Goal: Information Seeking & Learning: Check status

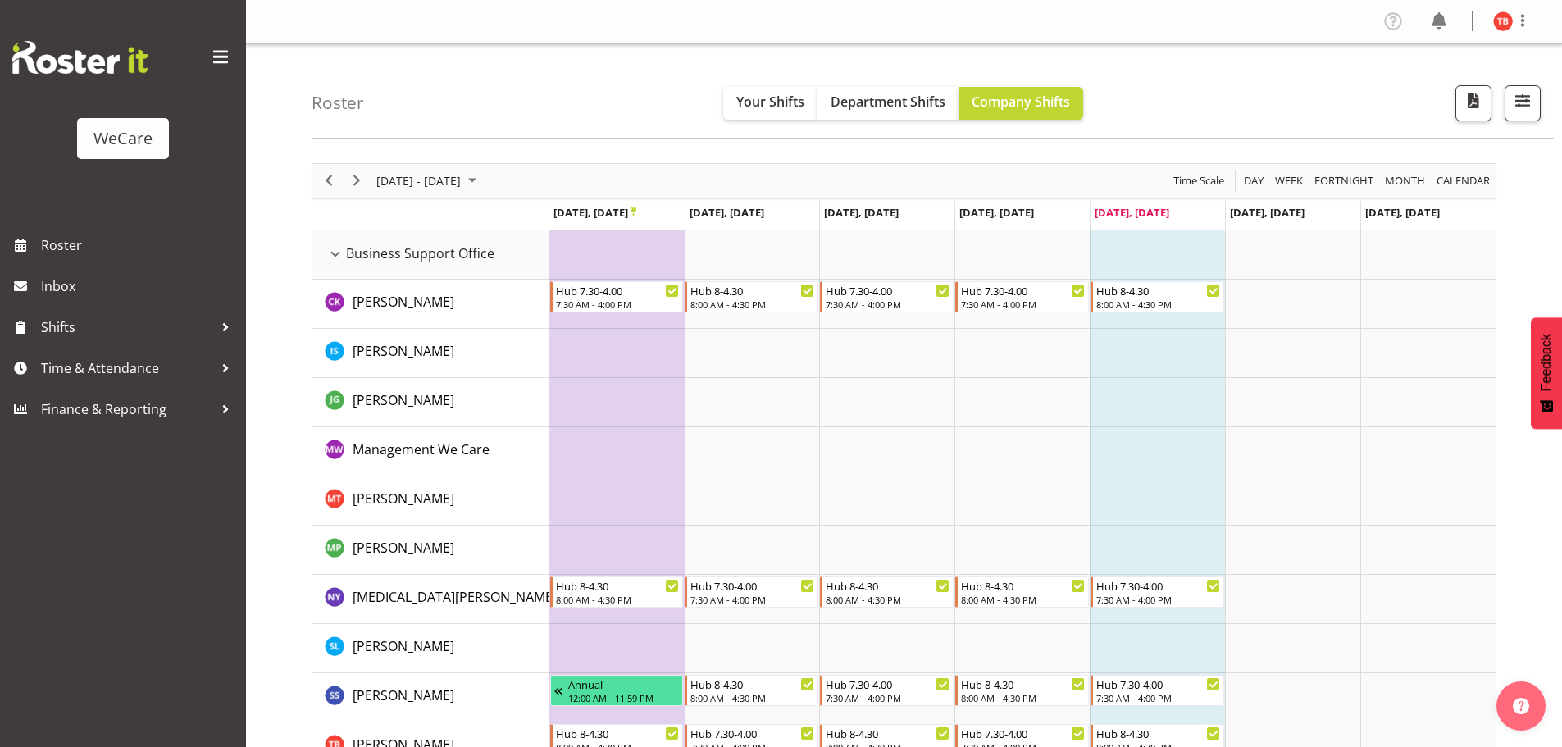
scroll to position [82, 0]
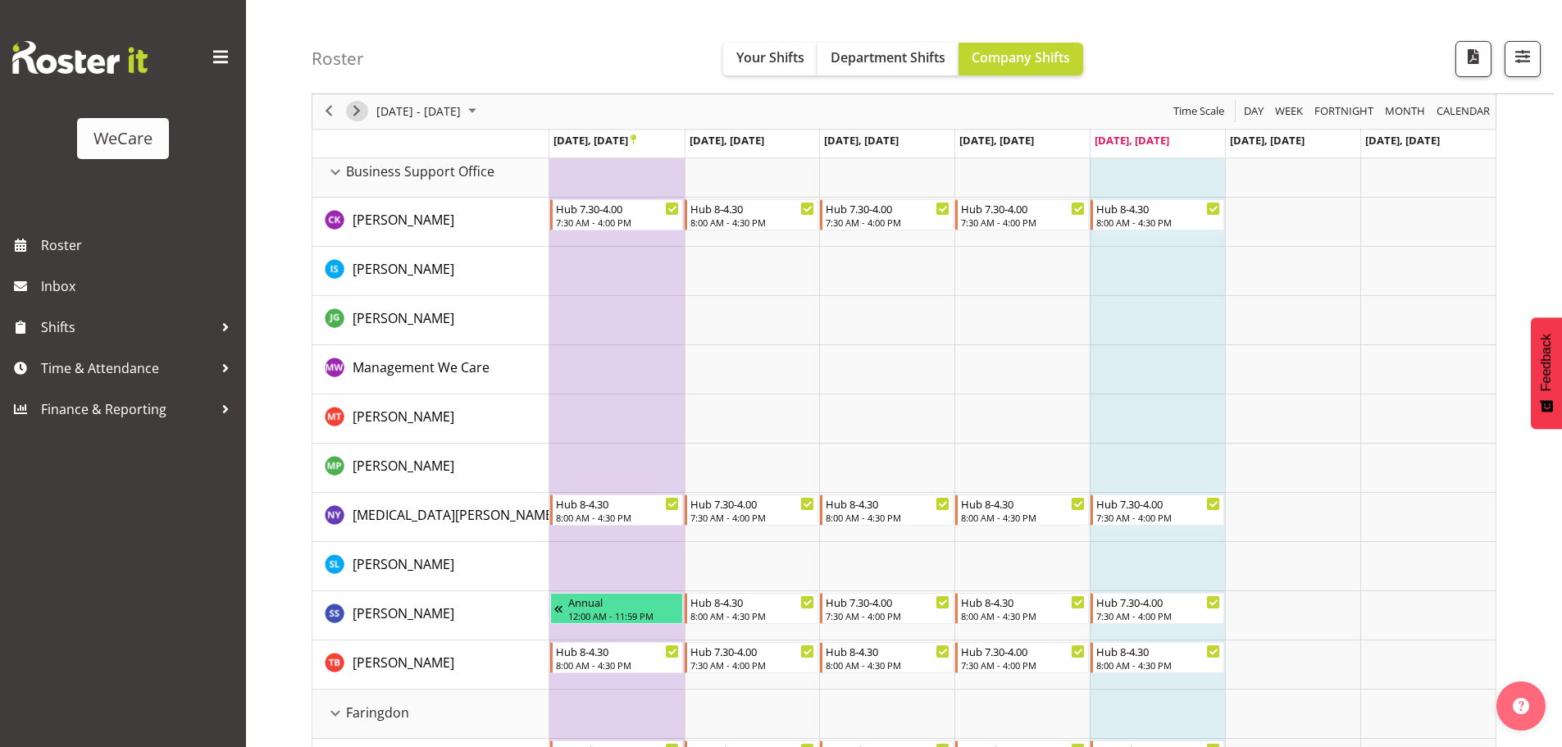
click at [359, 102] on span "Next" at bounding box center [357, 112] width 20 height 20
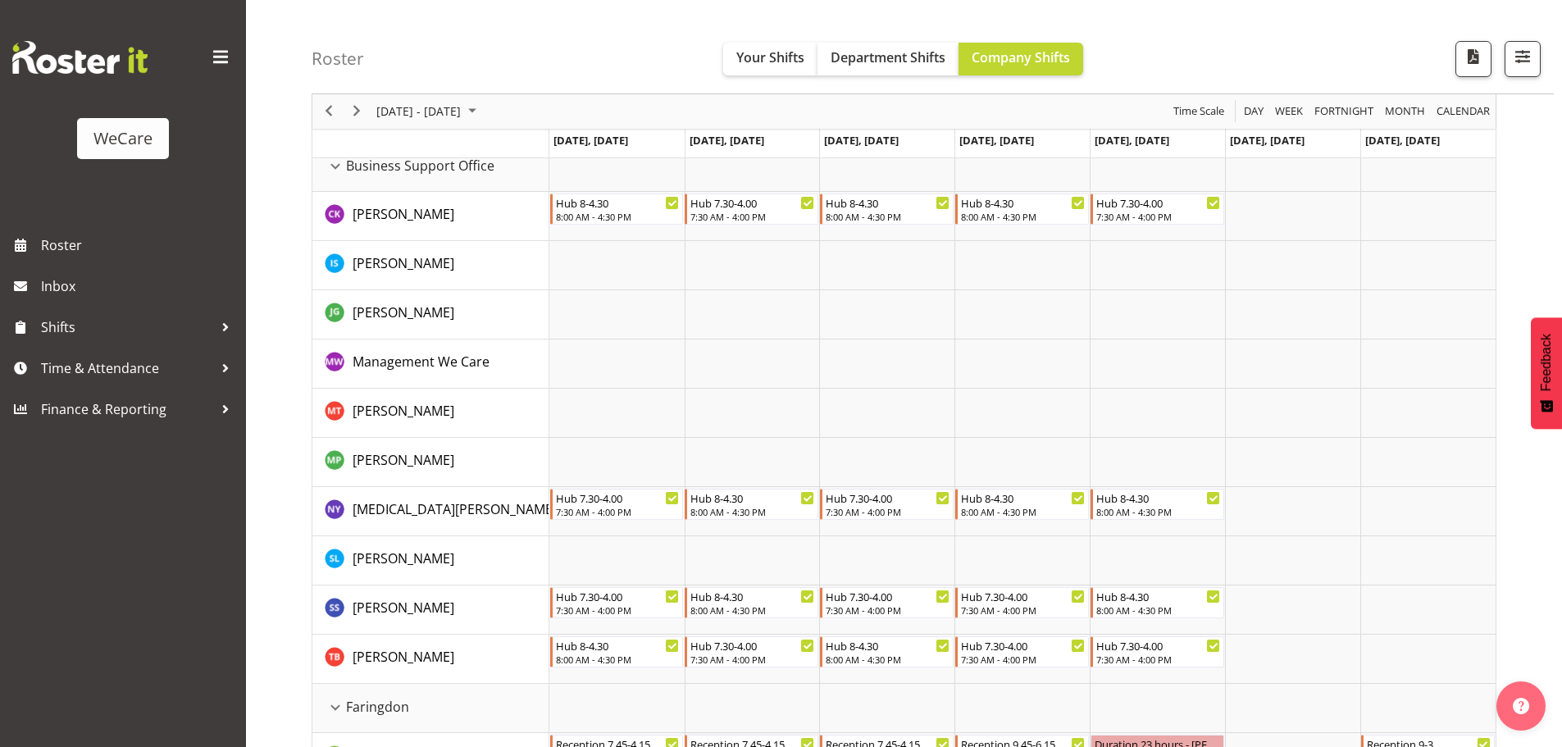
scroll to position [246, 0]
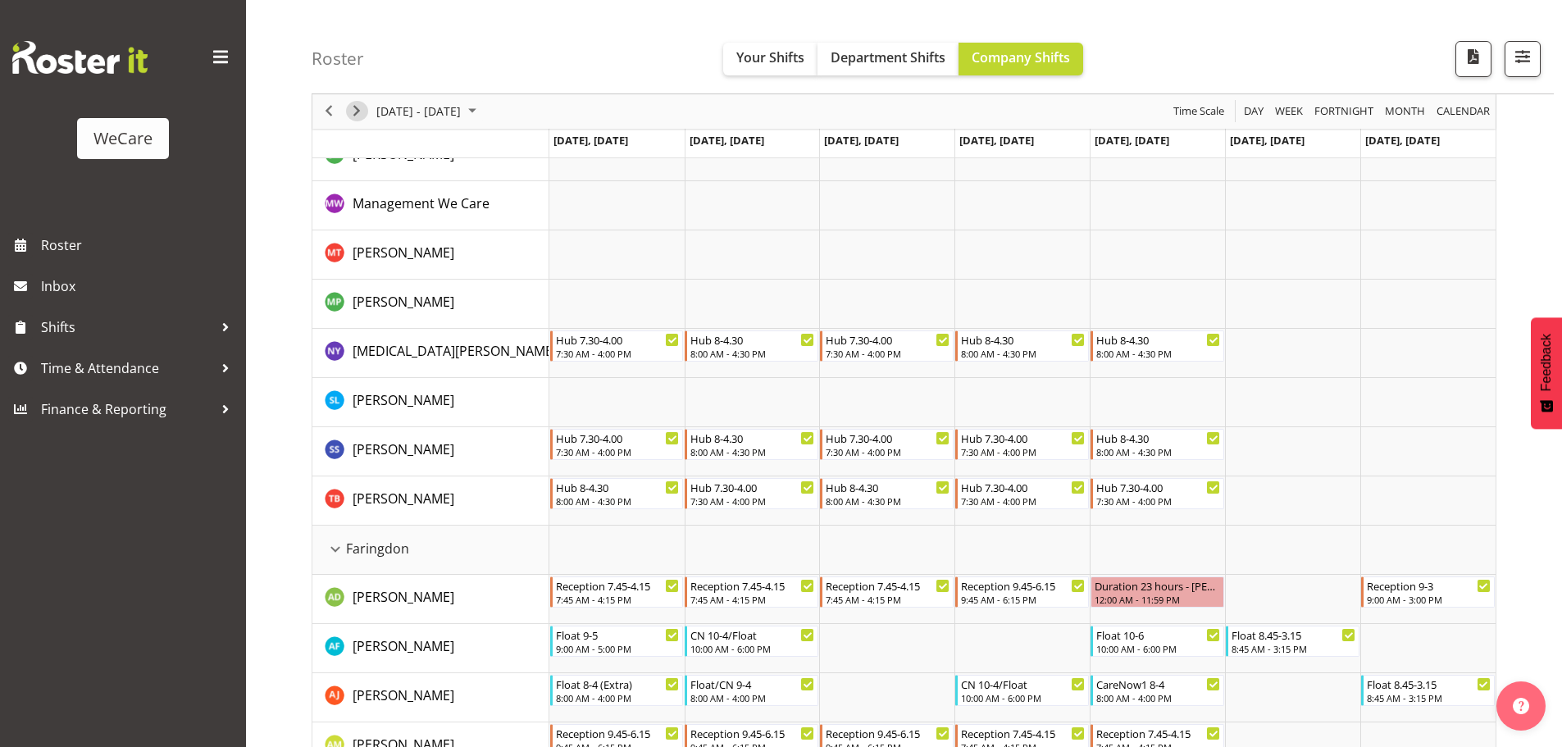
click at [354, 101] on div "next period" at bounding box center [357, 111] width 28 height 34
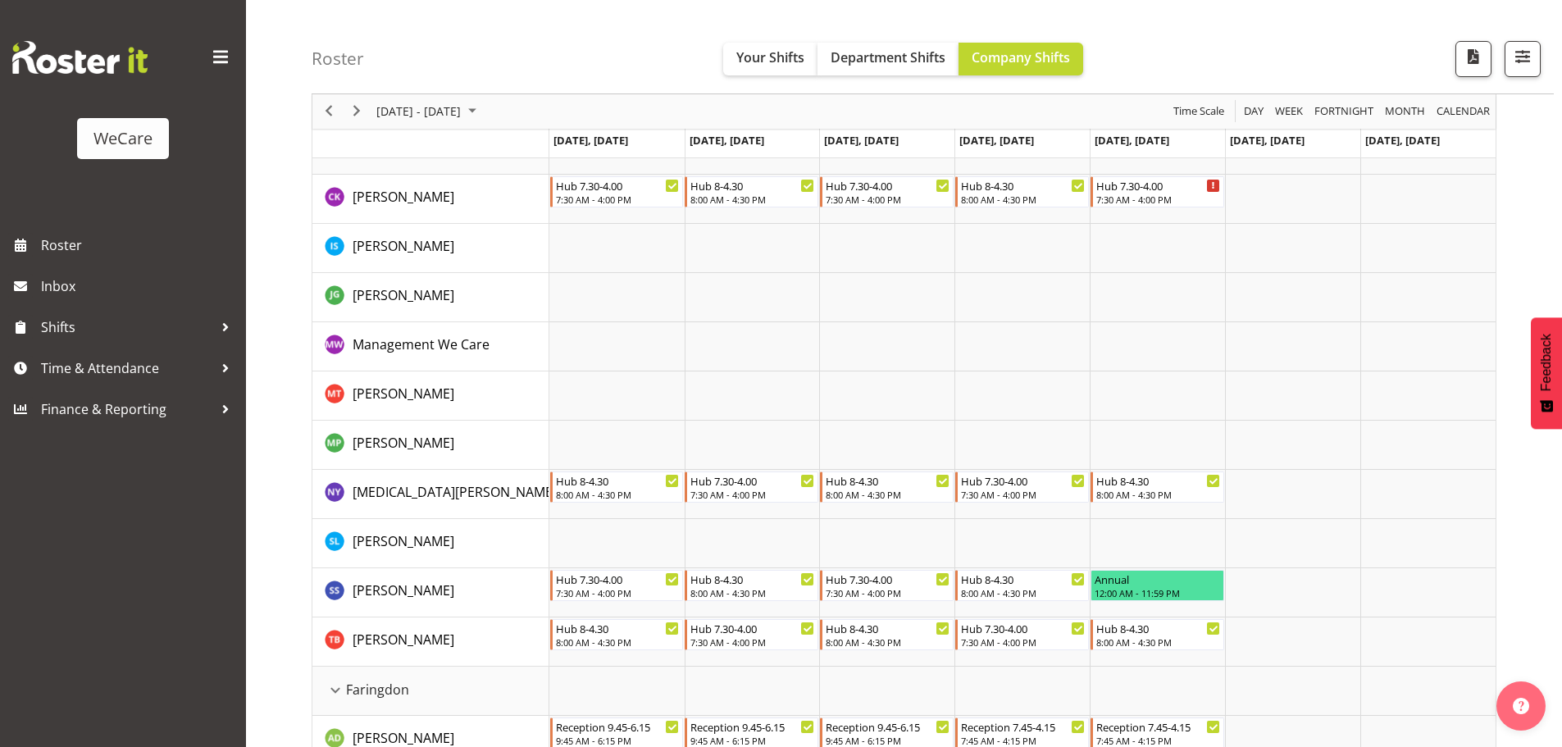
scroll to position [82, 0]
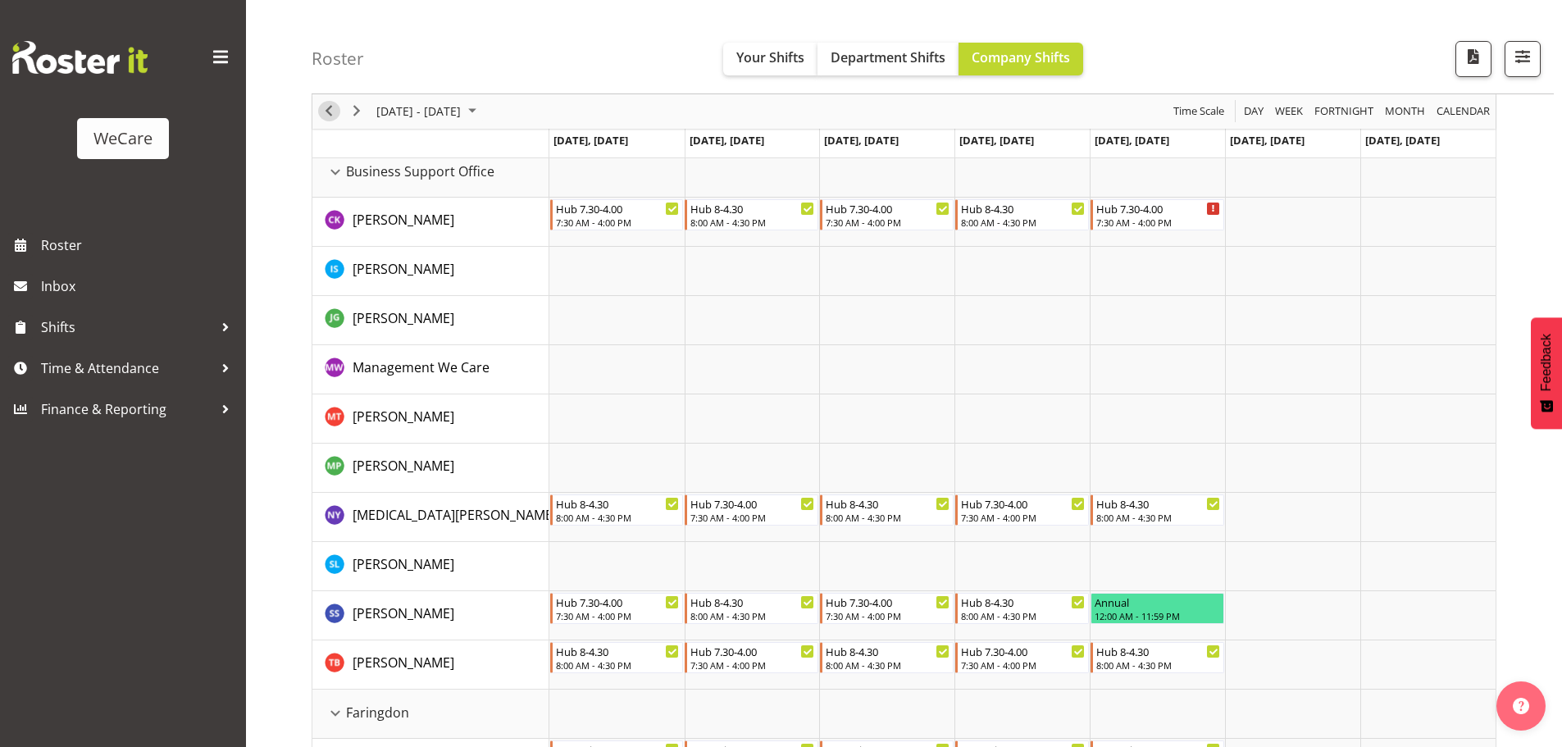
click at [336, 113] on span "Previous" at bounding box center [329, 112] width 20 height 20
click at [1519, 55] on span "button" at bounding box center [1522, 56] width 21 height 21
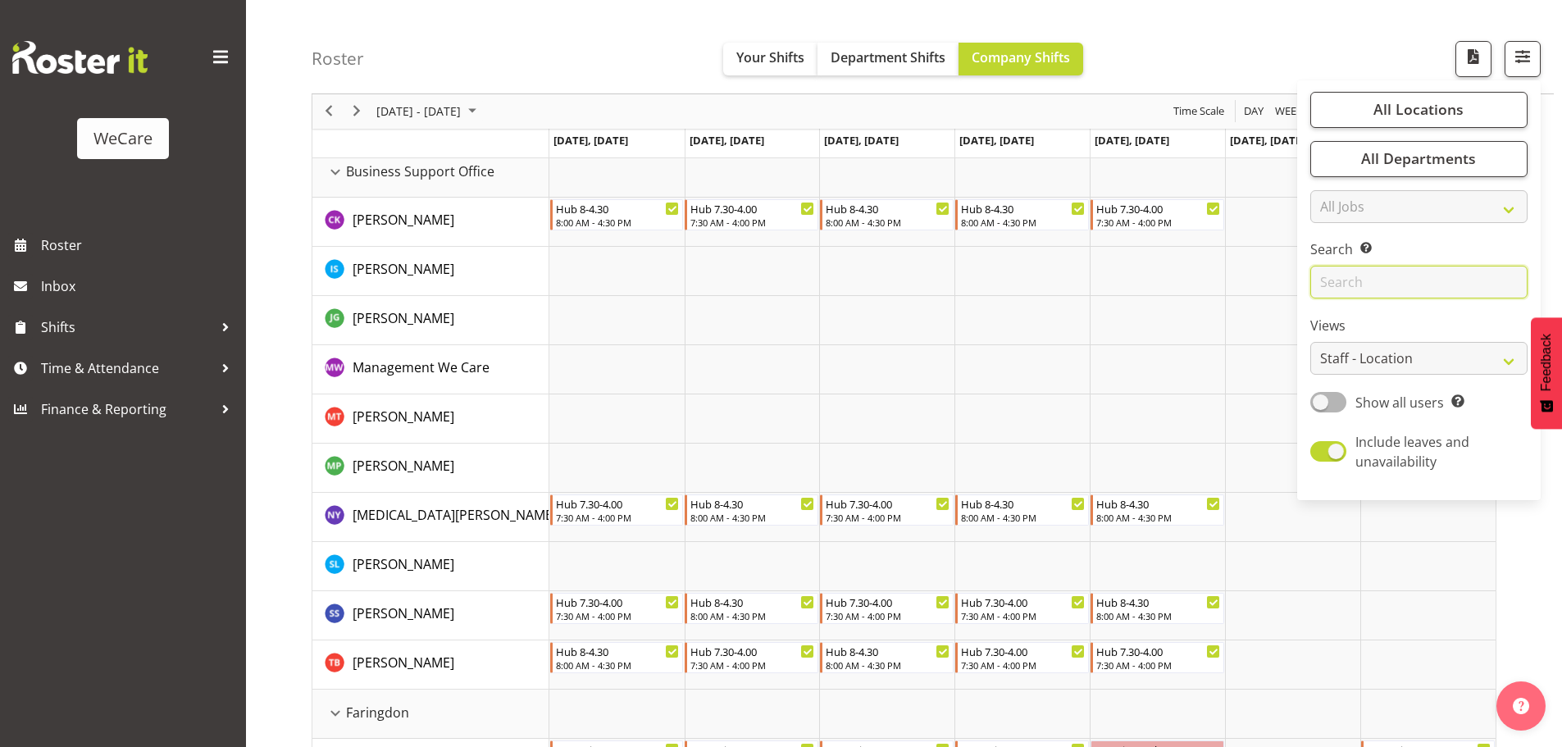
click at [1386, 278] on input "text" at bounding box center [1418, 282] width 217 height 33
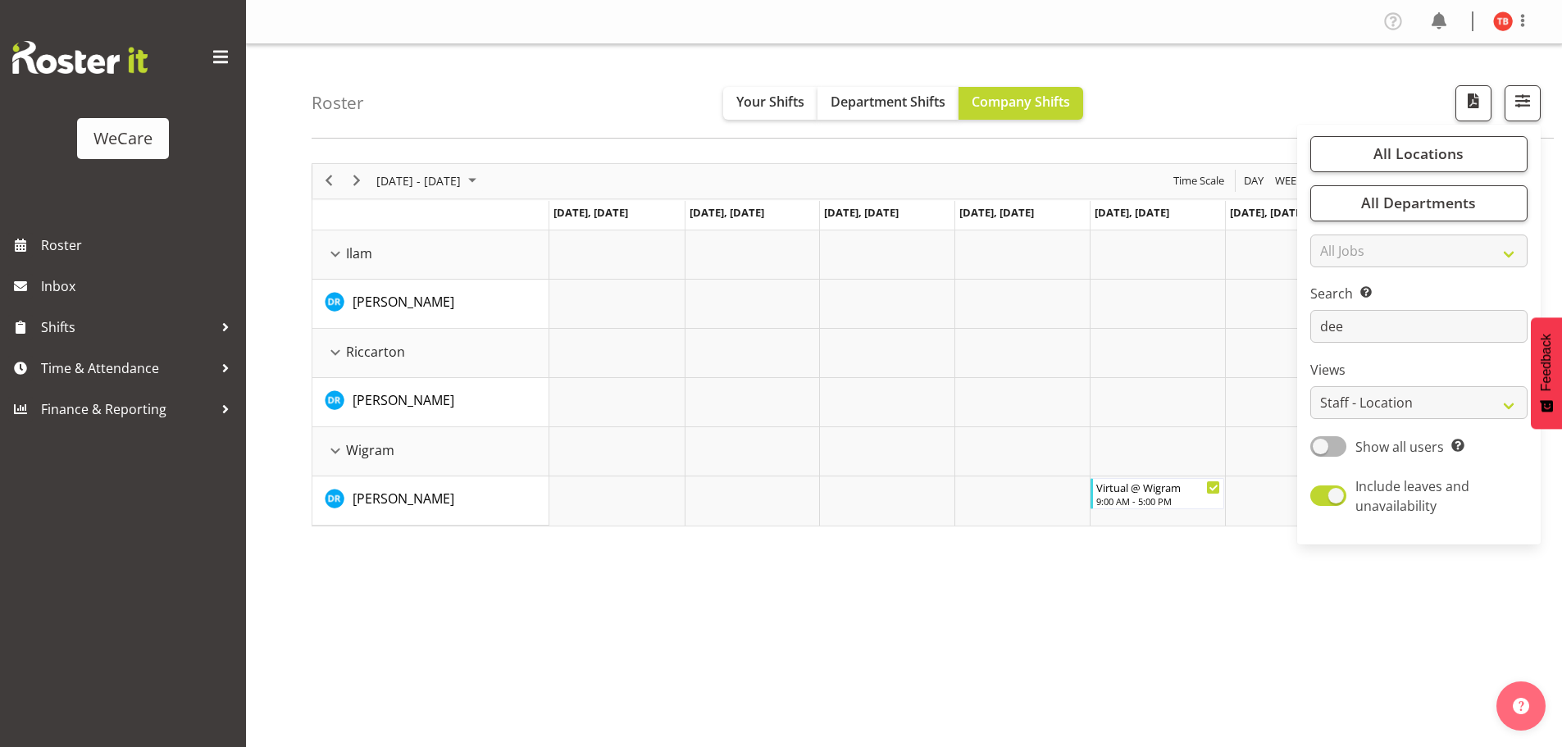
click at [903, 574] on div "[DATE] - [DATE] [DATE] Day Week Fortnight Month calendar Month Agenda Time Scal…" at bounding box center [937, 479] width 1250 height 656
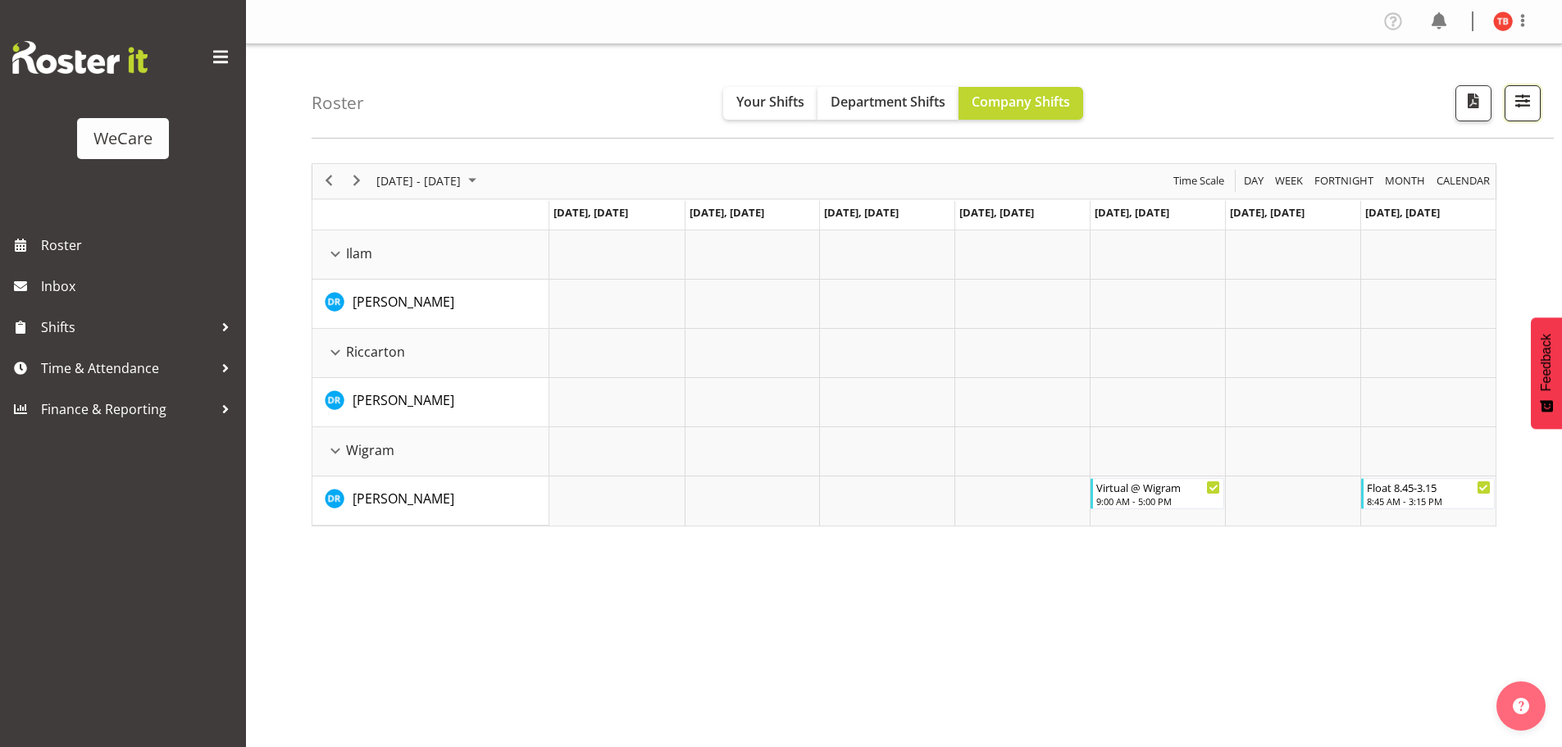
click at [1530, 107] on span "button" at bounding box center [1522, 100] width 21 height 21
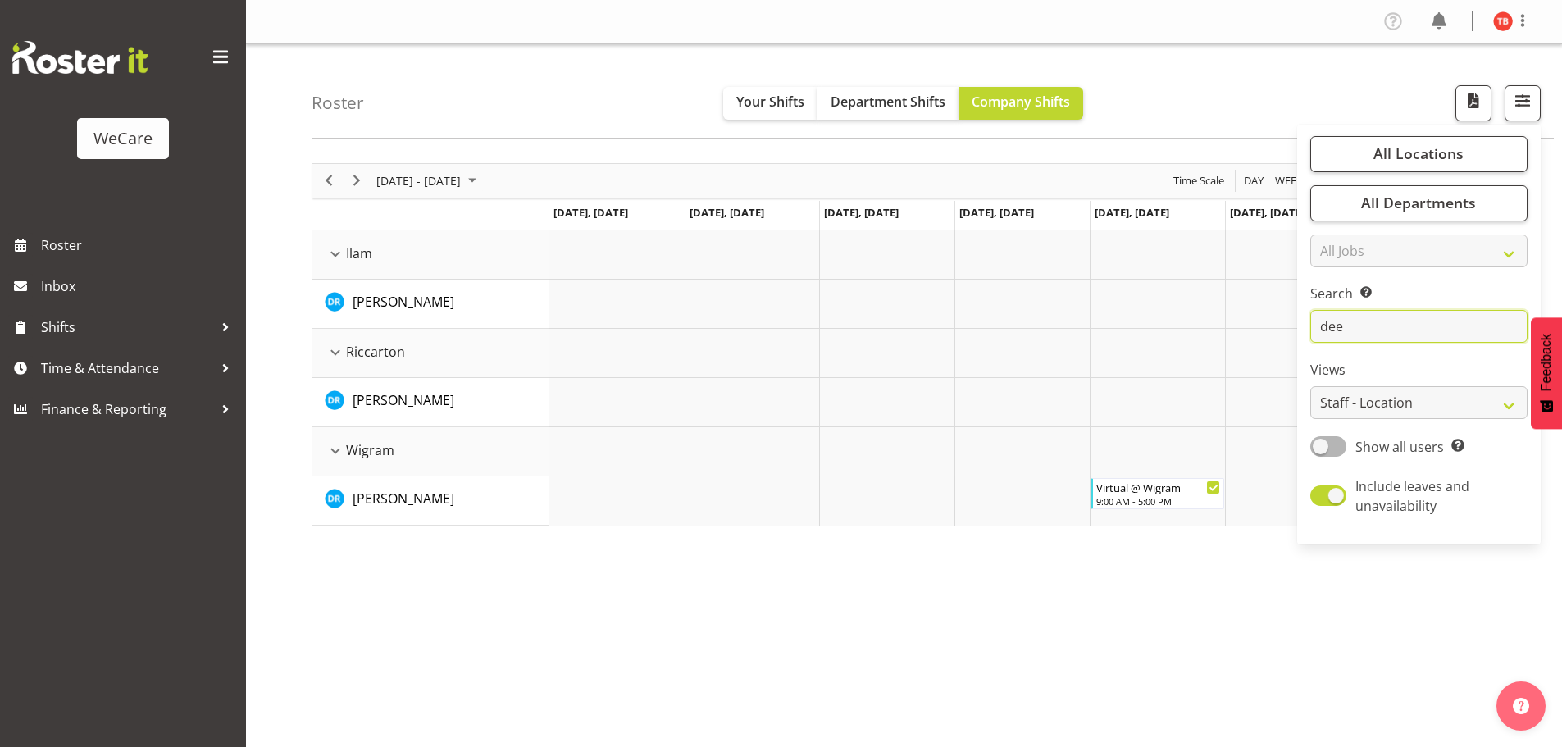
click at [1363, 335] on input "dee" at bounding box center [1418, 326] width 217 height 33
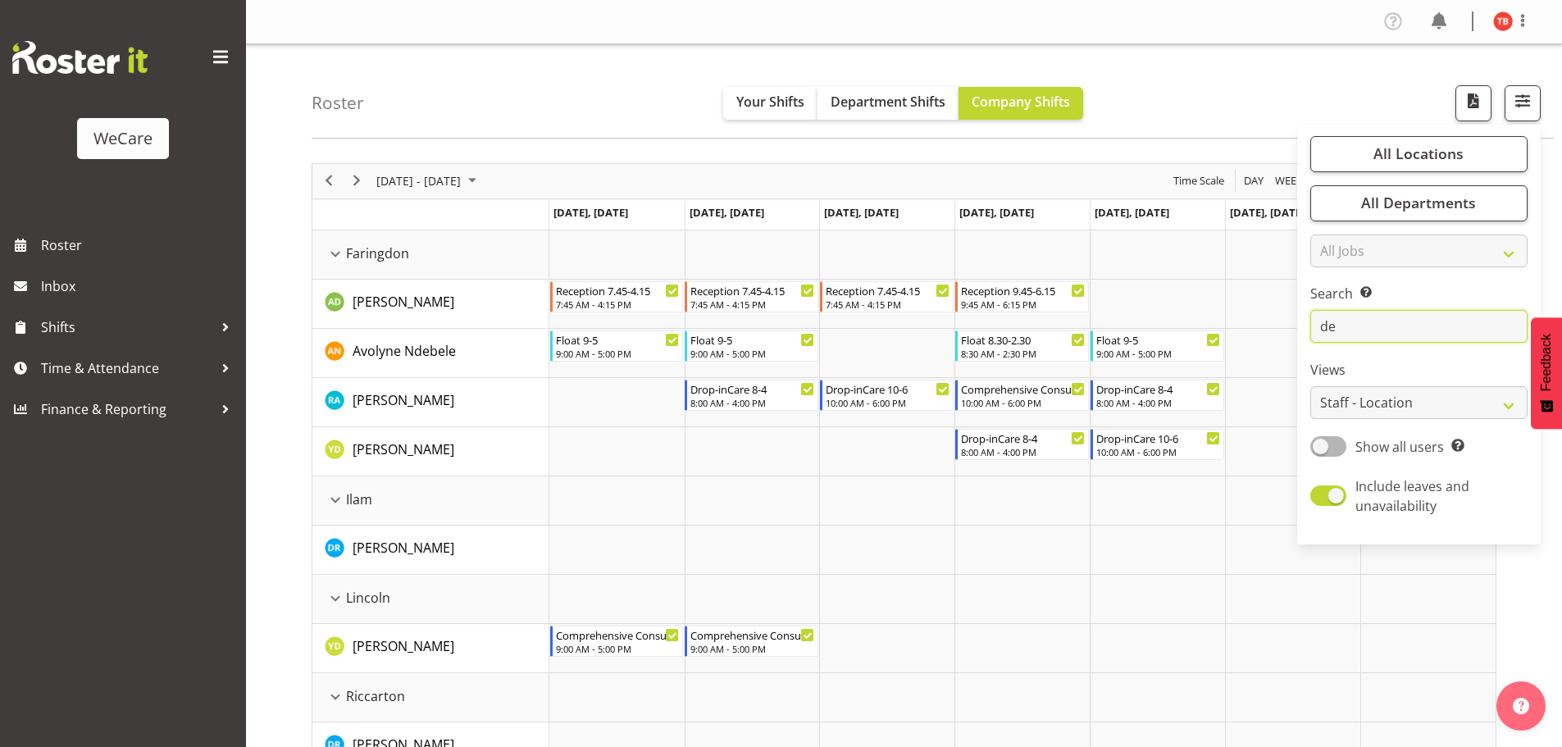
type input "d"
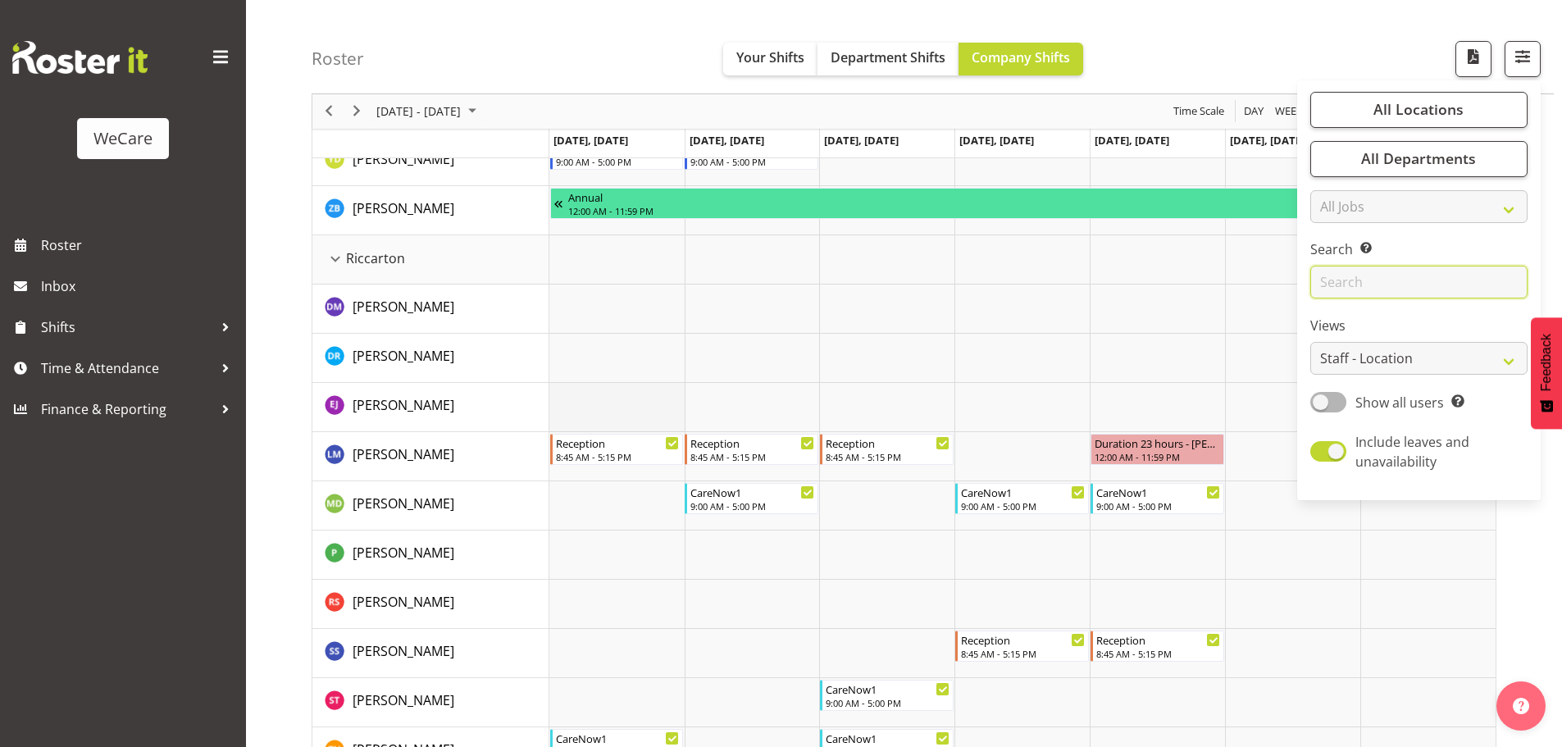
scroll to position [3033, 0]
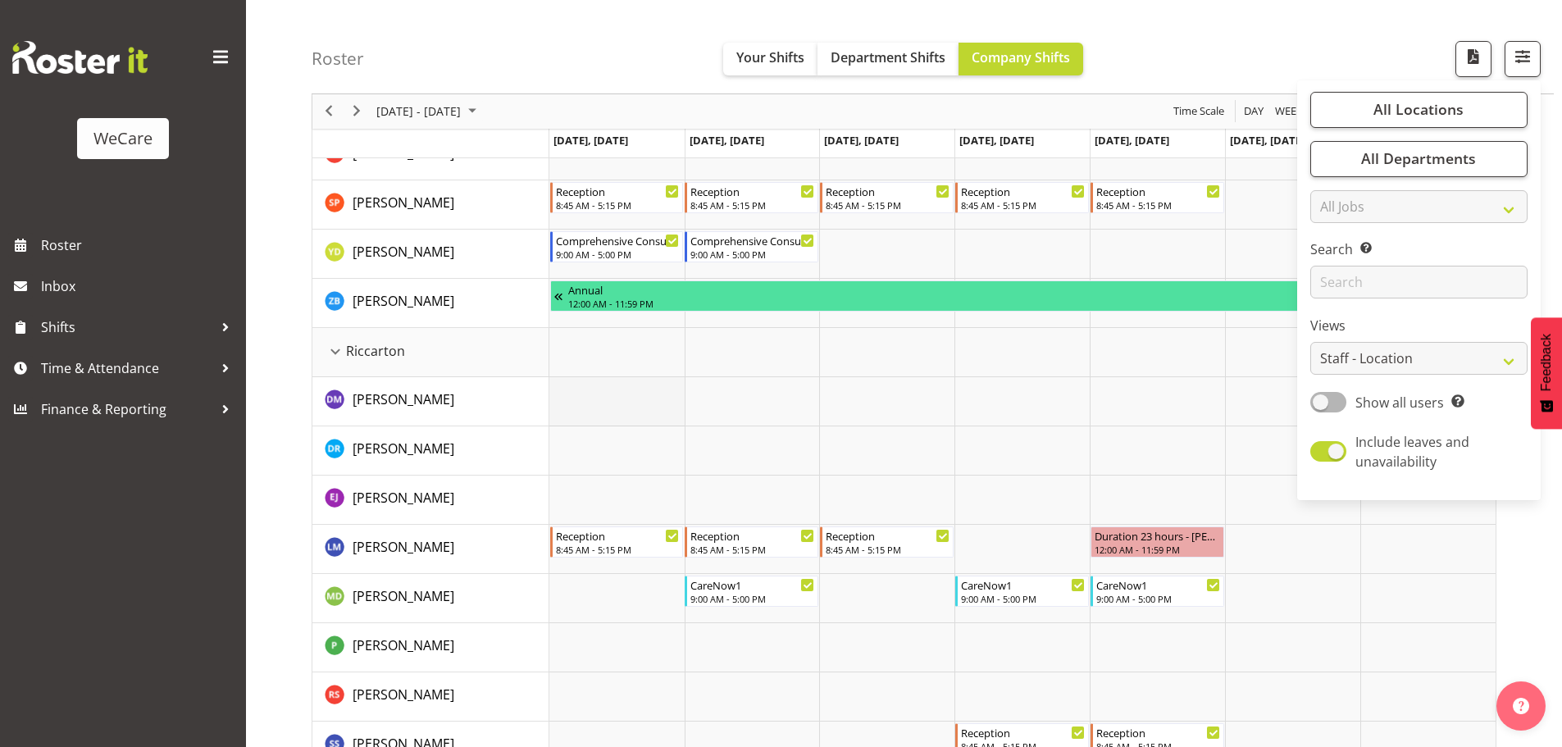
click at [608, 403] on td "Timeline Week of October 3, 2025" at bounding box center [616, 401] width 135 height 49
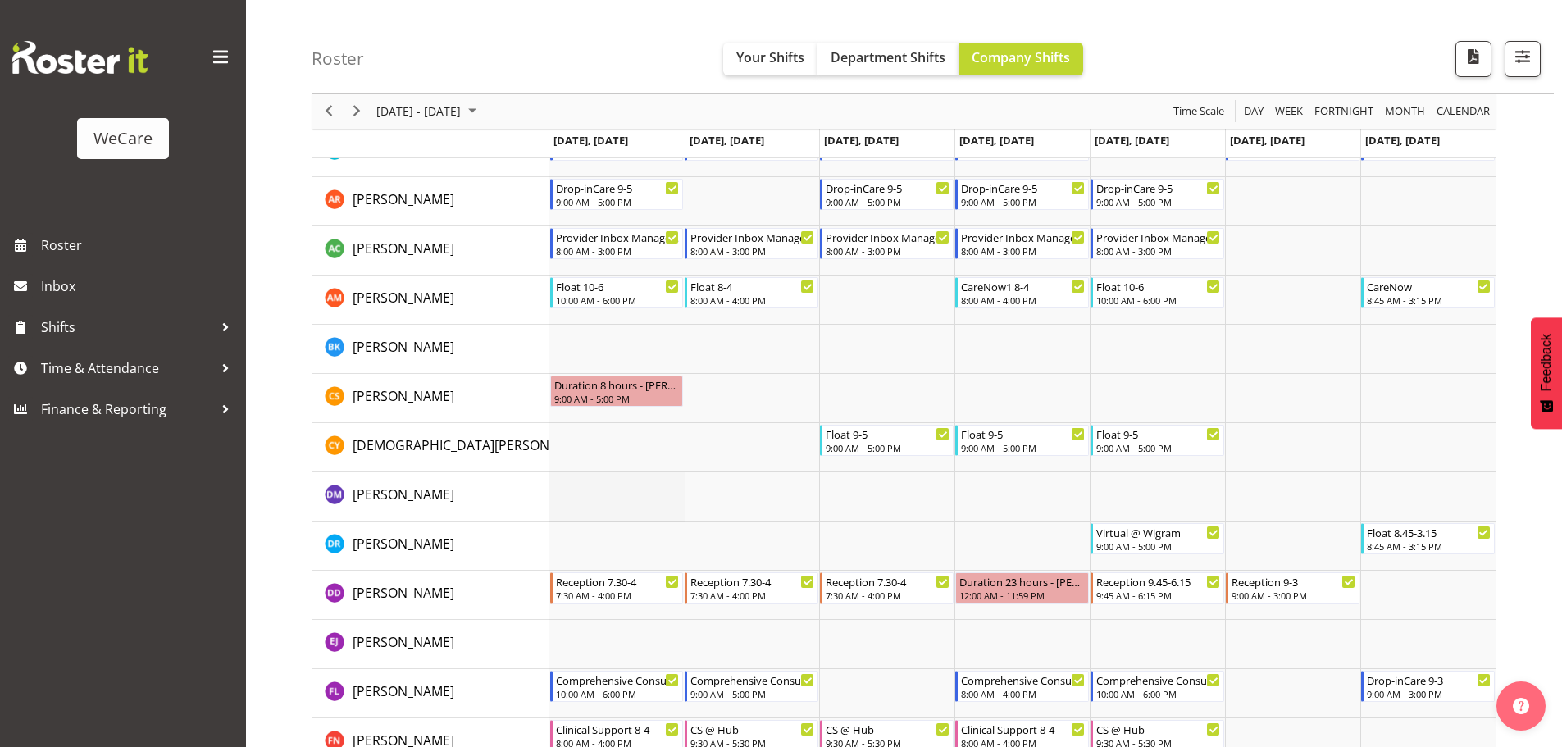
scroll to position [3853, 0]
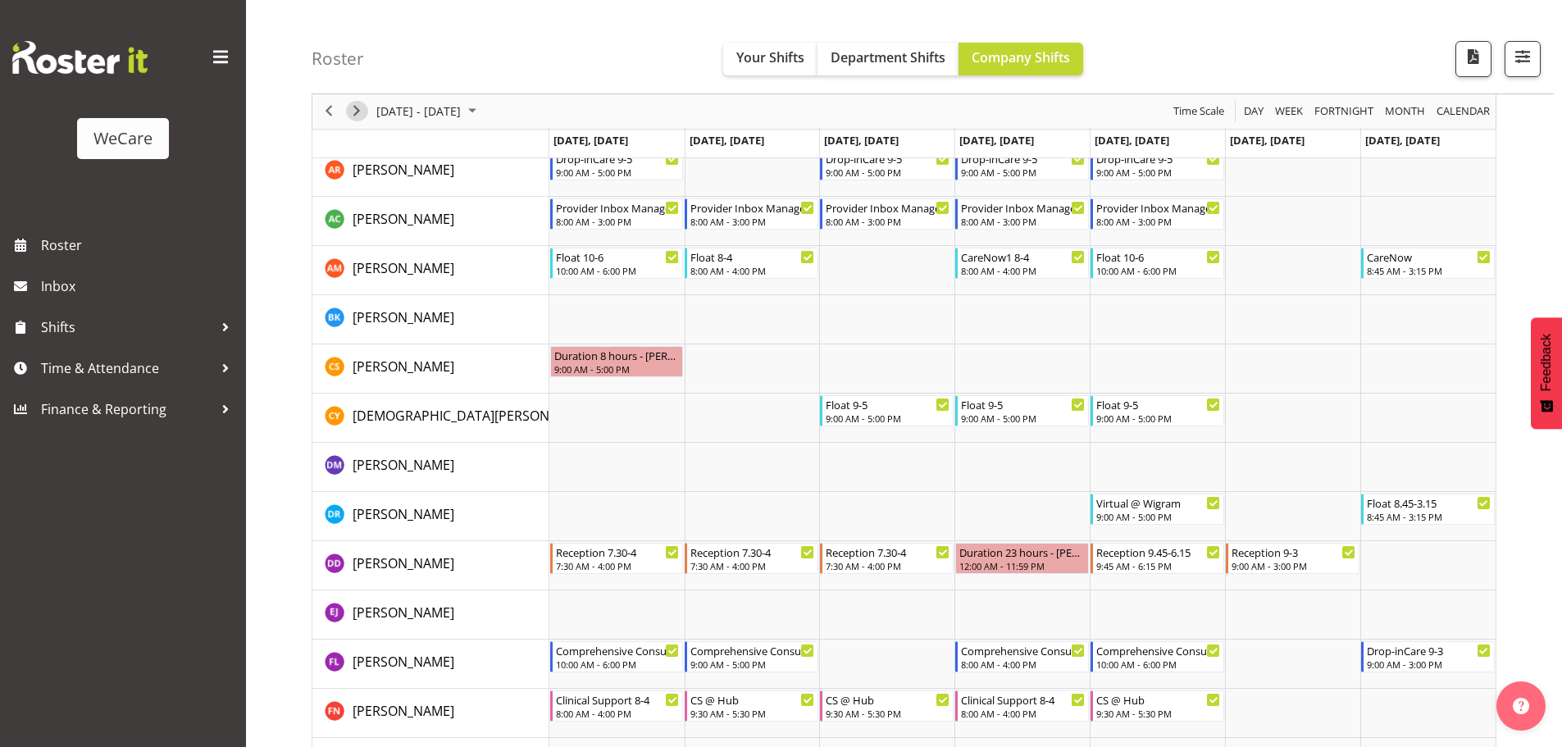
click at [360, 109] on span "Next" at bounding box center [357, 112] width 20 height 20
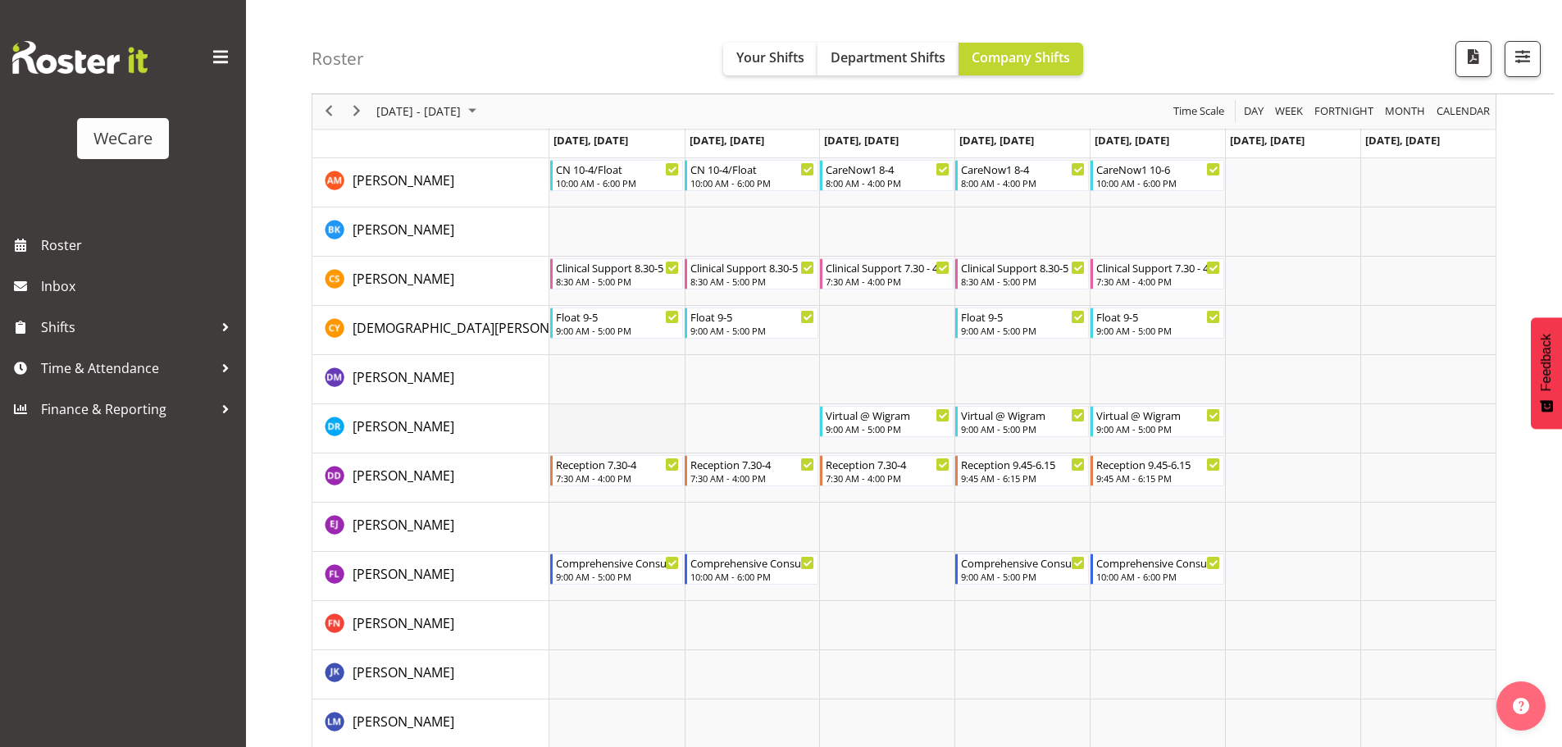
scroll to position [3935, 0]
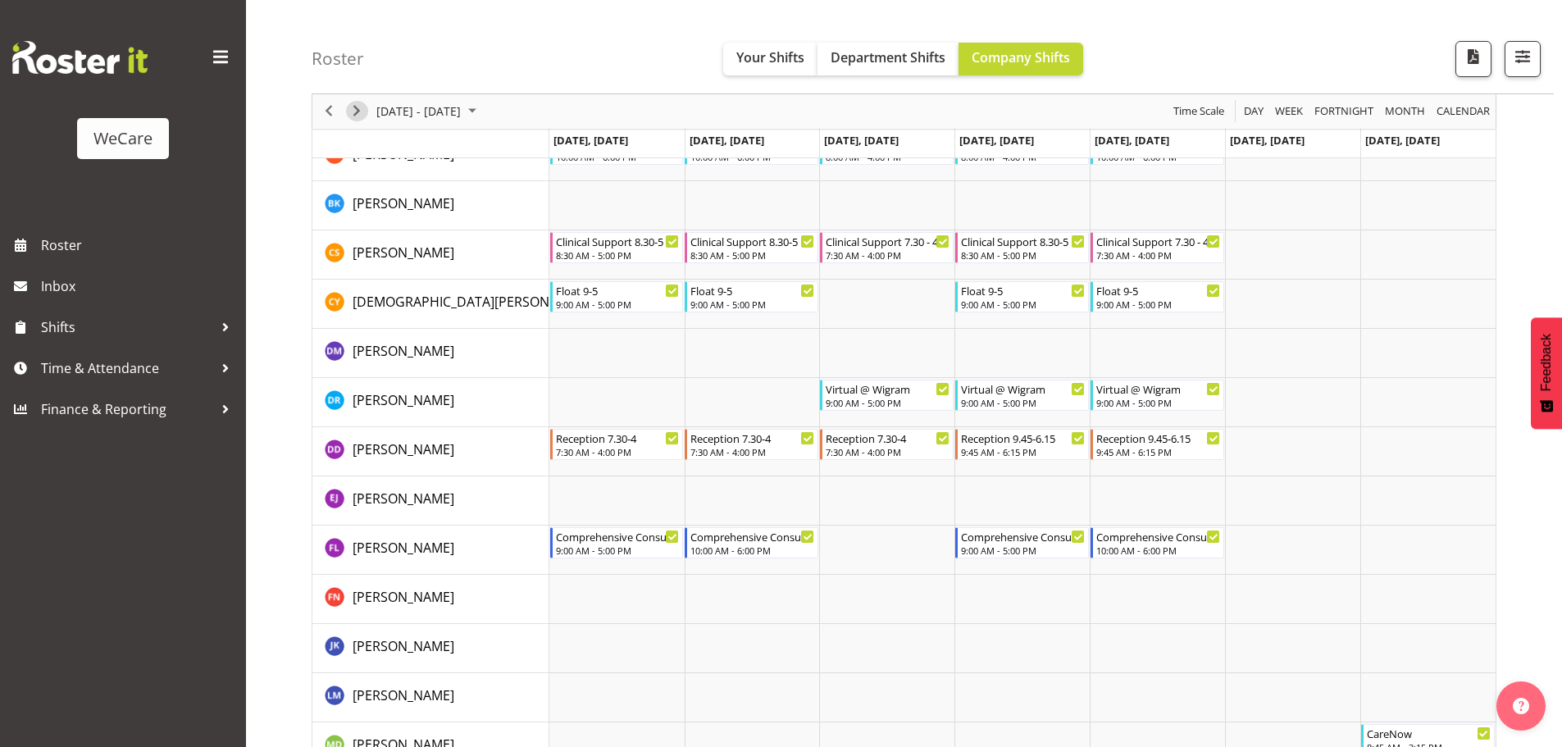
click at [354, 105] on span "Next" at bounding box center [357, 112] width 20 height 20
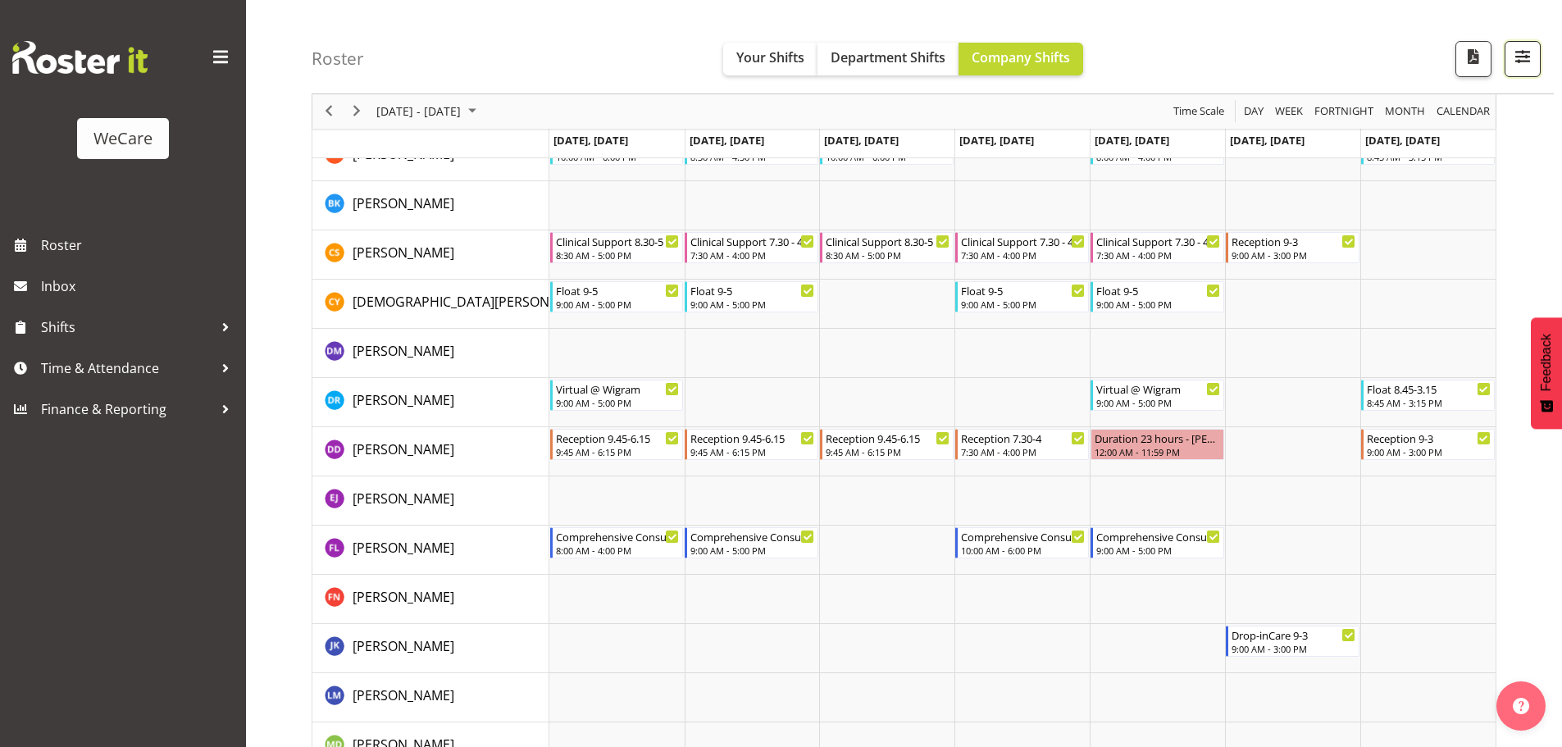
click at [1513, 57] on span "button" at bounding box center [1522, 56] width 21 height 21
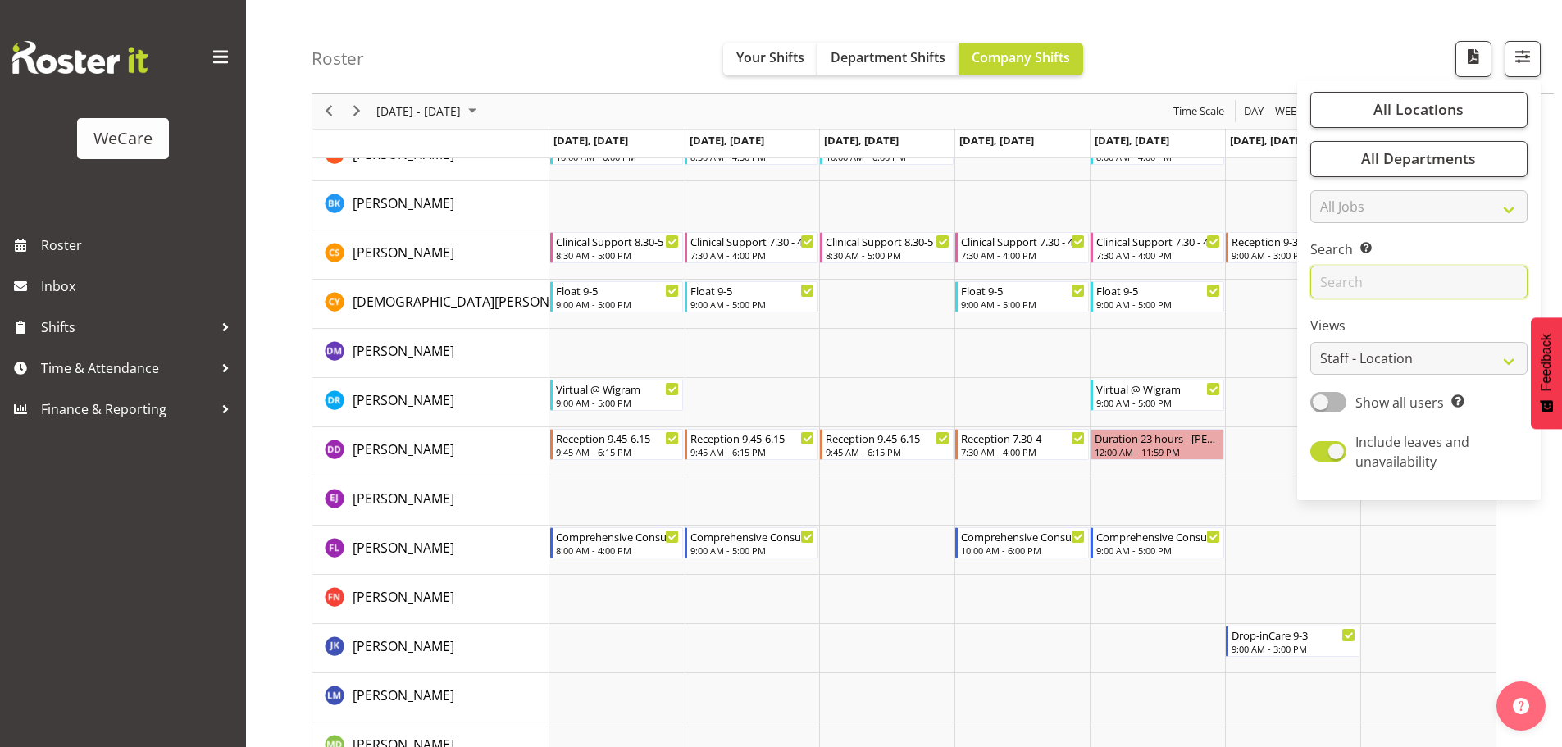
click at [1423, 281] on input "text" at bounding box center [1418, 282] width 217 height 33
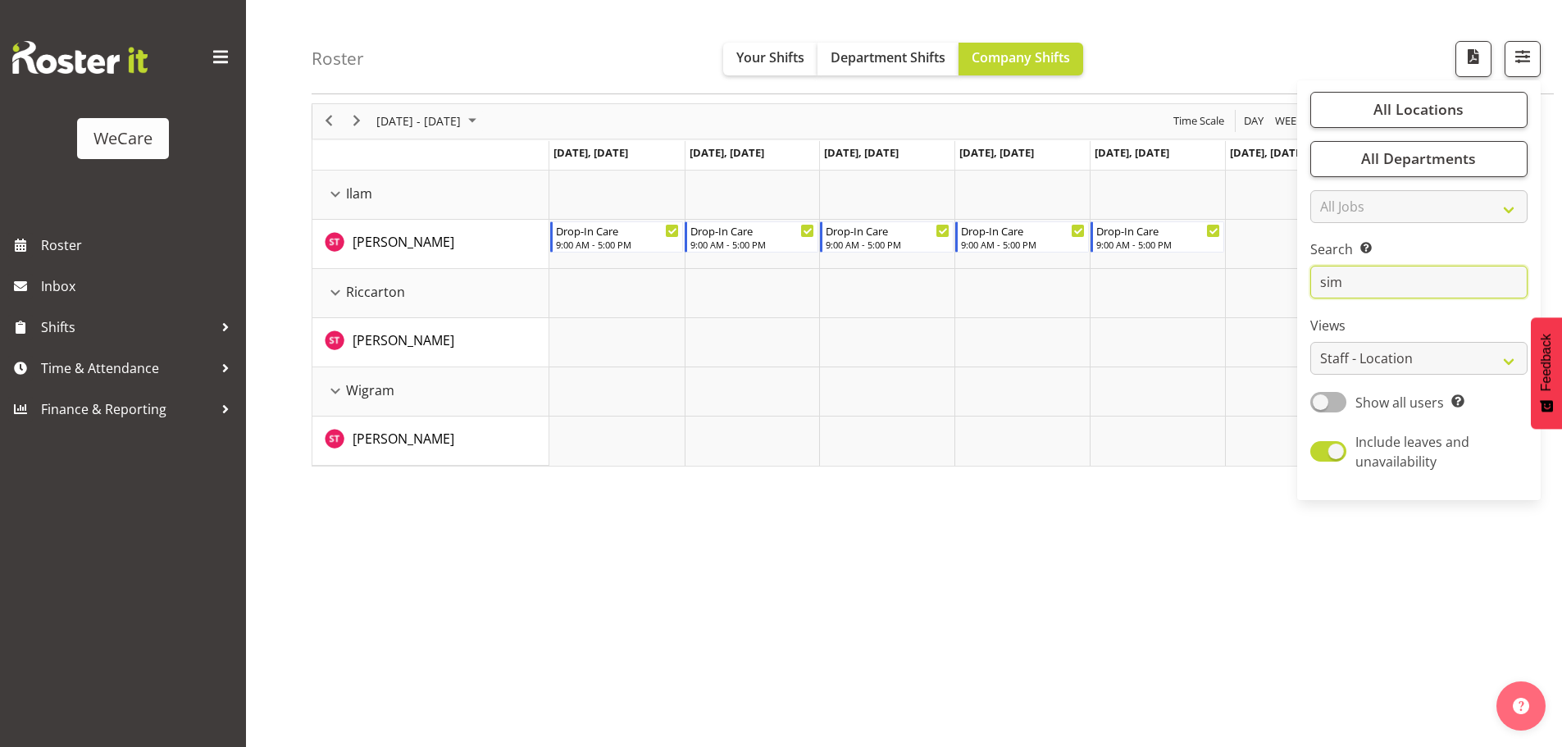
scroll to position [60, 0]
type input "s"
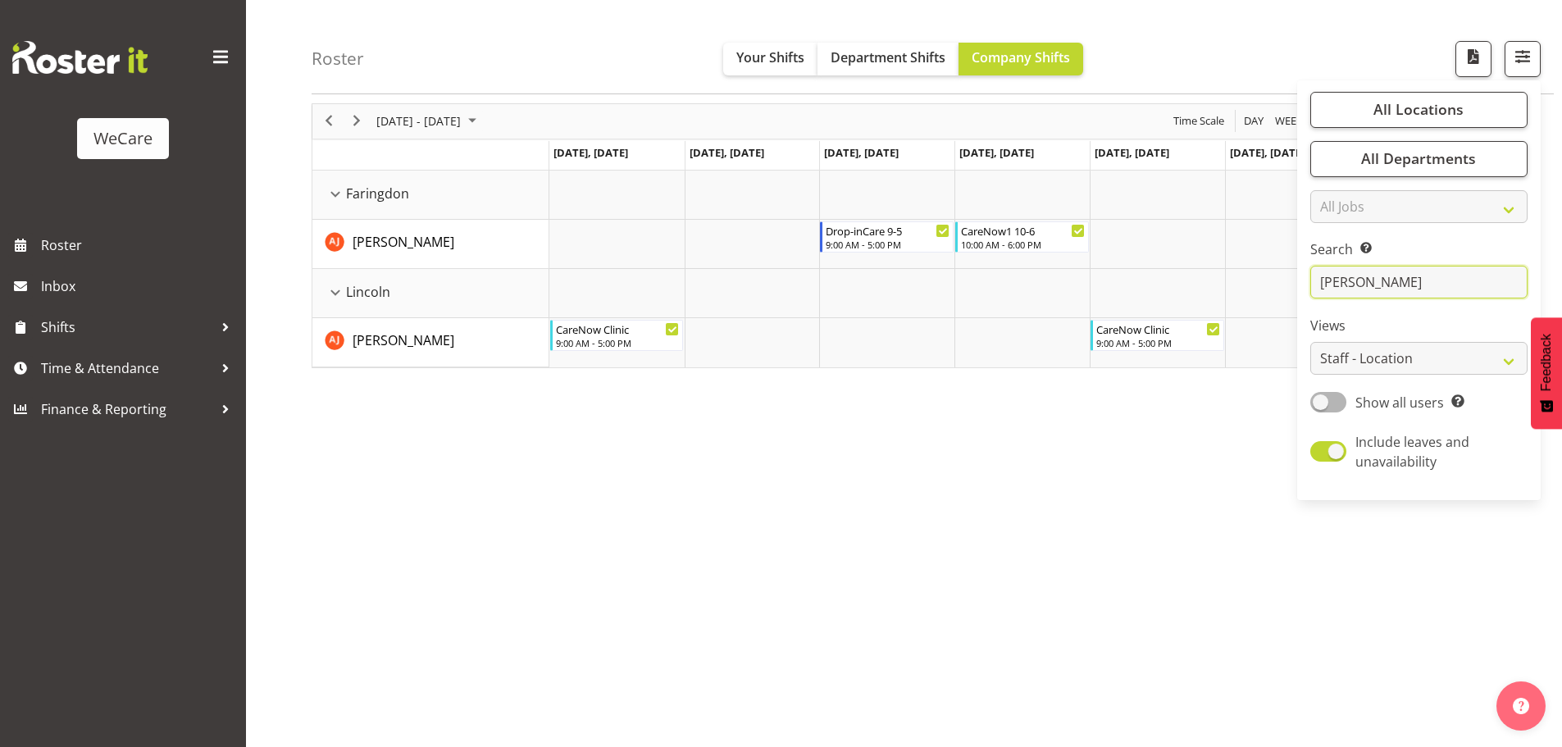
drag, startPoint x: 1367, startPoint y: 277, endPoint x: 1301, endPoint y: 286, distance: 66.2
click at [1301, 286] on div "All Locations Clear Business Support Office [GEOGRAPHIC_DATA] Ilam [GEOGRAPHIC_…" at bounding box center [1418, 290] width 243 height 407
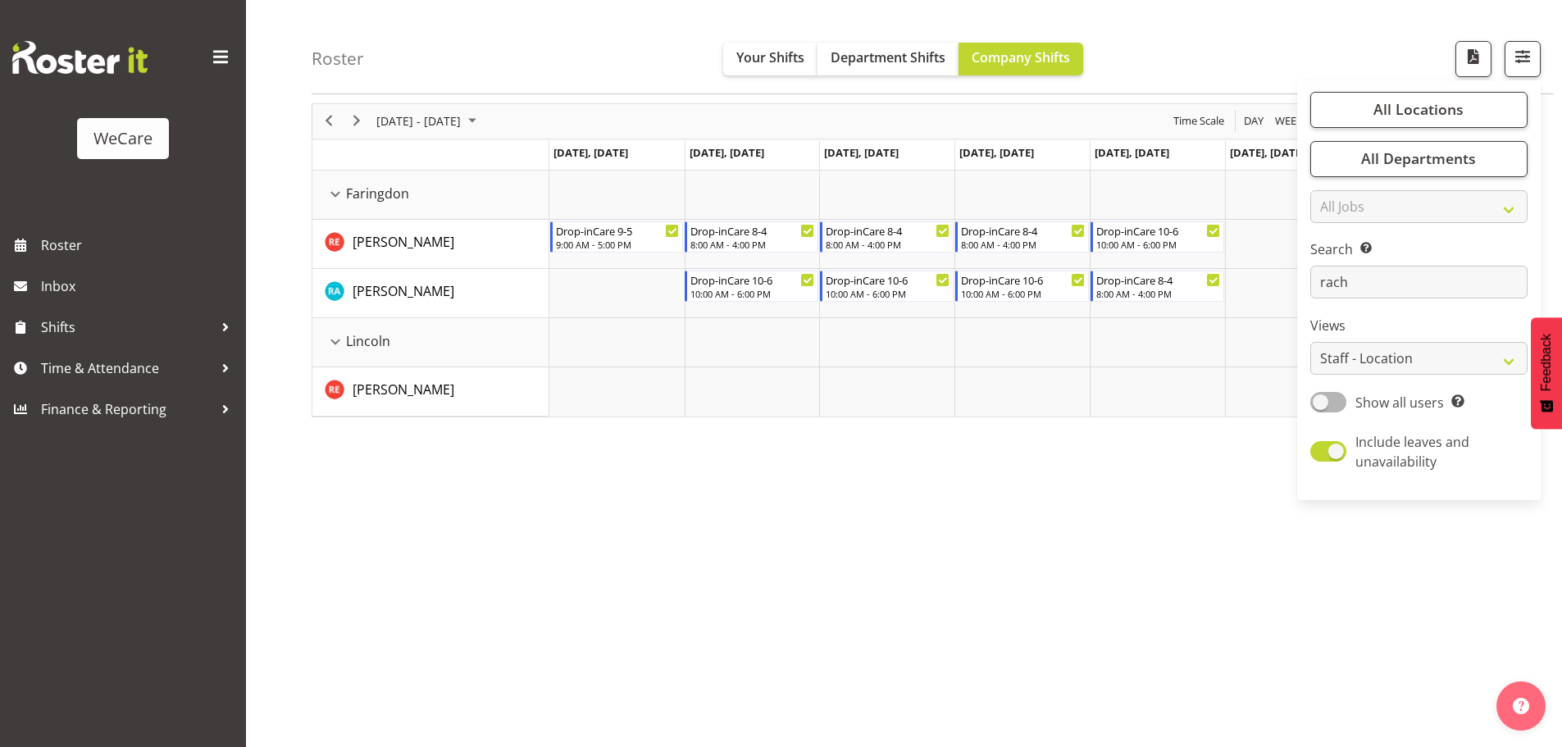
click at [852, 346] on td "Timeline Week of October 17, 2025" at bounding box center [886, 342] width 135 height 49
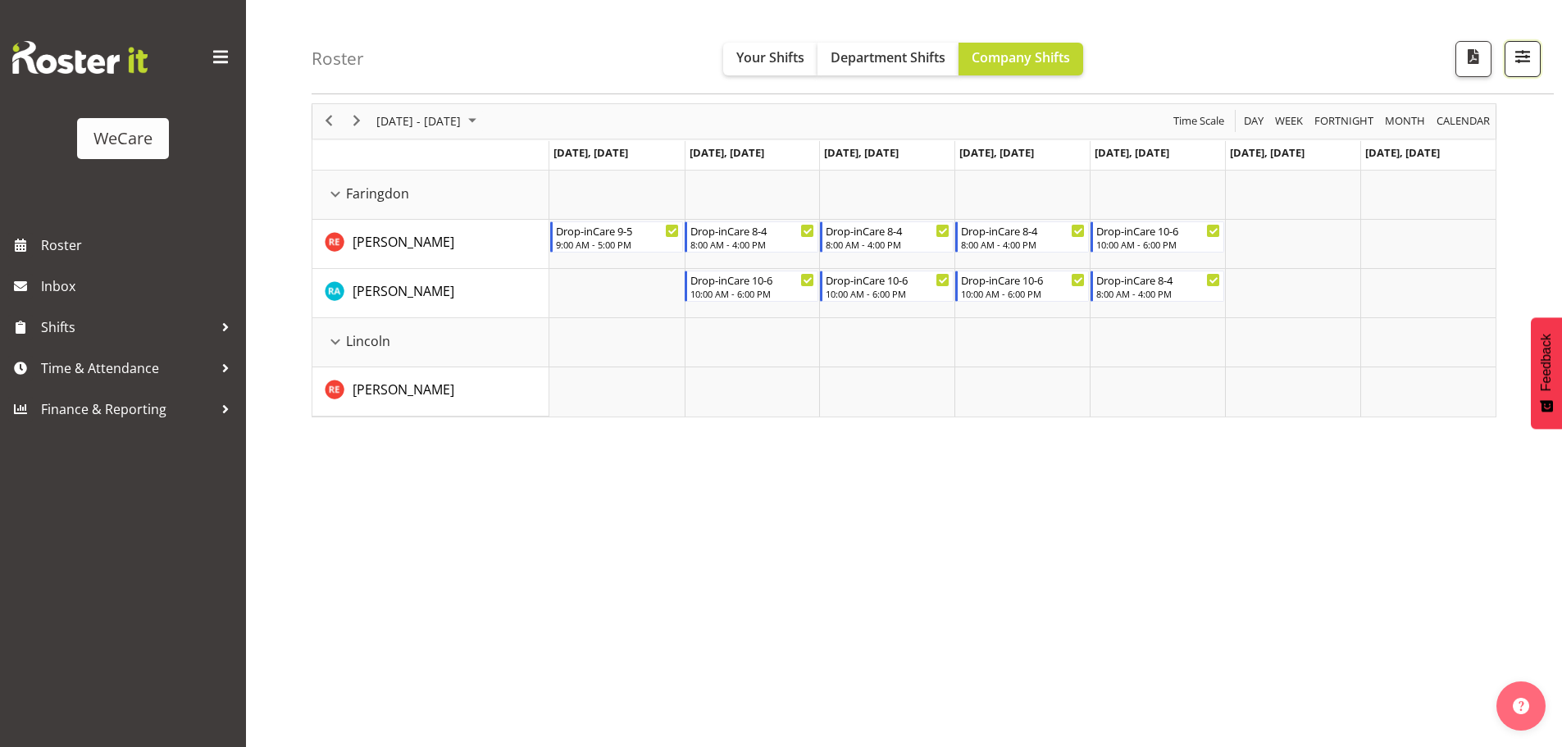
click at [1520, 61] on span "button" at bounding box center [1522, 56] width 21 height 21
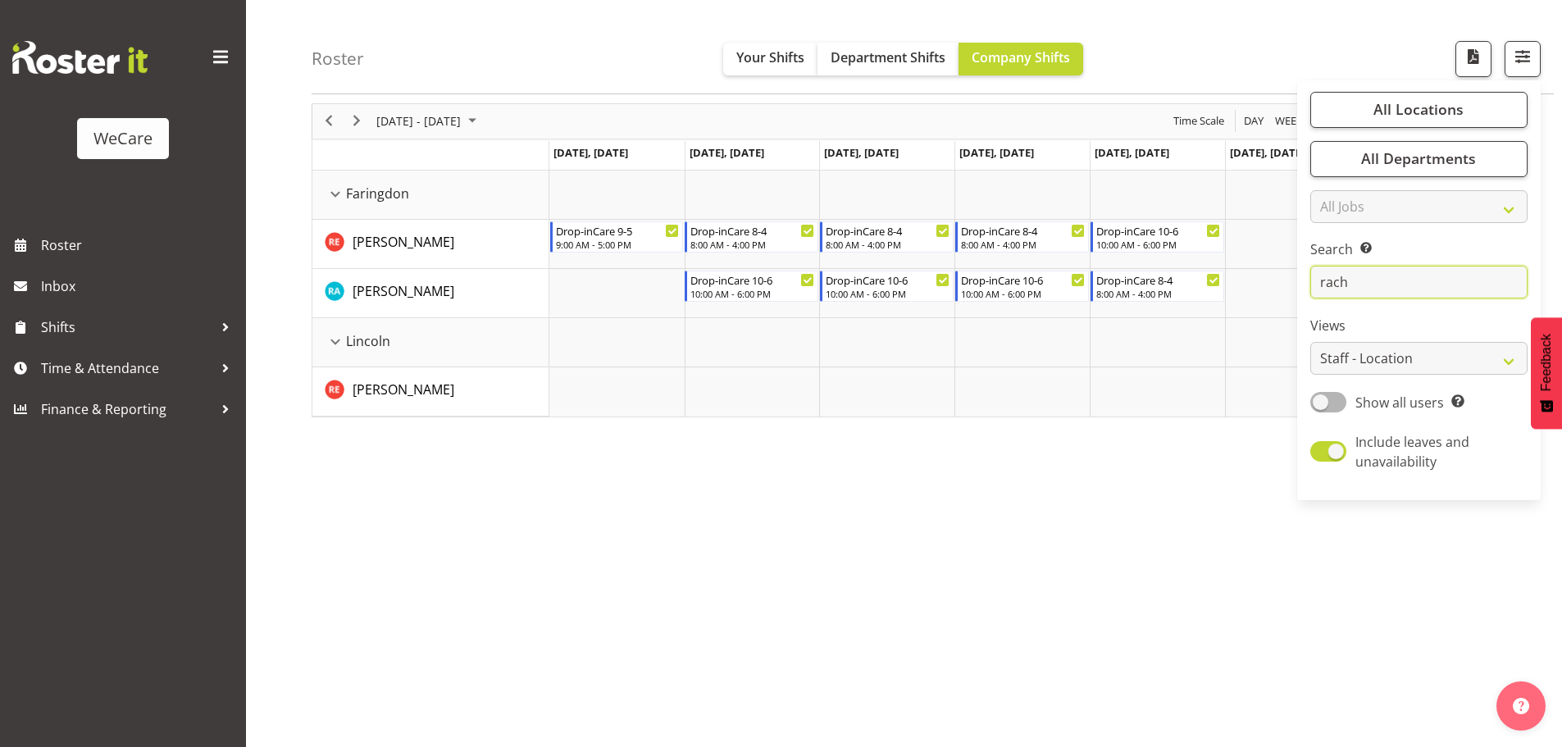
click at [1388, 289] on input "rach" at bounding box center [1418, 282] width 217 height 33
type input "r"
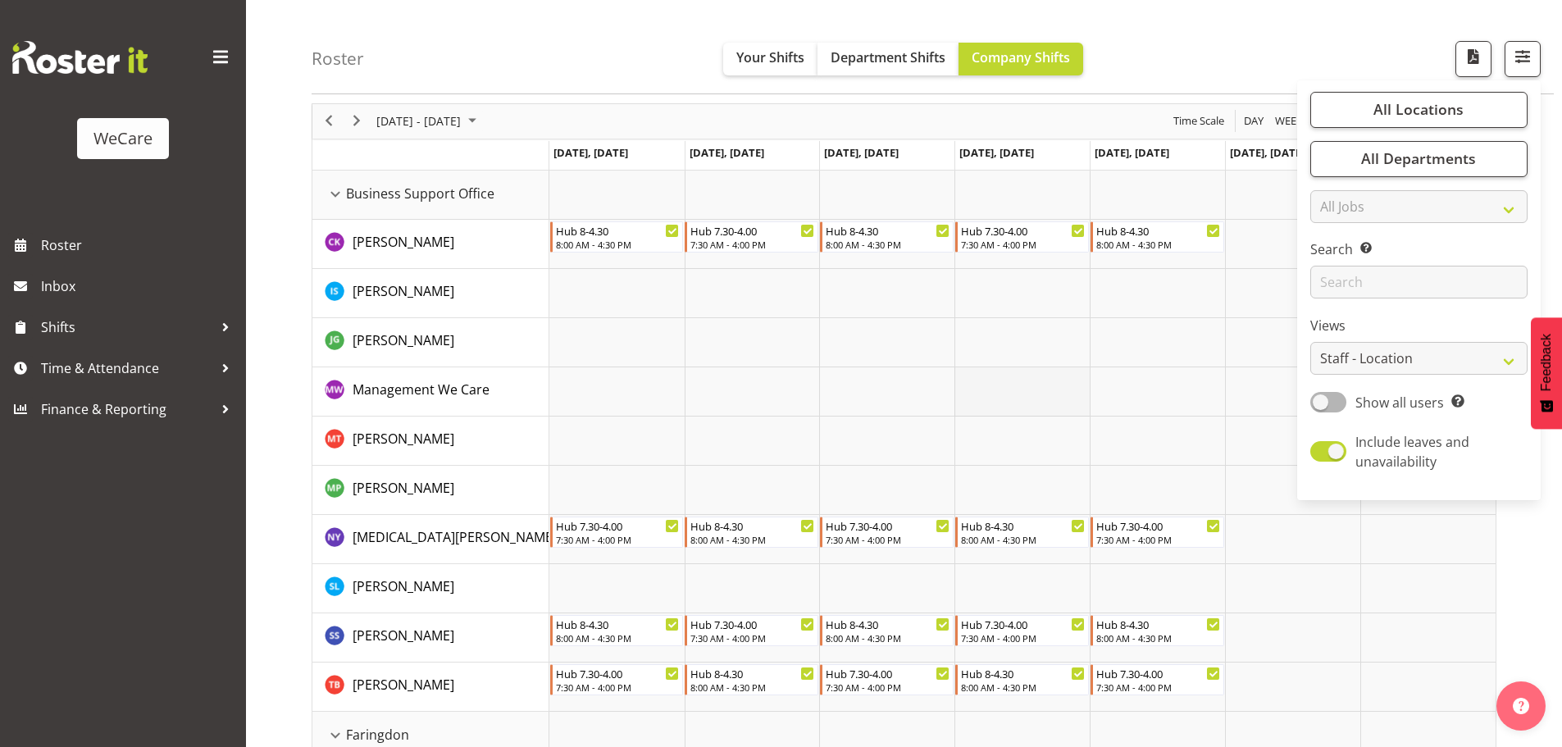
click at [1003, 412] on td "Timeline Week of October 17, 2025" at bounding box center [1021, 391] width 135 height 49
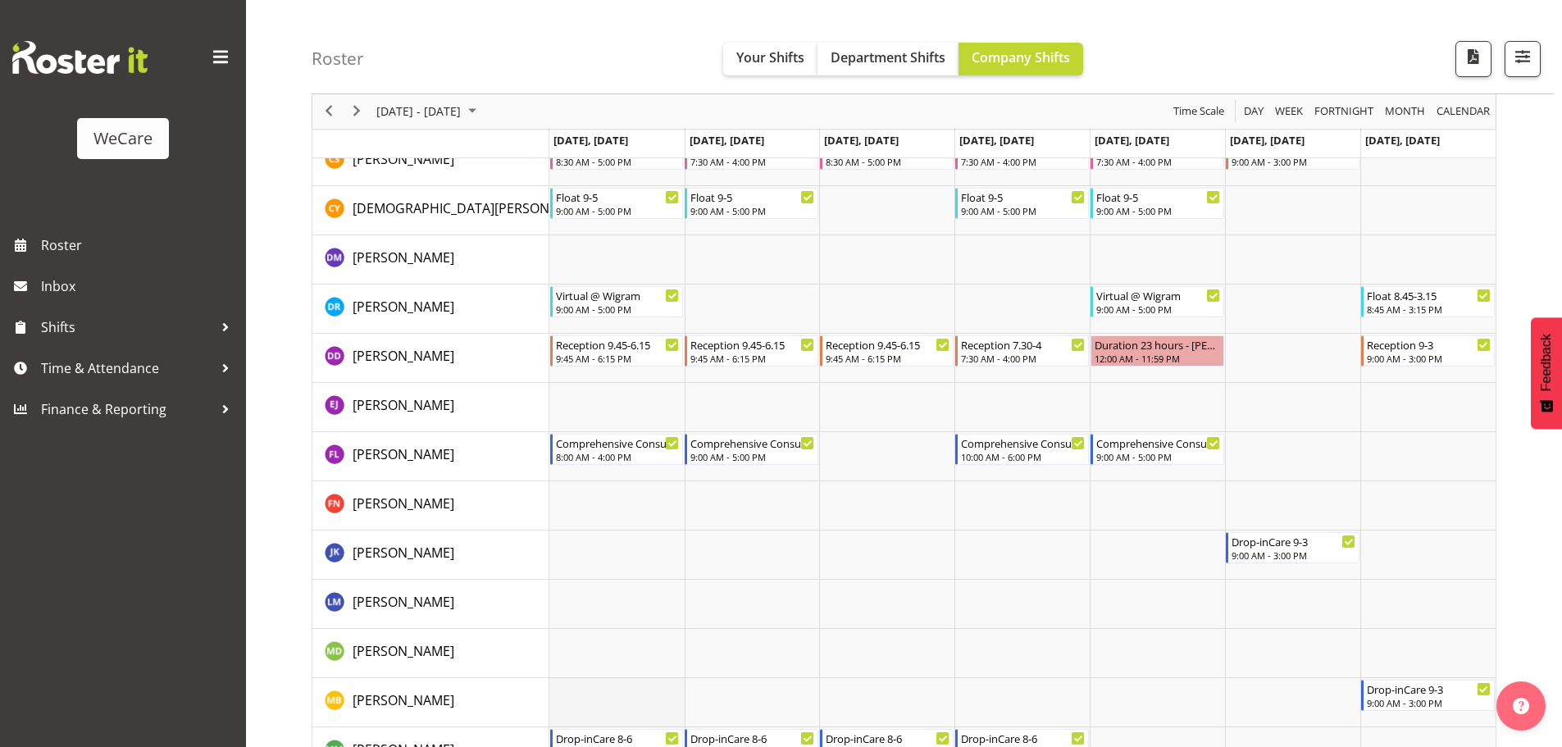
scroll to position [3995, 0]
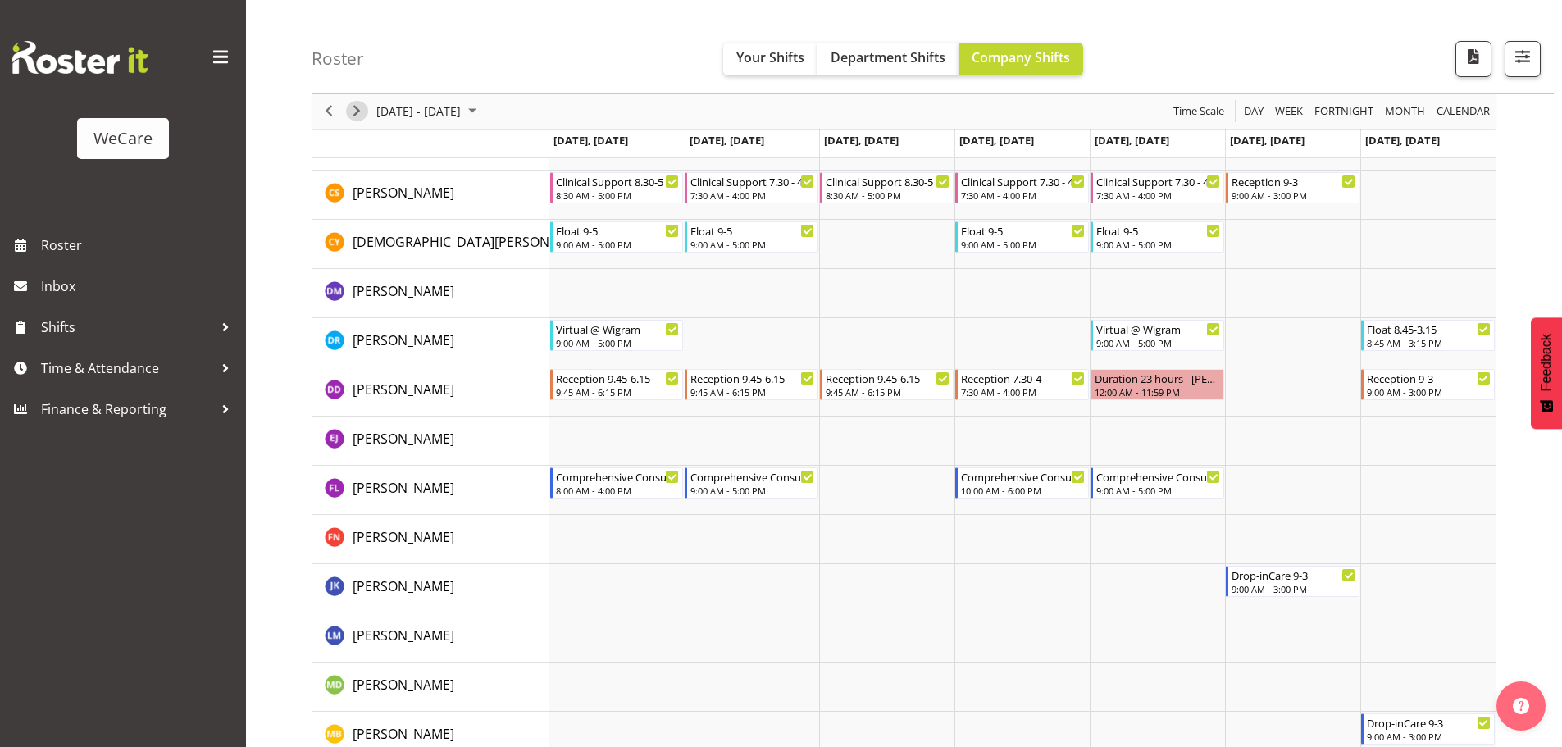
drag, startPoint x: 357, startPoint y: 107, endPoint x: 562, endPoint y: 252, distance: 250.9
click at [358, 107] on span "Next" at bounding box center [357, 112] width 20 height 20
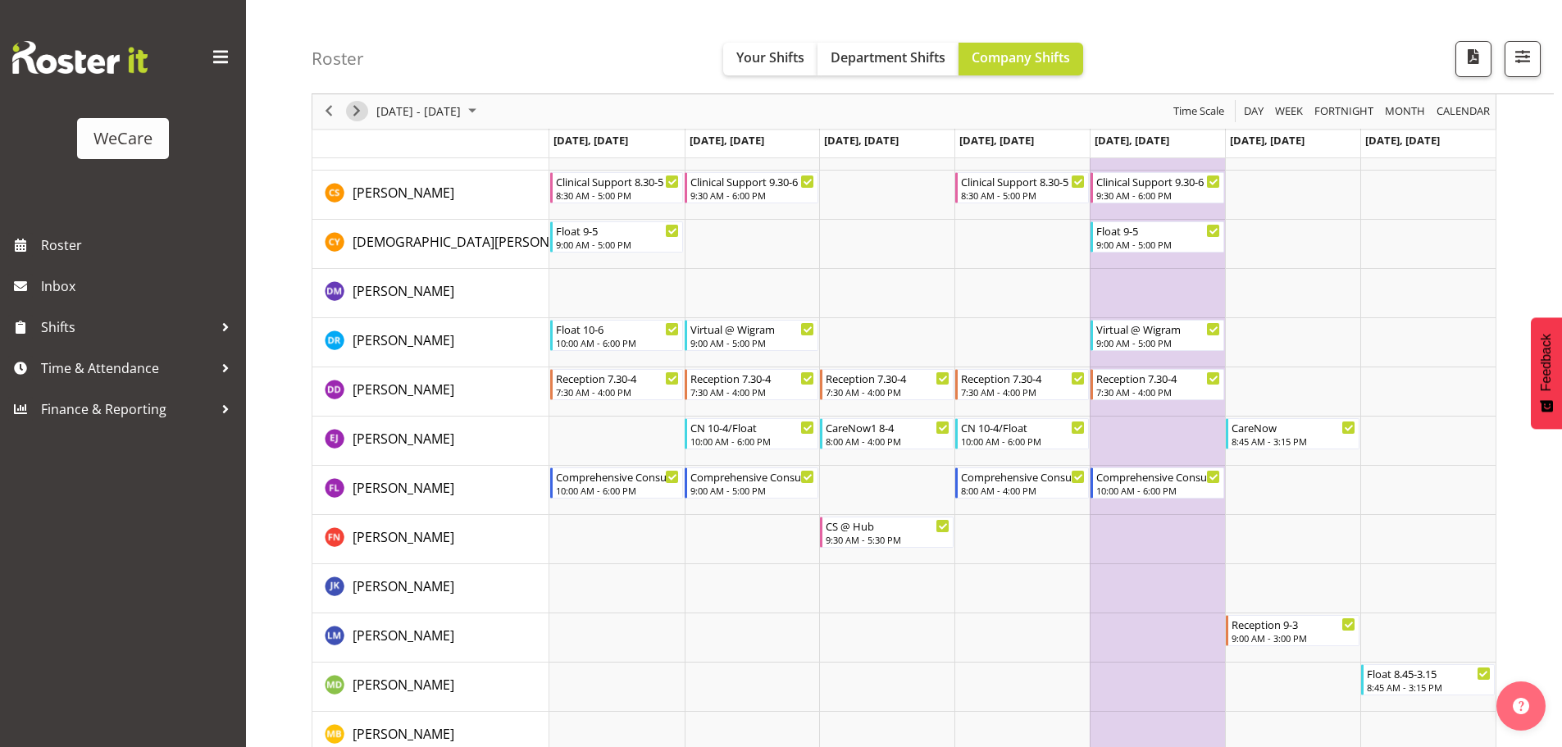
click at [366, 116] on span "Next" at bounding box center [357, 112] width 20 height 20
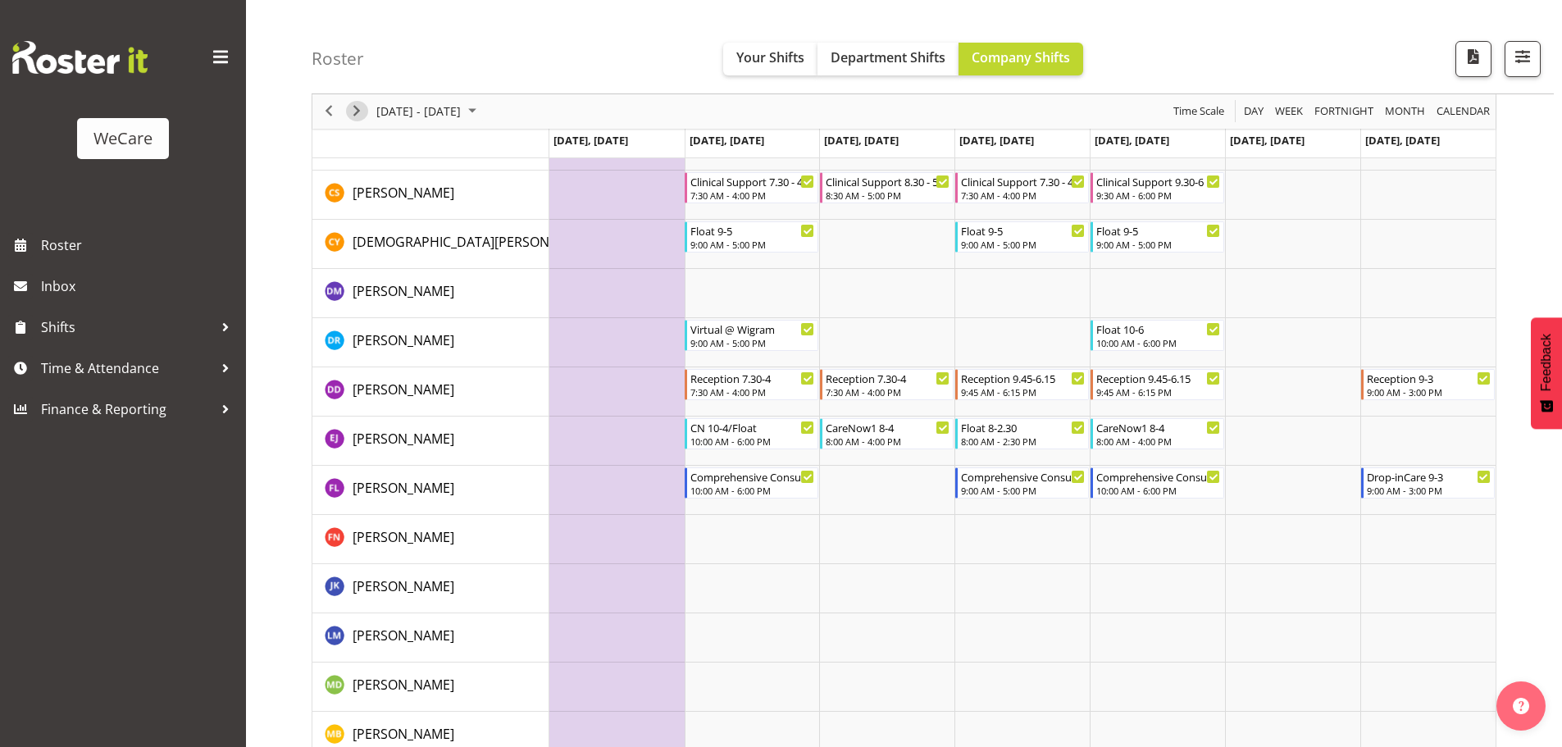
click at [354, 112] on span "Next" at bounding box center [357, 112] width 20 height 20
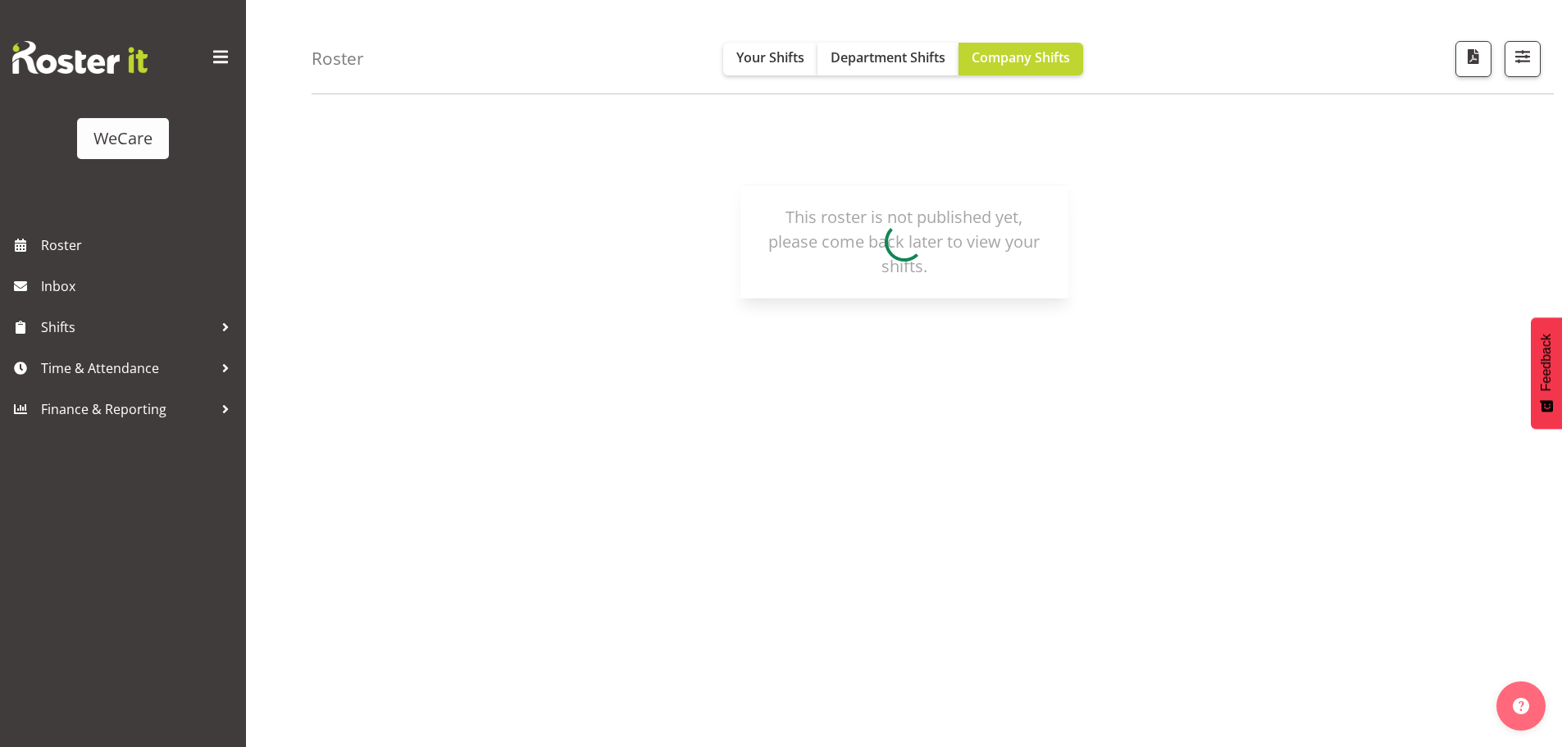
scroll to position [60, 0]
click at [913, 263] on div "This roster is not published yet, please come back later to view your shifts." at bounding box center [904, 242] width 289 height 74
click at [517, 197] on div "[DATE] - [DATE] [DATE] Day Week Fortnight Month calendar Month Agenda Time Scal…" at bounding box center [904, 241] width 1185 height 113
click at [1528, 57] on span "button" at bounding box center [1522, 56] width 21 height 21
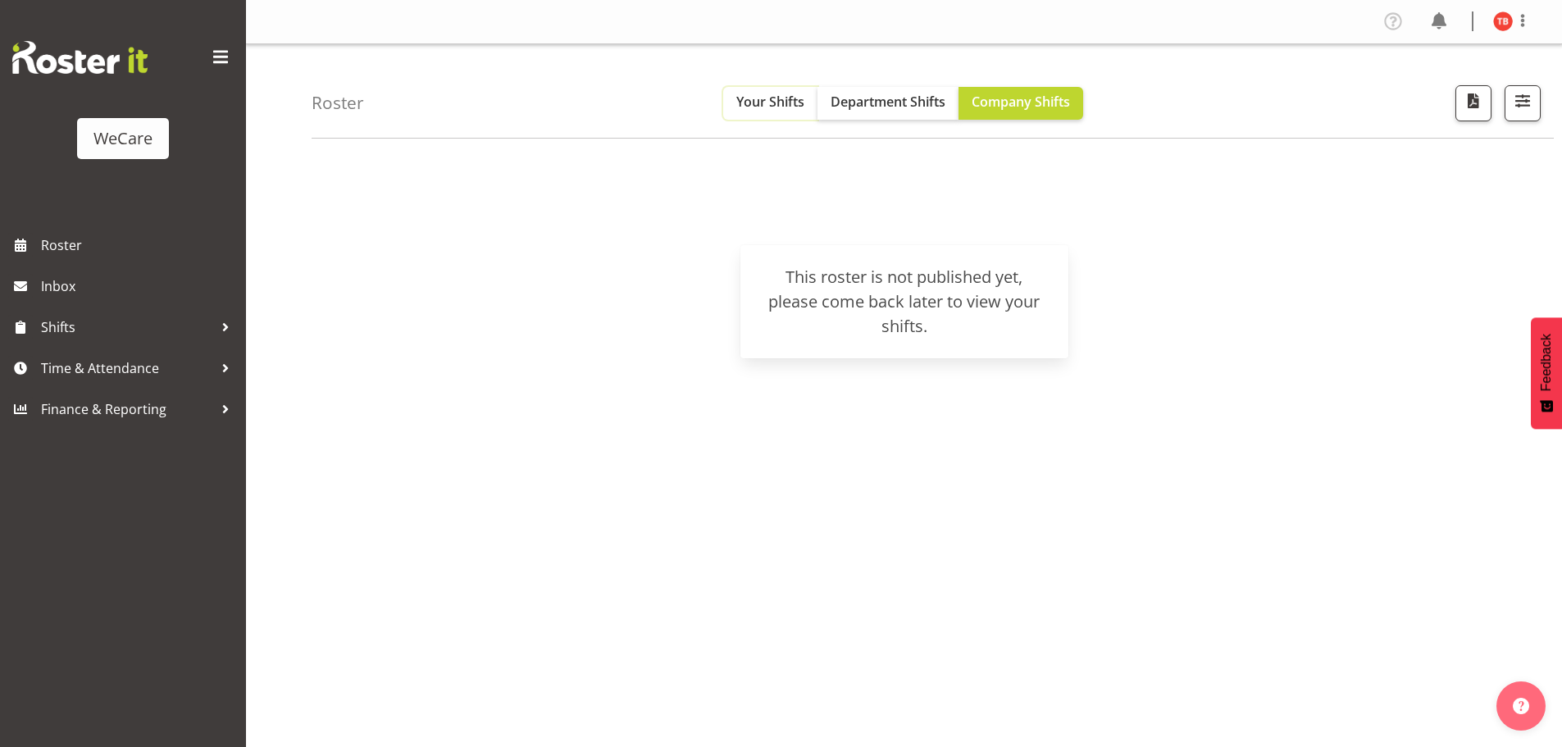
click at [762, 99] on span "Your Shifts" at bounding box center [770, 102] width 68 height 18
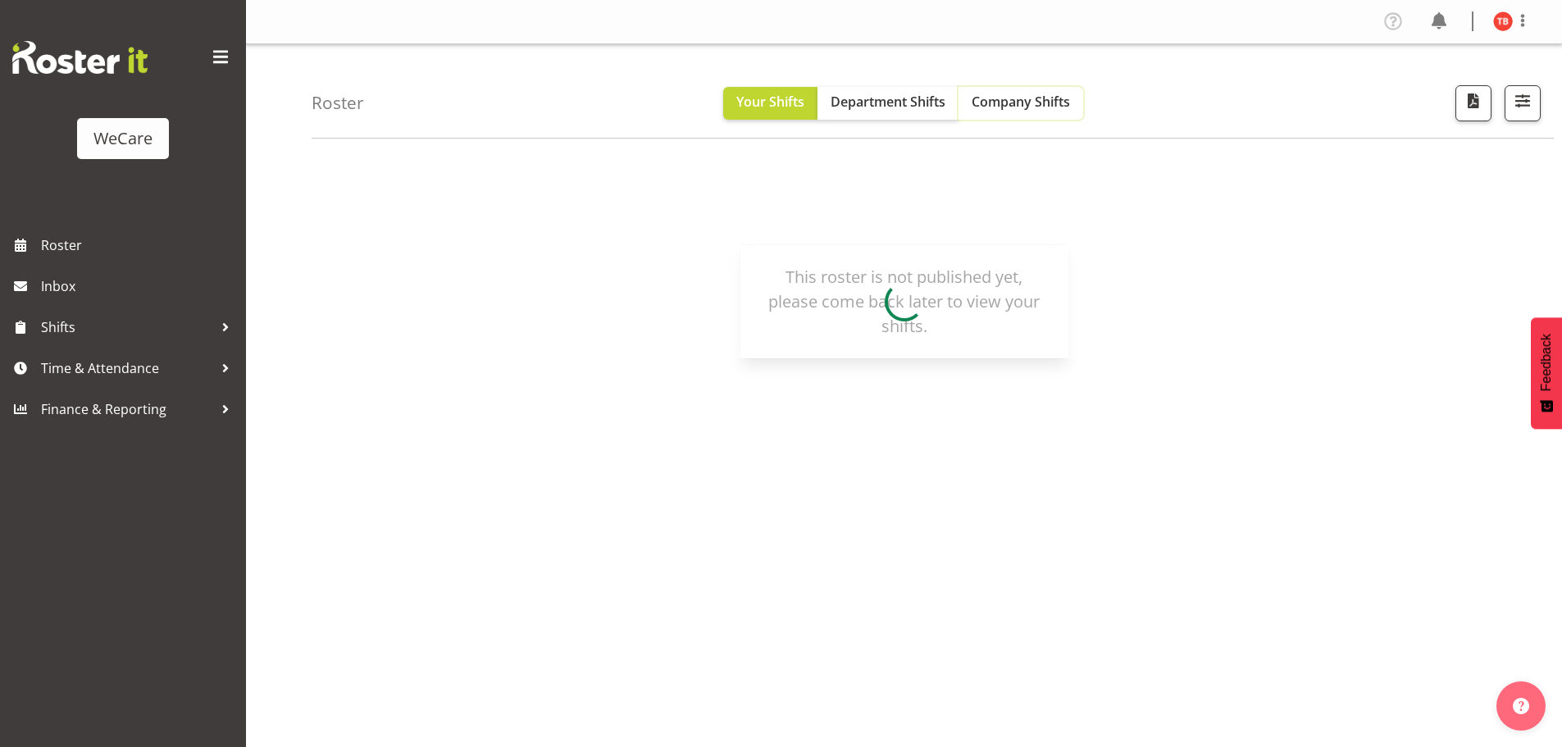
click at [1015, 94] on span "Company Shifts" at bounding box center [1020, 102] width 98 height 18
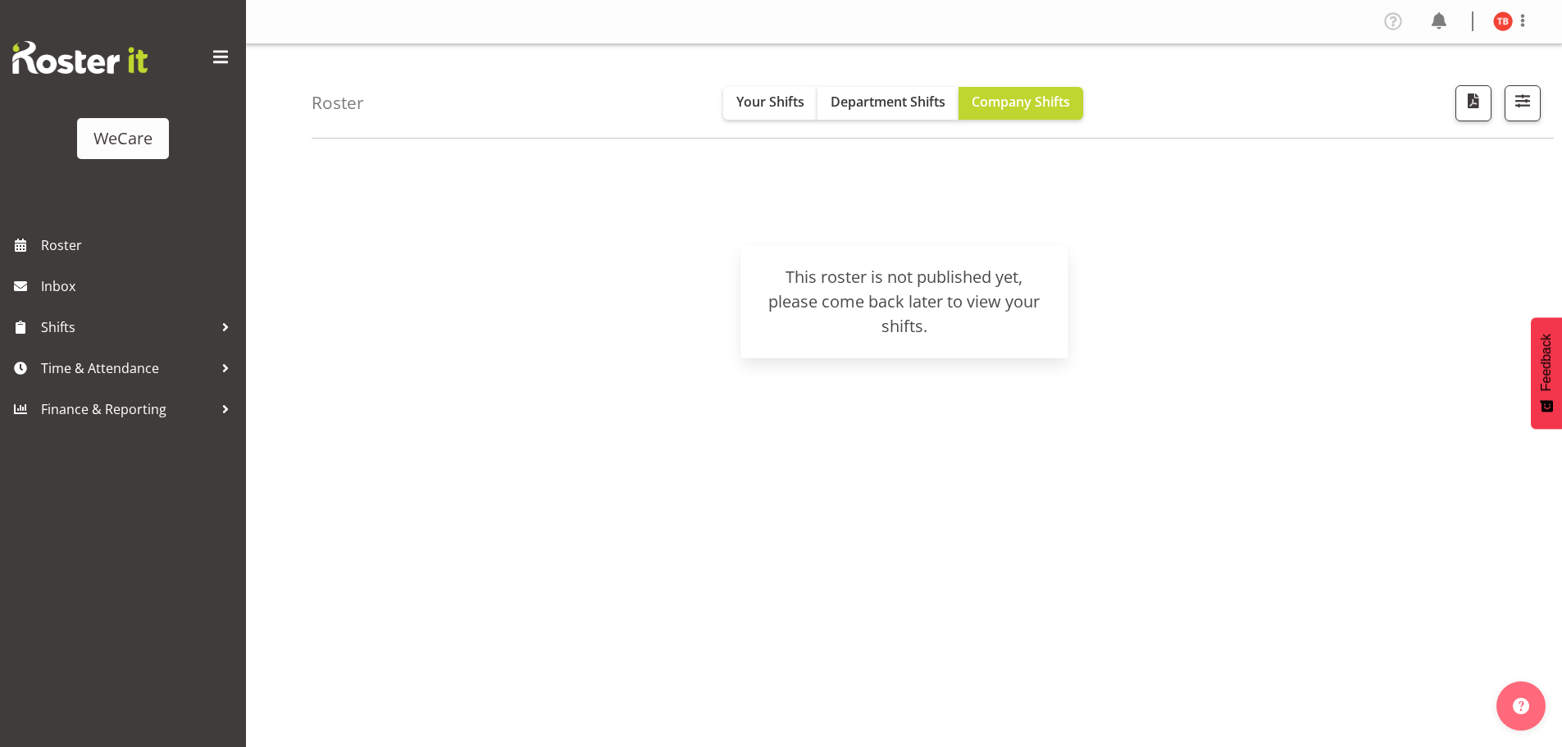
click at [882, 334] on div "This roster is not published yet, please come back later to view your shifts." at bounding box center [904, 302] width 289 height 74
click at [1540, 105] on div "Roster Your Shifts Department Shifts Company Shifts All Locations Clear Busines…" at bounding box center [933, 91] width 1242 height 94
click at [1524, 106] on span "button" at bounding box center [1522, 100] width 21 height 21
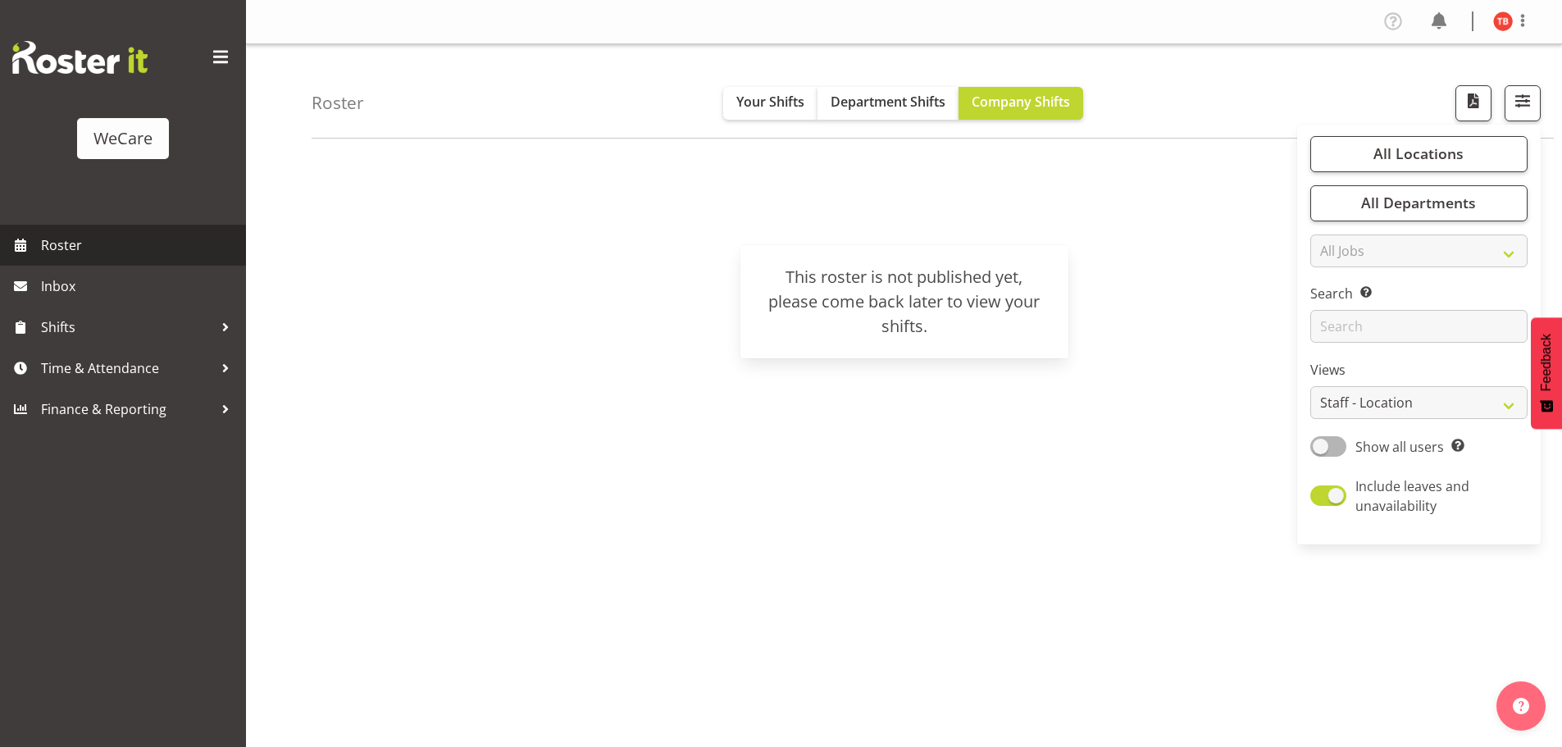
click at [57, 237] on span "Roster" at bounding box center [139, 245] width 197 height 25
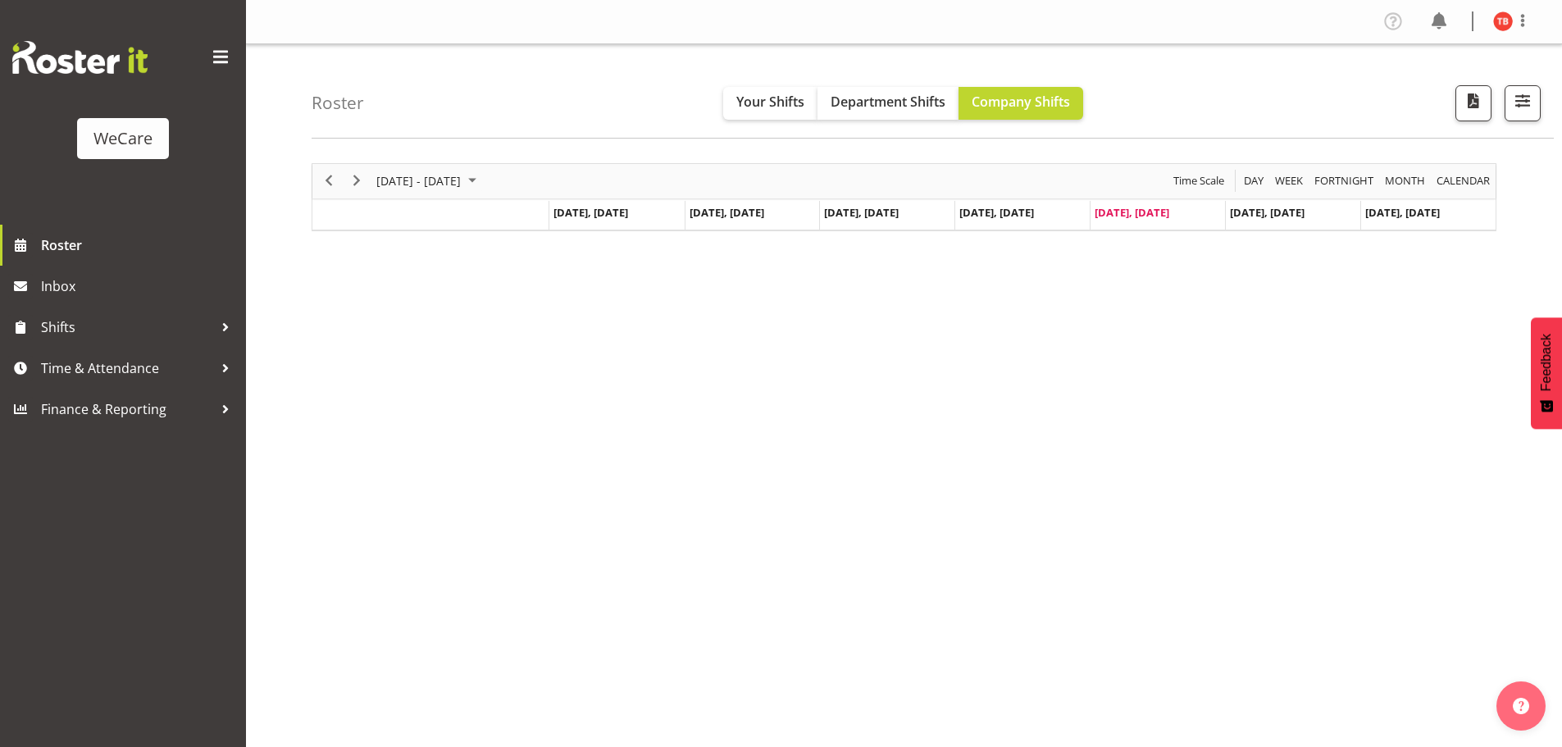
select select "location"
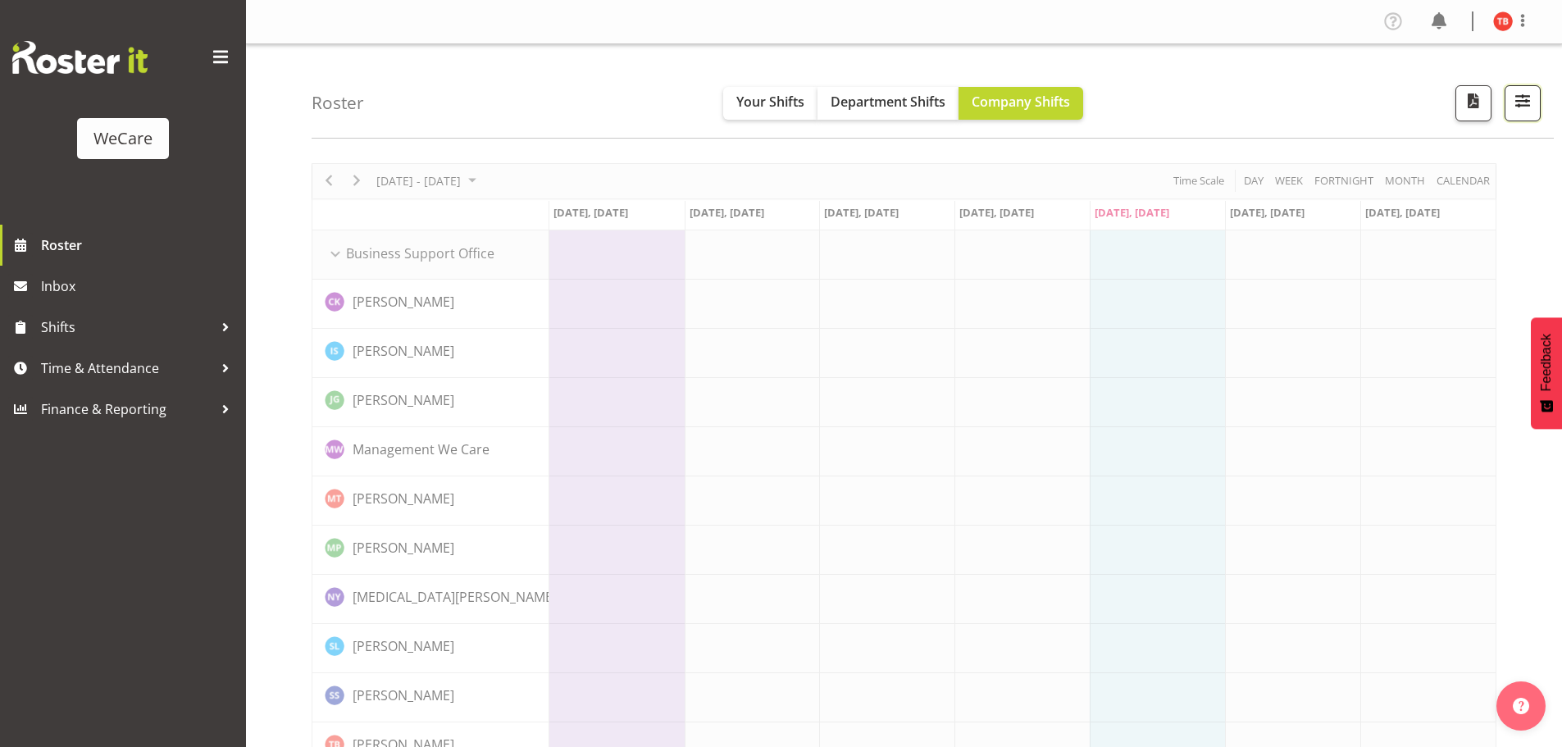
click at [1529, 109] on span "button" at bounding box center [1522, 100] width 21 height 21
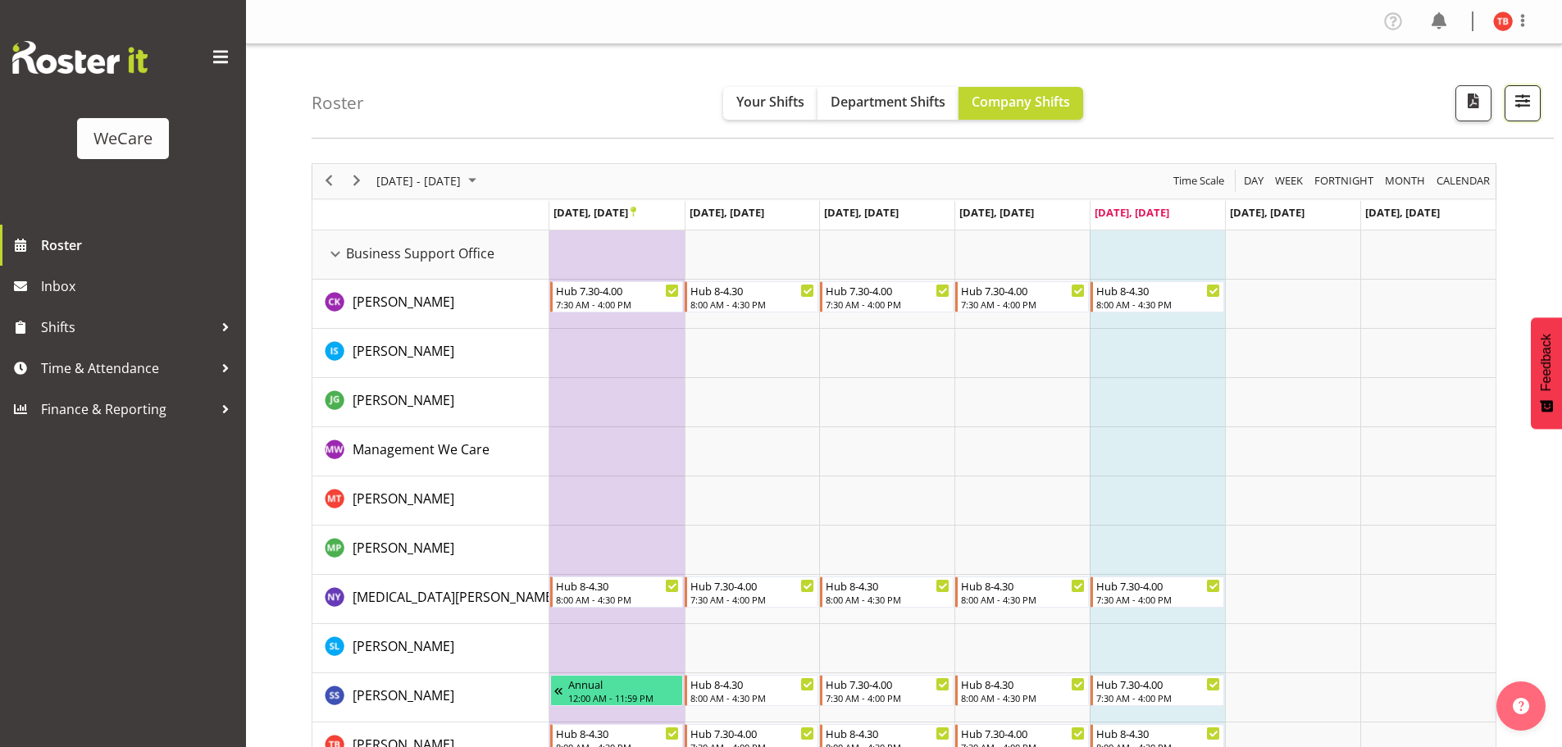
click at [1517, 98] on span "button" at bounding box center [1522, 100] width 21 height 21
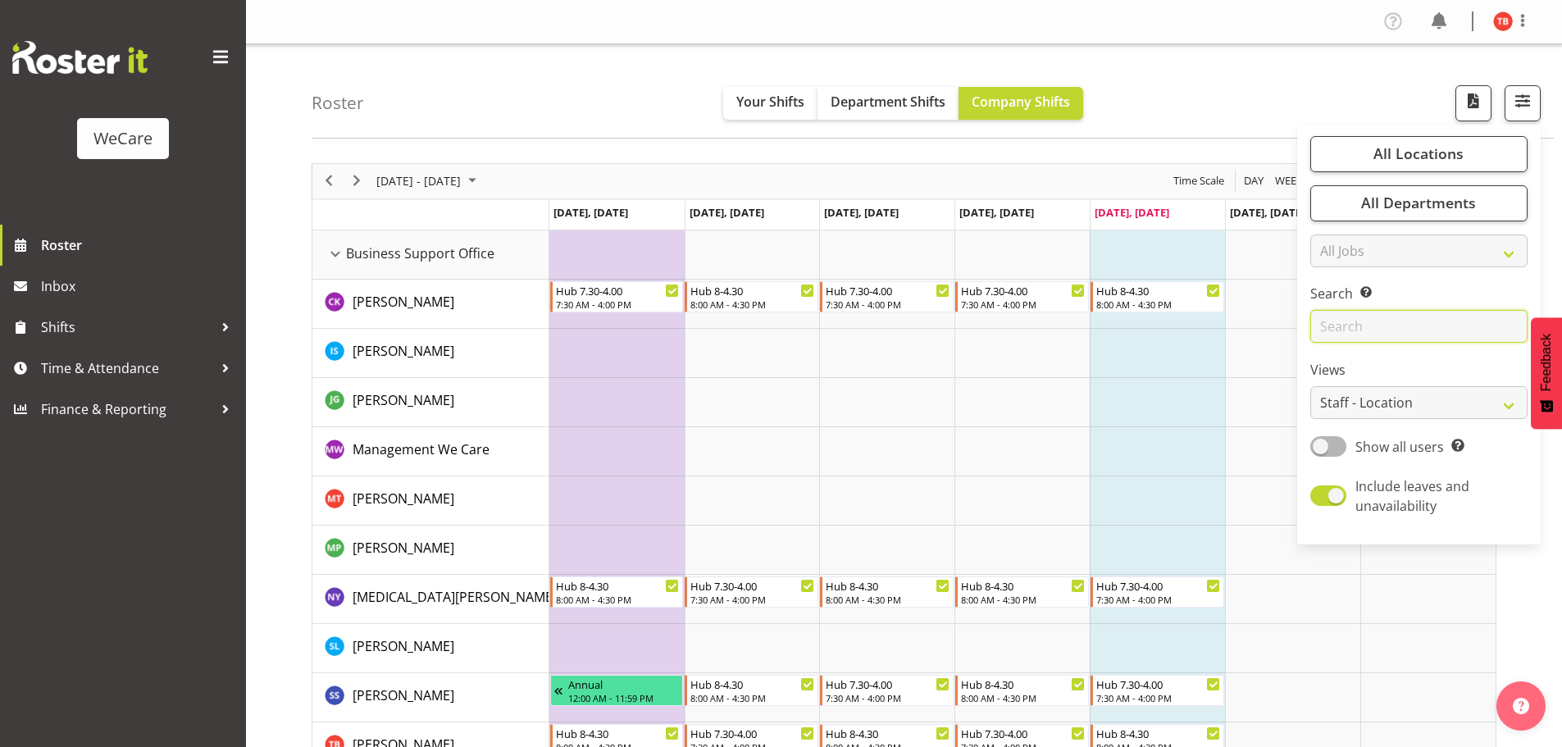
click at [1360, 321] on input "text" at bounding box center [1418, 326] width 217 height 33
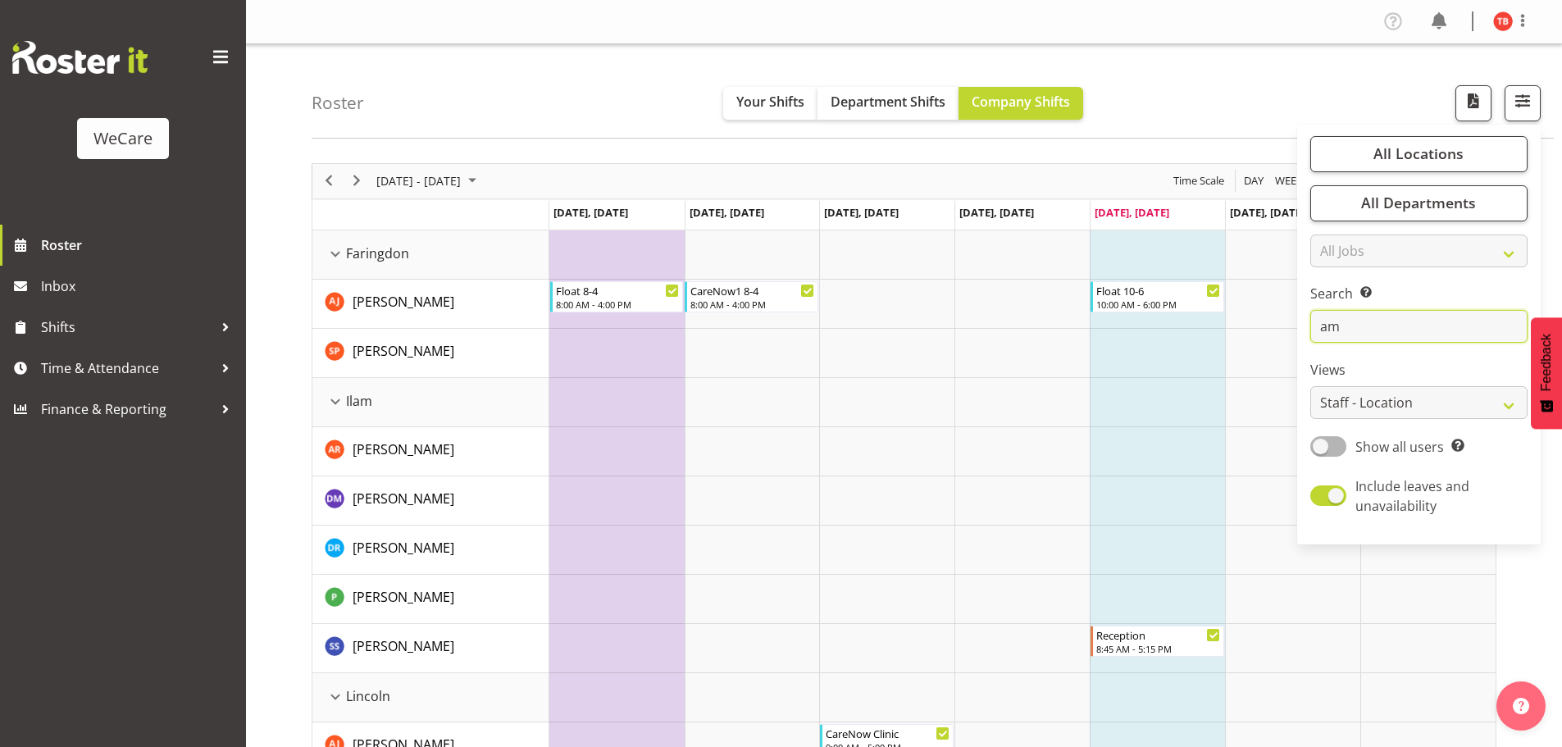
type input "a"
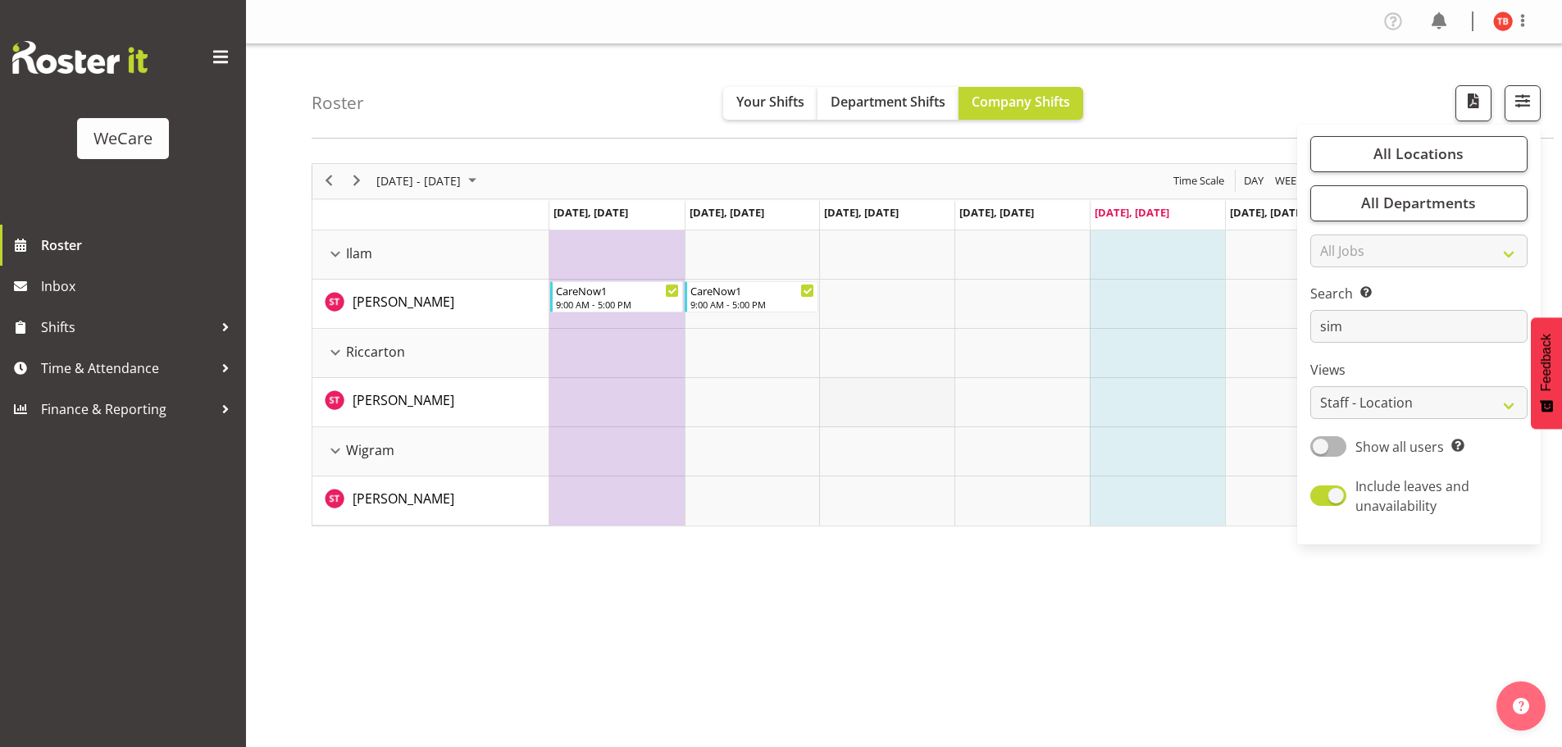
click at [935, 378] on td "Timeline Week of September 26, 2025" at bounding box center [886, 402] width 135 height 49
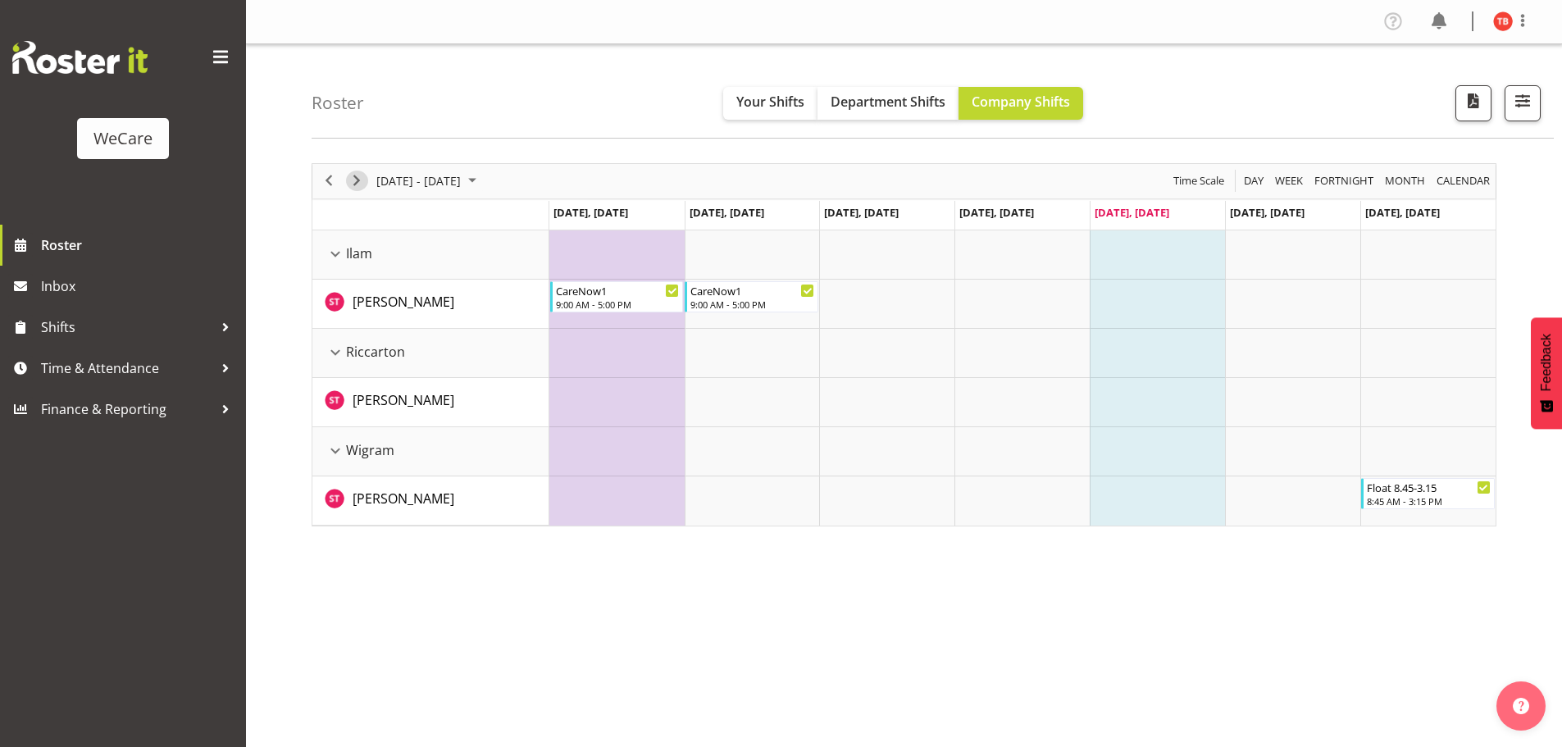
click at [356, 175] on span "Next" at bounding box center [357, 181] width 20 height 20
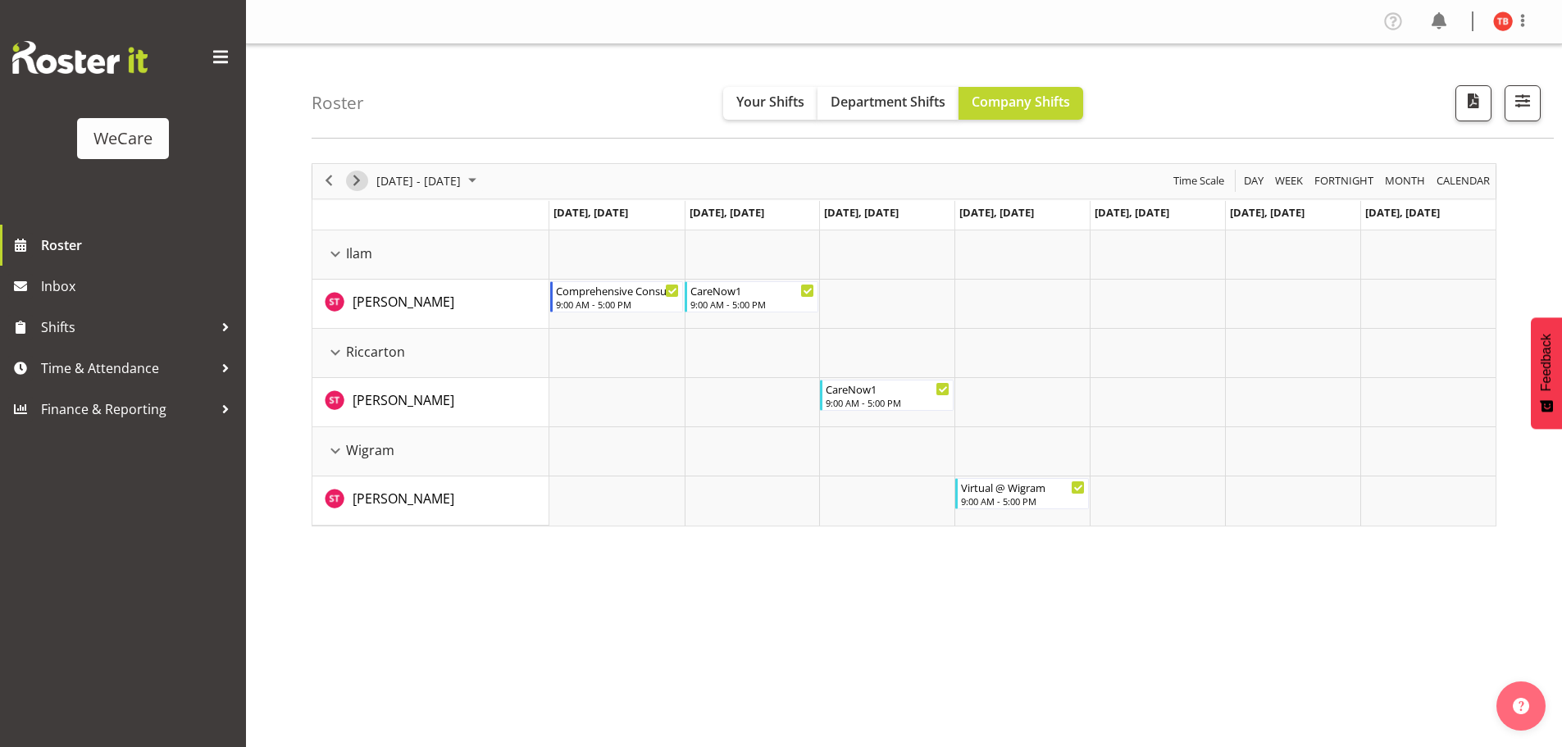
click at [367, 185] on div "next period" at bounding box center [357, 181] width 28 height 34
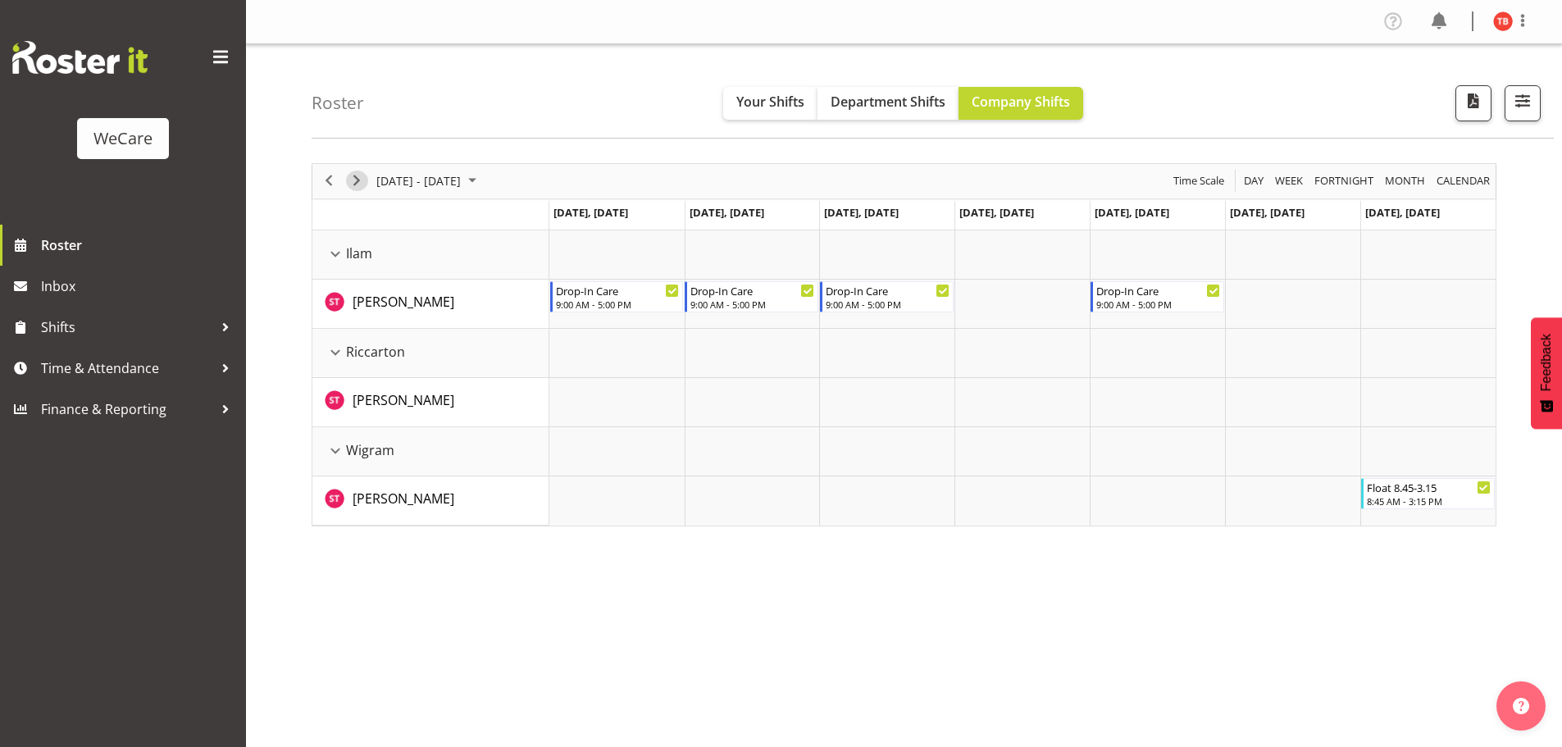
click at [353, 180] on span "Next" at bounding box center [357, 181] width 20 height 20
click at [1528, 106] on span "button" at bounding box center [1522, 100] width 21 height 21
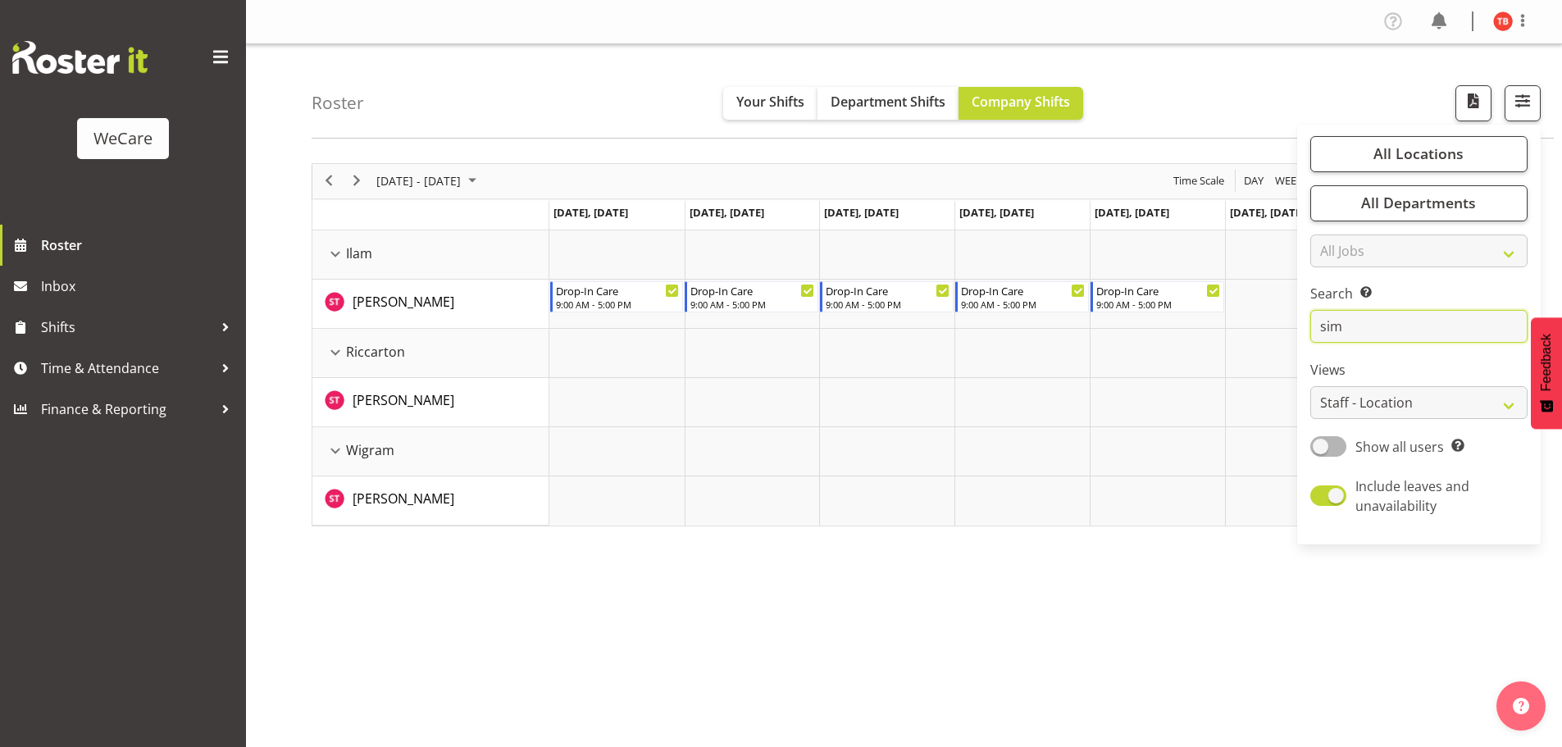
click at [1403, 327] on input "sim" at bounding box center [1418, 326] width 217 height 33
type input "s"
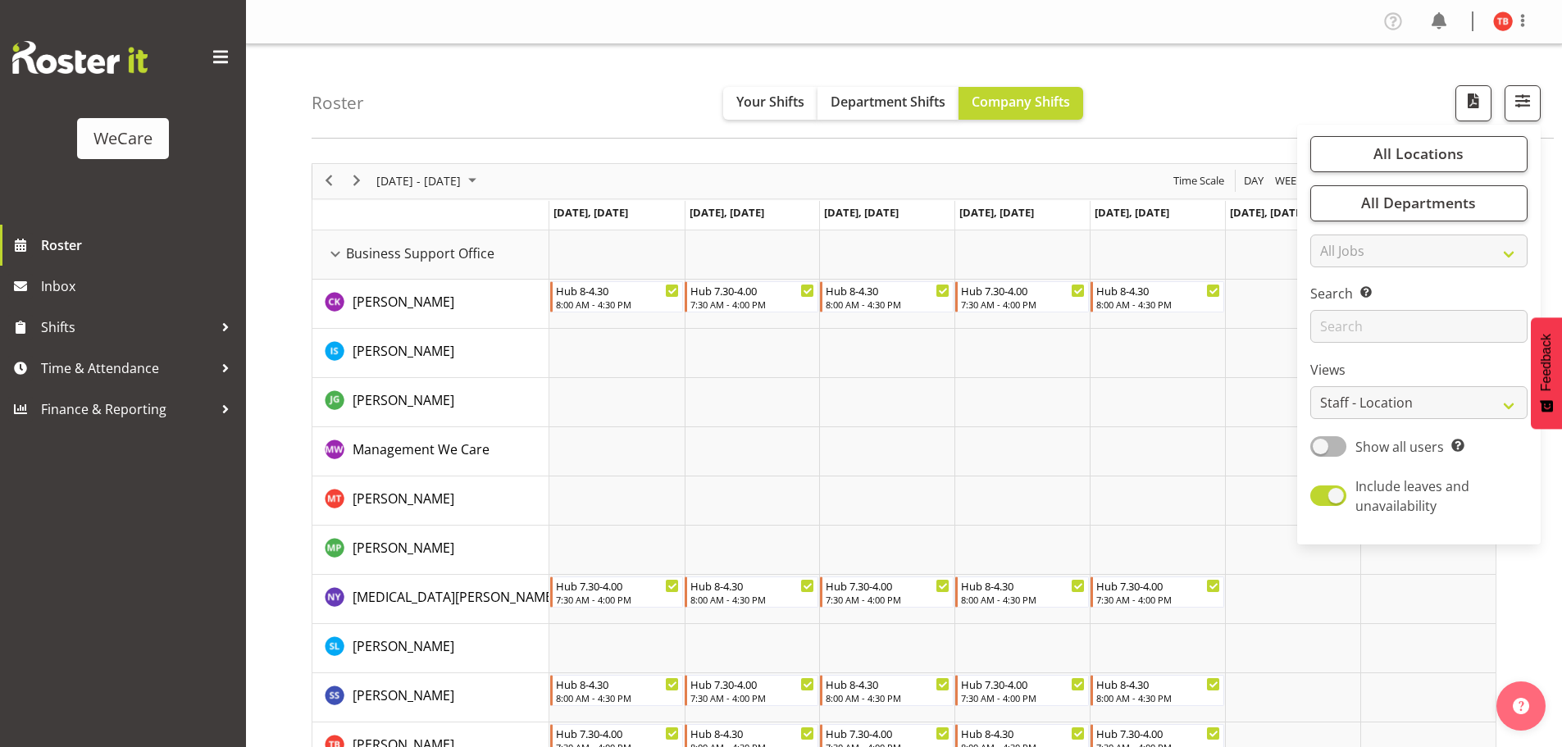
click at [516, 93] on div "Roster Your Shifts Department Shifts Company Shifts All Locations Clear Busines…" at bounding box center [933, 91] width 1242 height 94
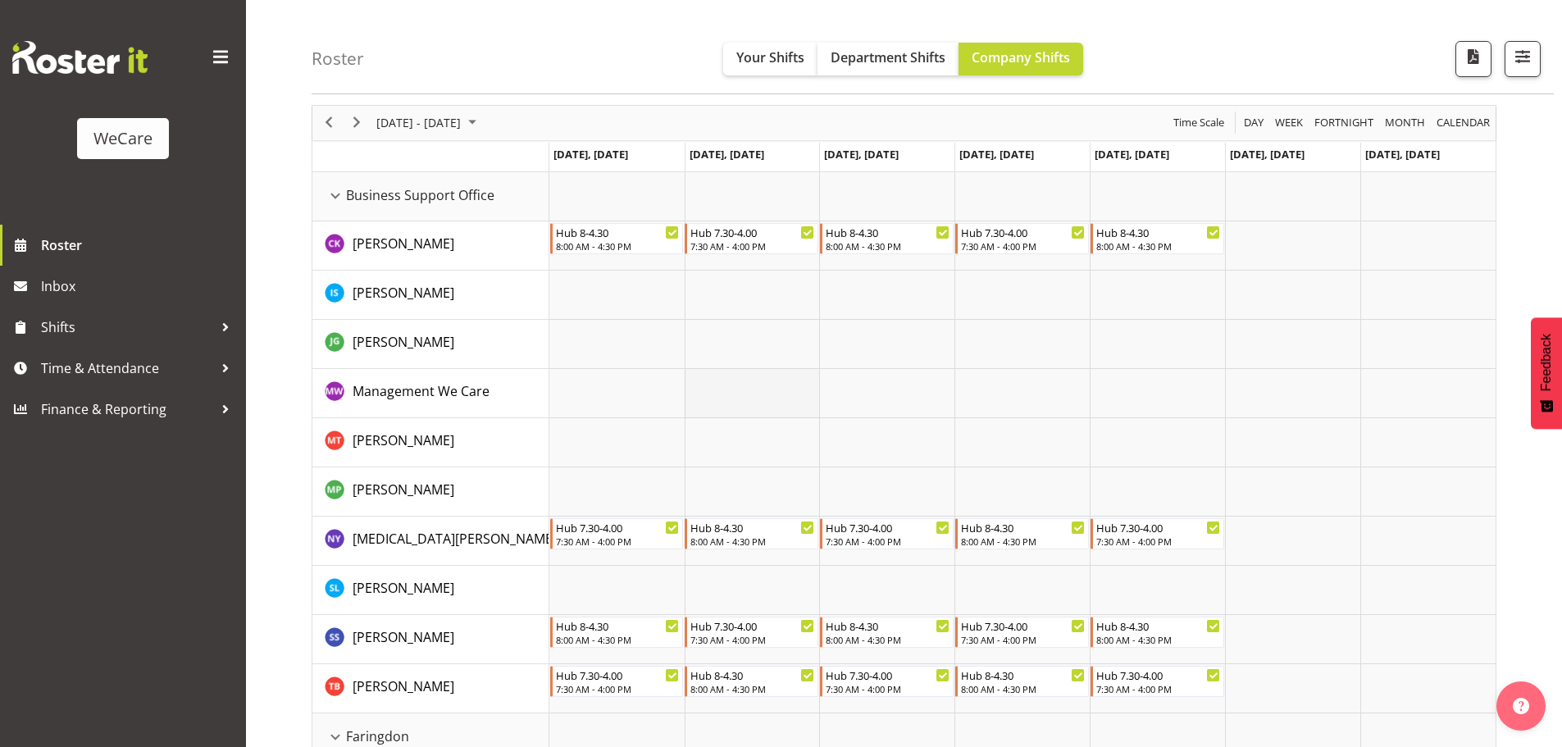
scroll to position [82, 0]
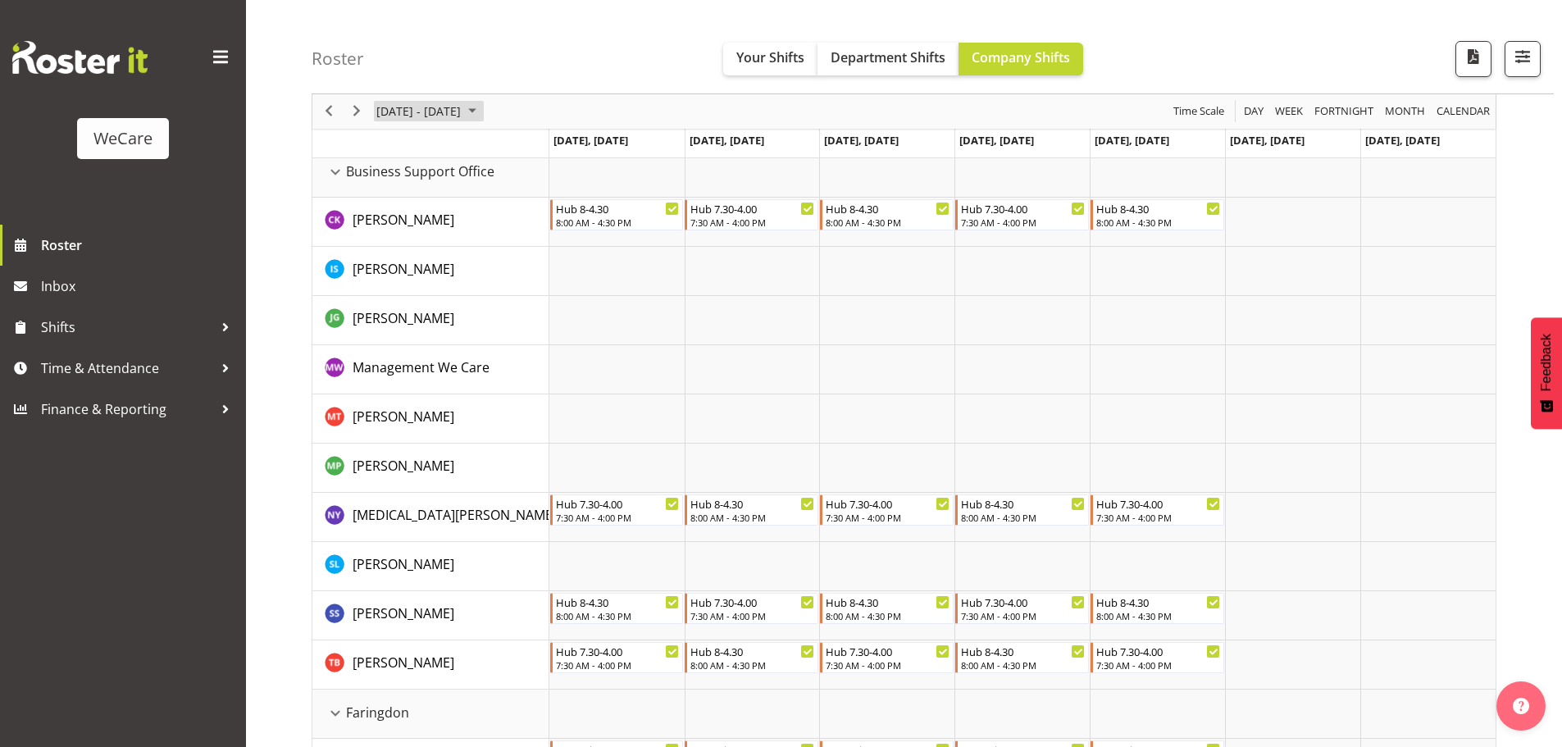
click at [459, 116] on span "[DATE] - [DATE]" at bounding box center [419, 112] width 88 height 20
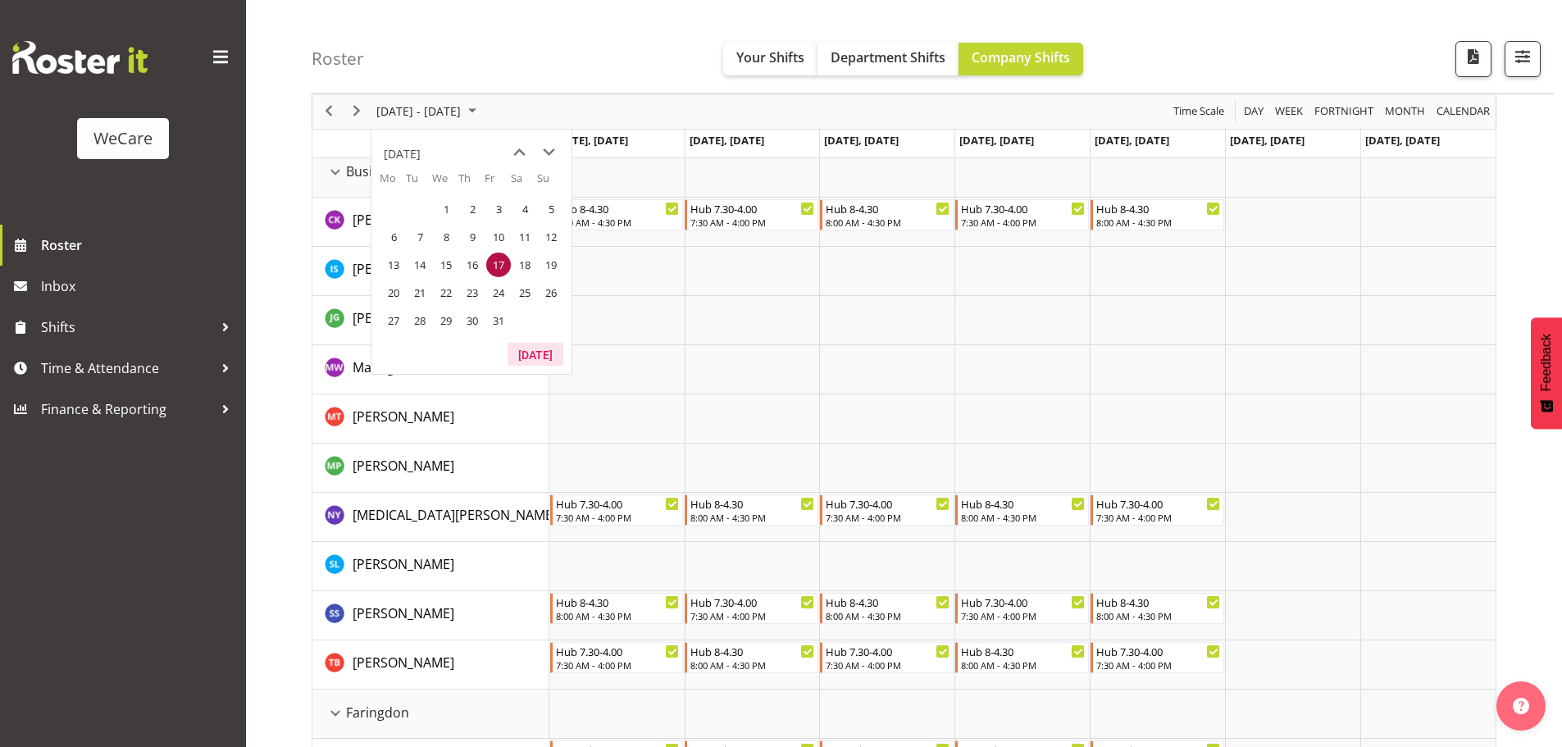
click at [538, 361] on button "[DATE]" at bounding box center [535, 354] width 56 height 23
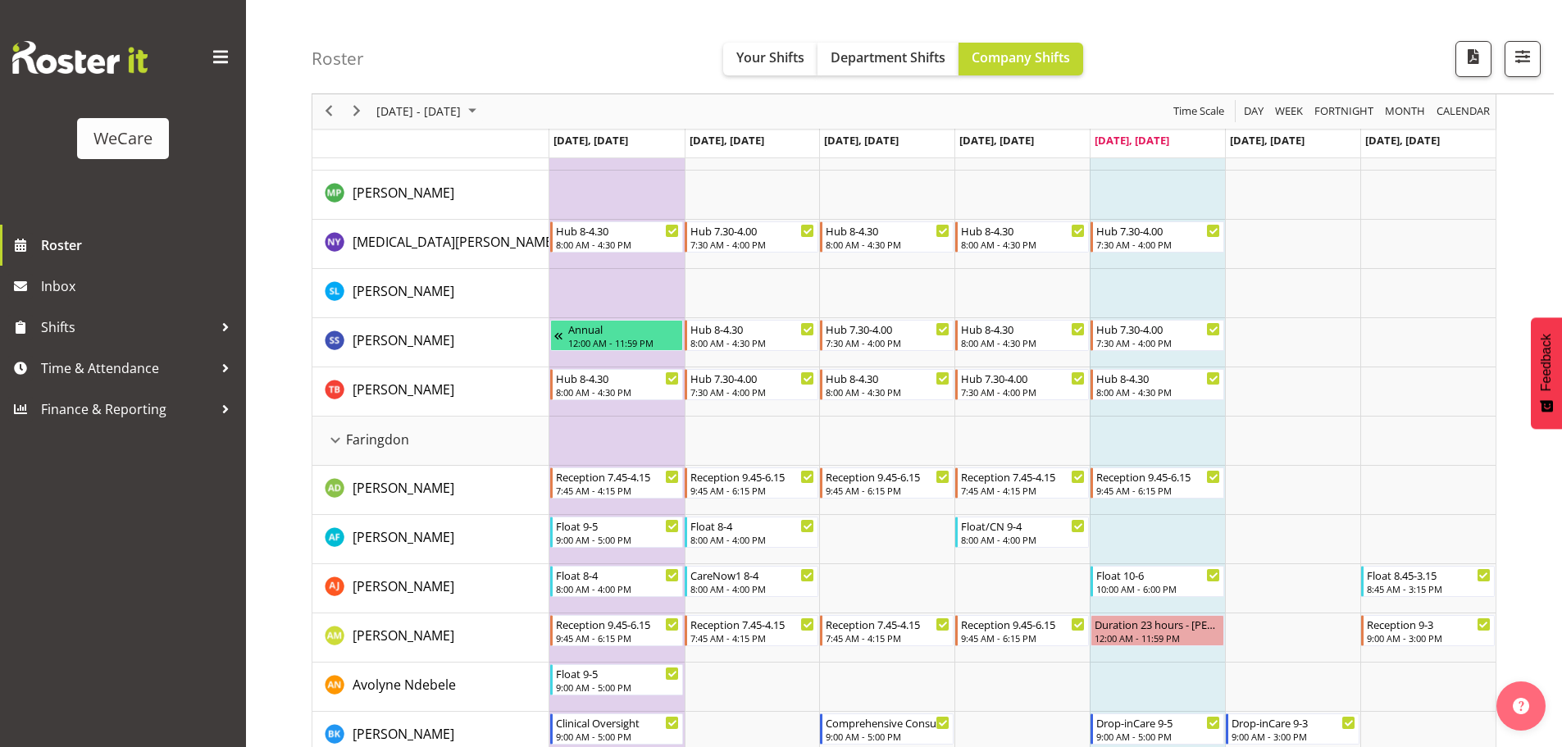
scroll to position [410, 0]
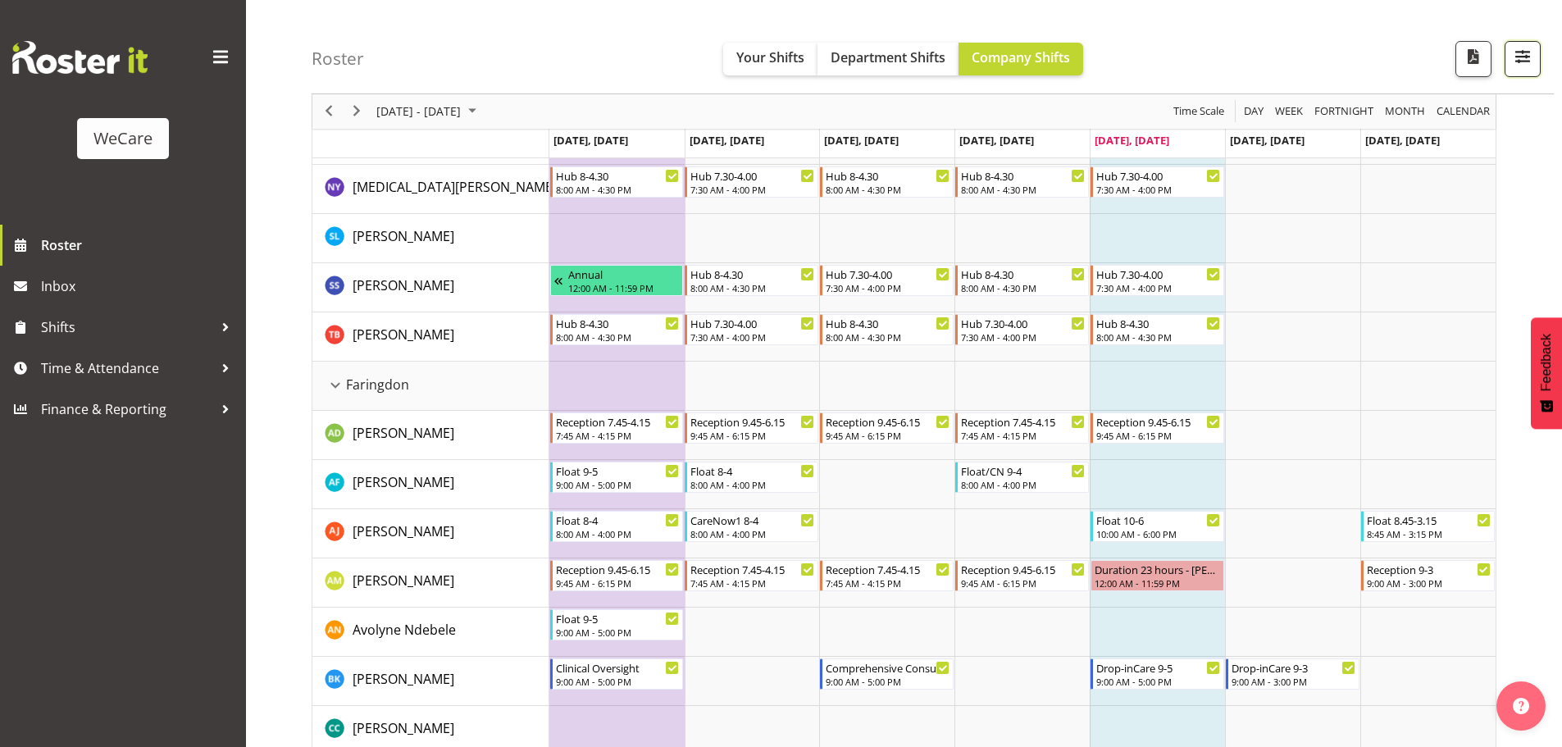
click at [1527, 54] on span "button" at bounding box center [1522, 56] width 21 height 21
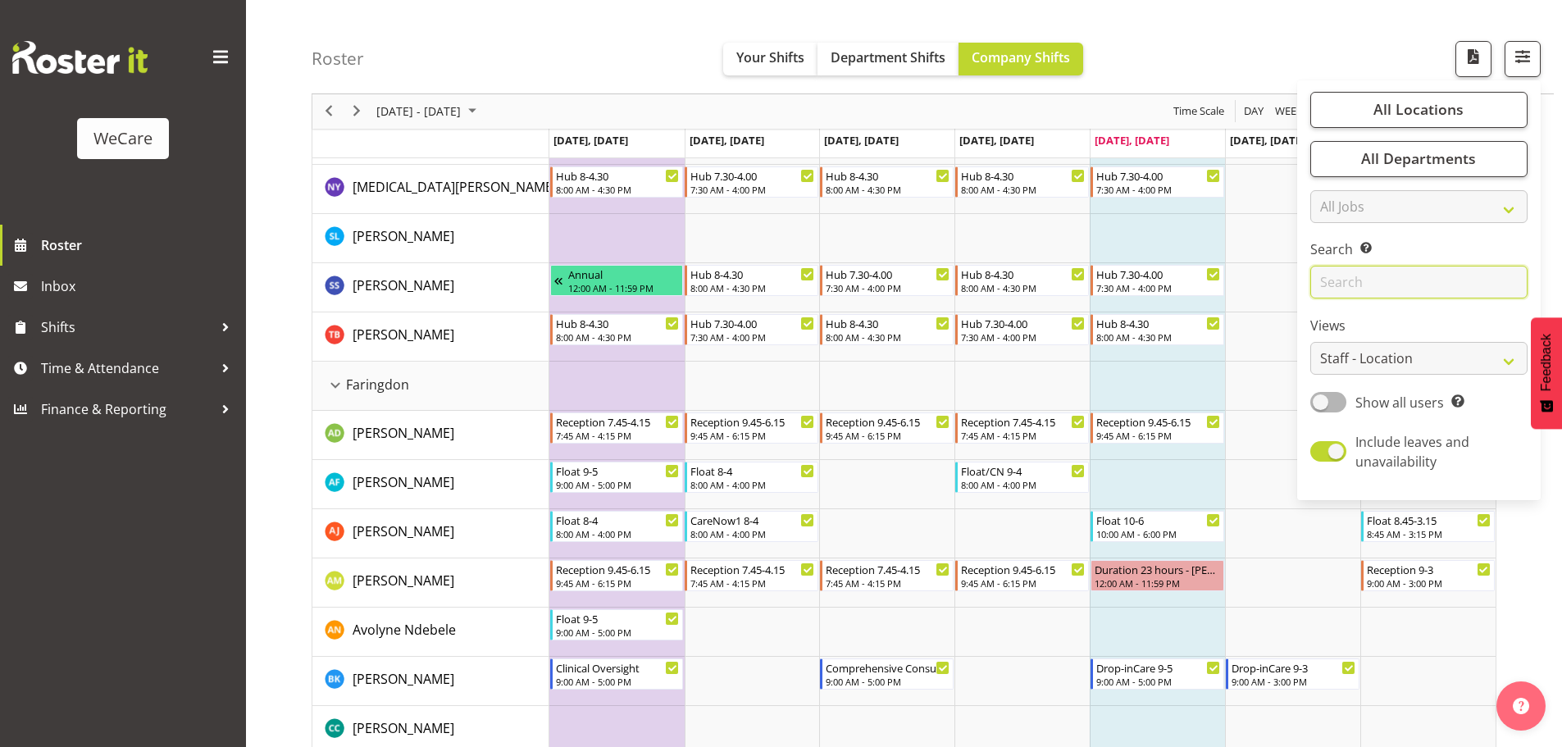
click at [1399, 280] on input "text" at bounding box center [1418, 282] width 217 height 33
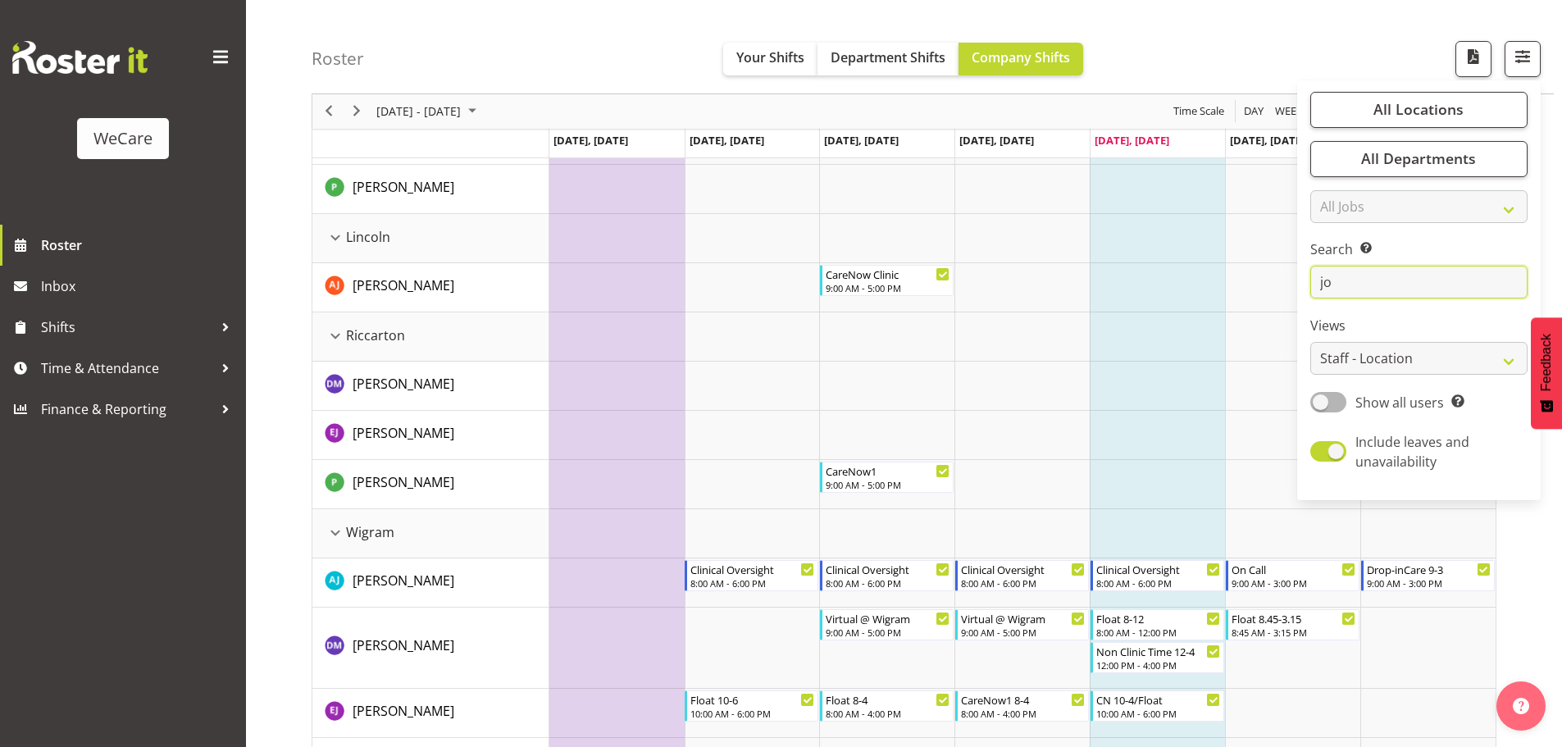
scroll to position [0, 0]
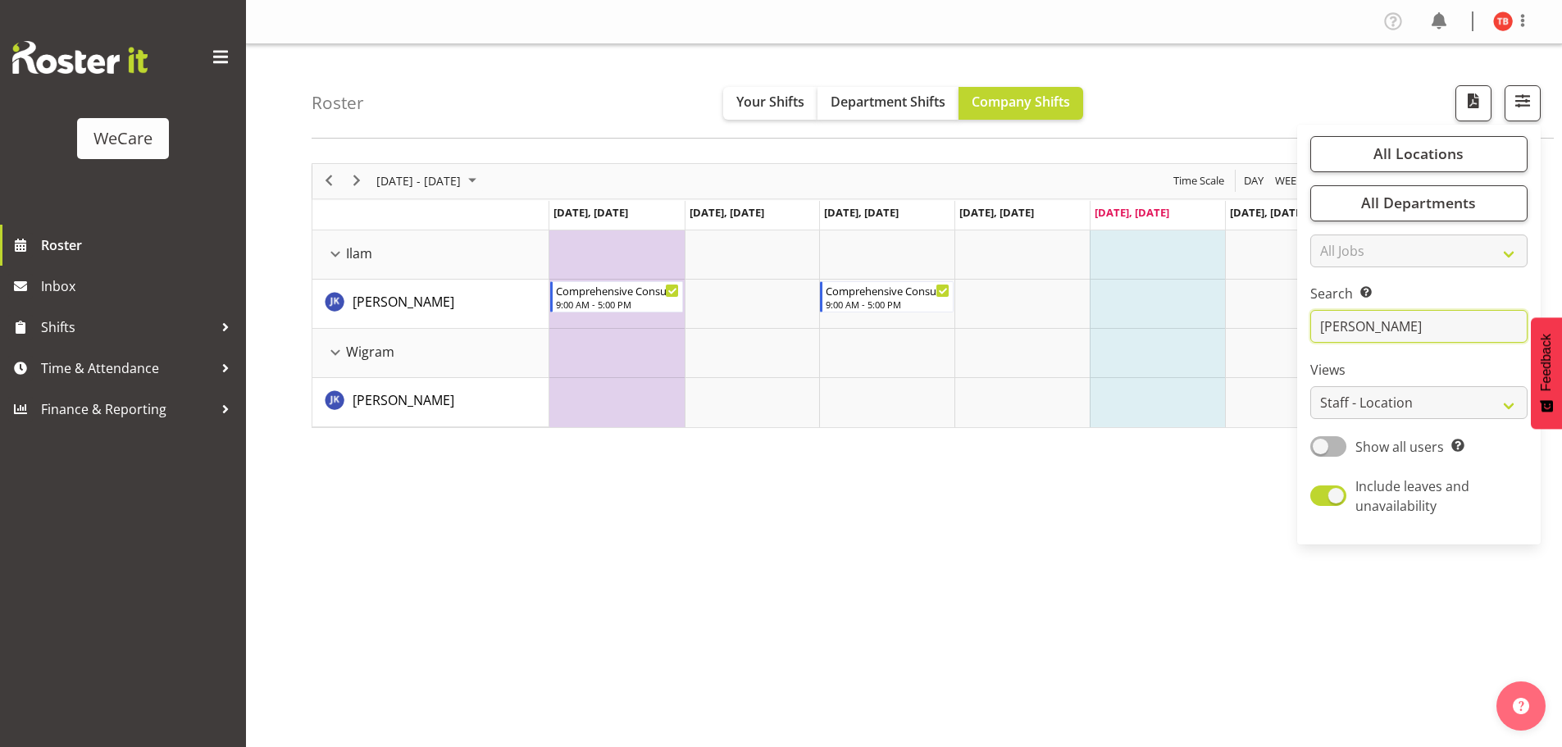
type input "john"
click at [885, 531] on div "September 22 - 28, 2025 Today Day Week Fortnight Month calendar Month Agenda Ti…" at bounding box center [937, 479] width 1250 height 656
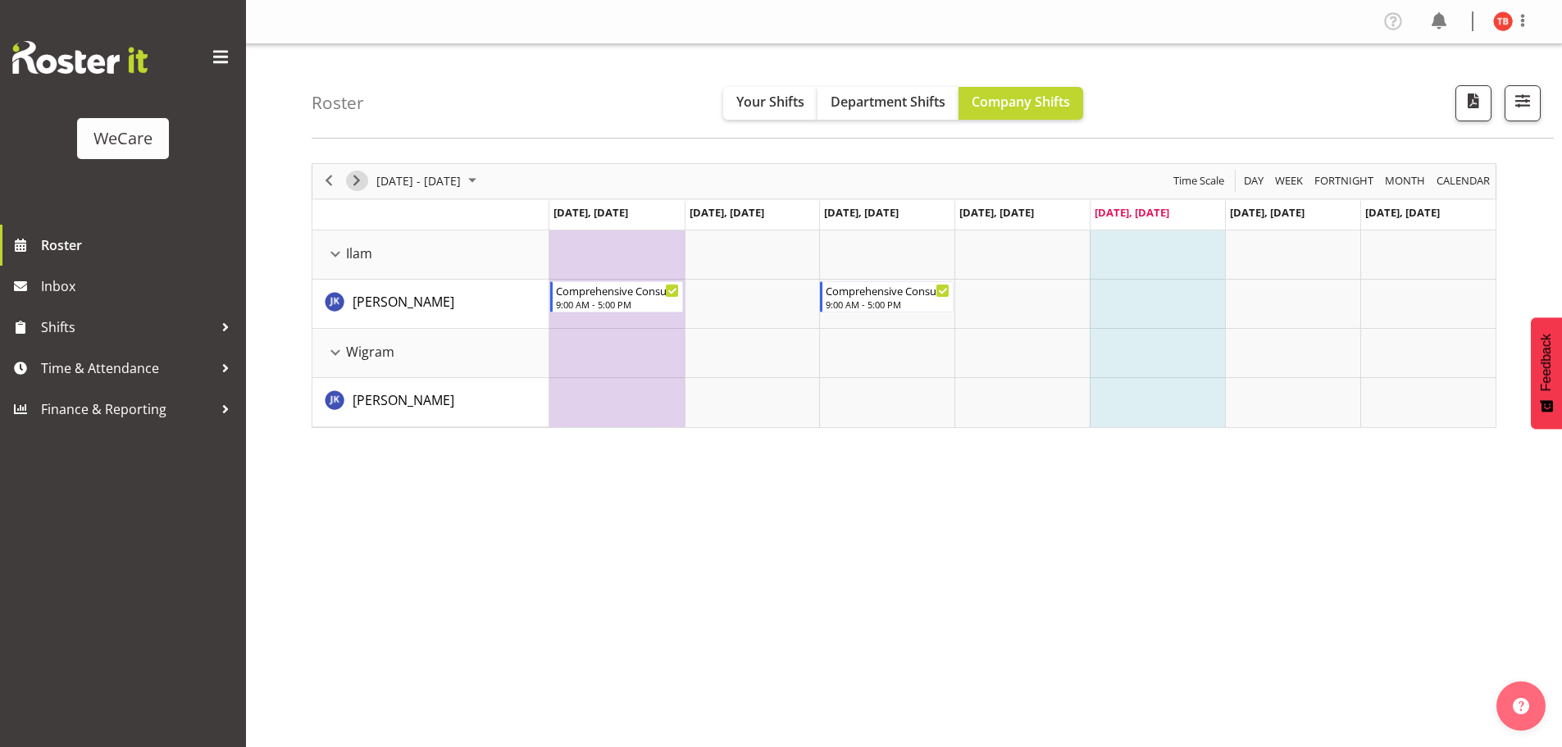
click at [366, 176] on span "Next" at bounding box center [357, 181] width 20 height 20
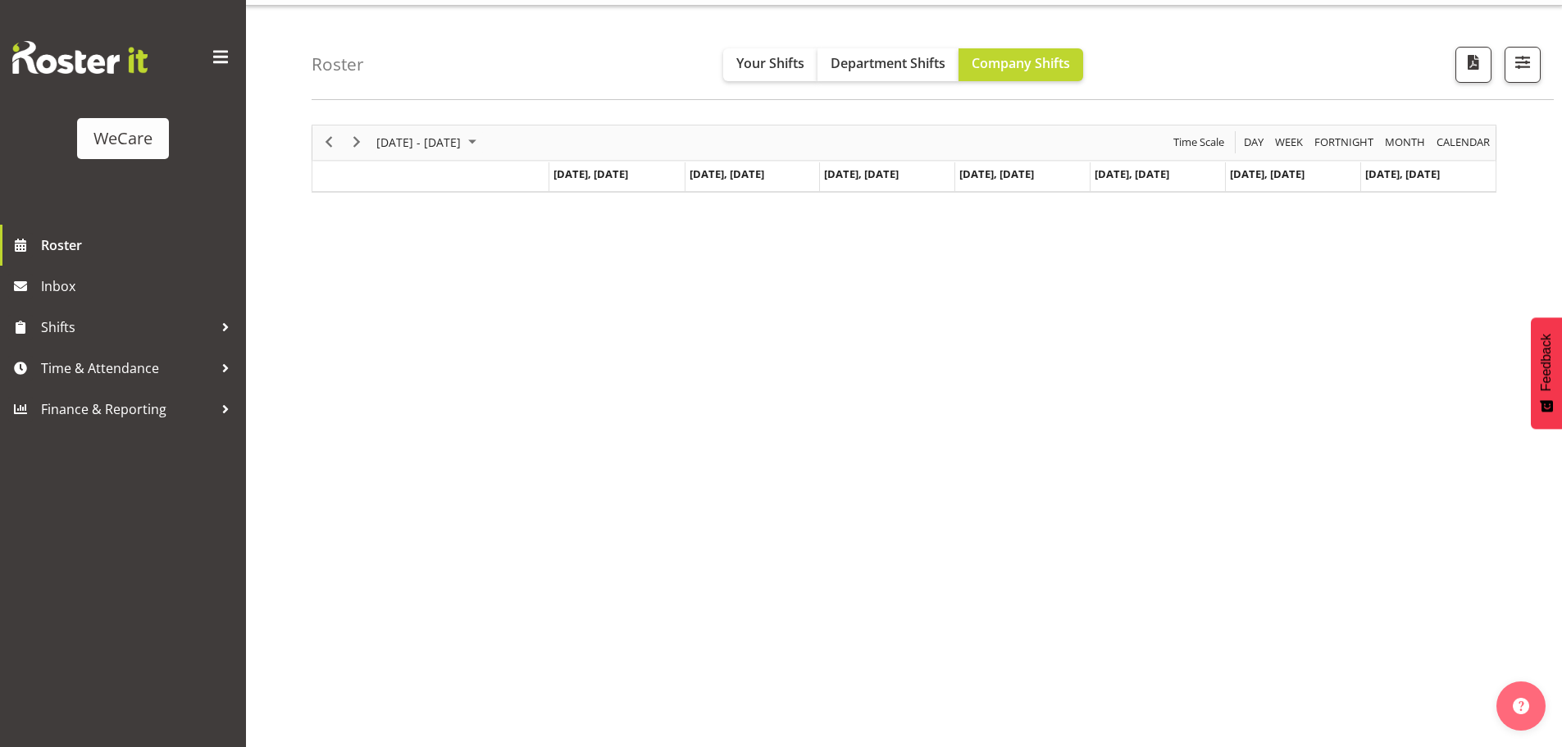
scroll to position [60, 0]
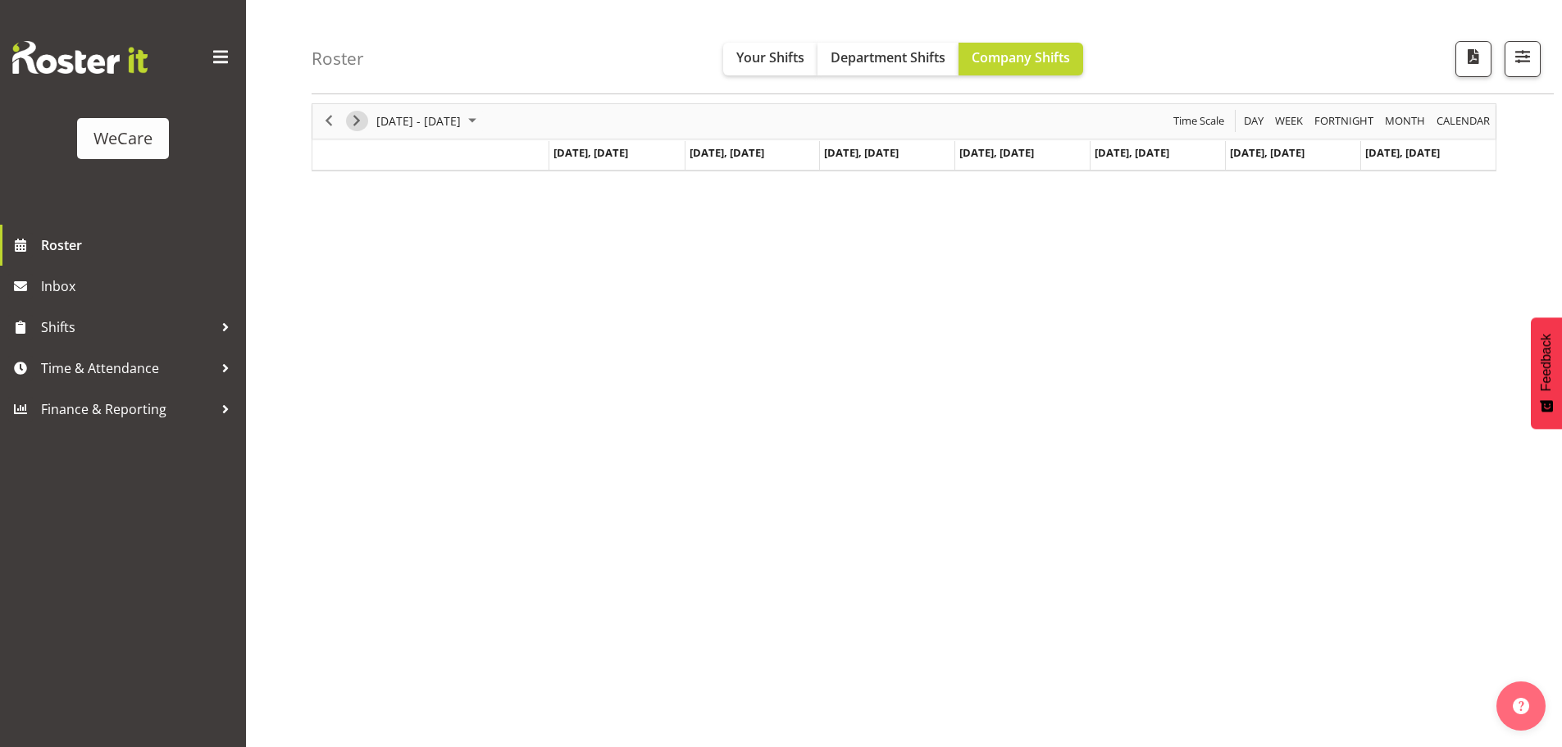
click at [359, 123] on span "Next" at bounding box center [357, 121] width 20 height 20
click at [337, 122] on span "Previous" at bounding box center [329, 121] width 20 height 20
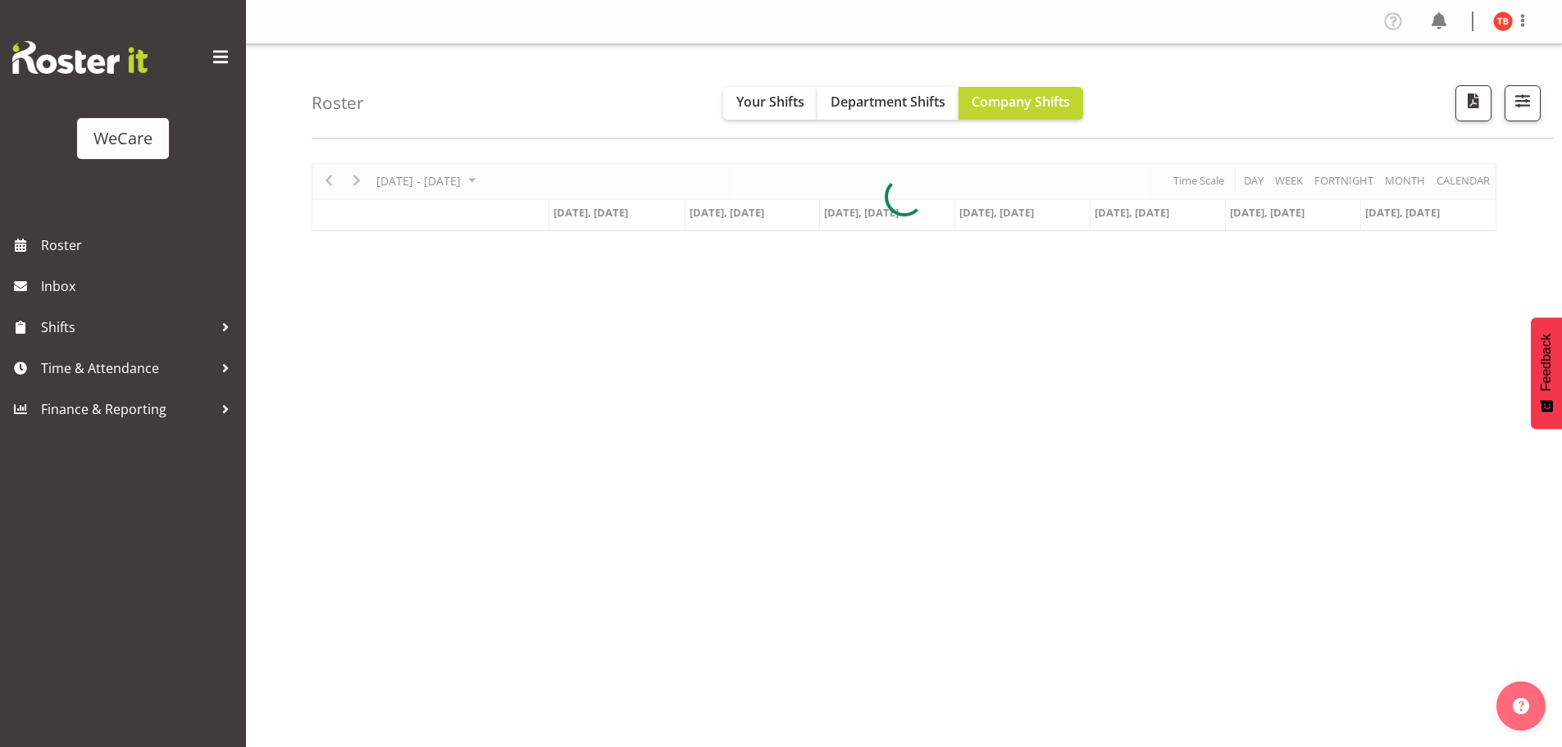
scroll to position [60, 0]
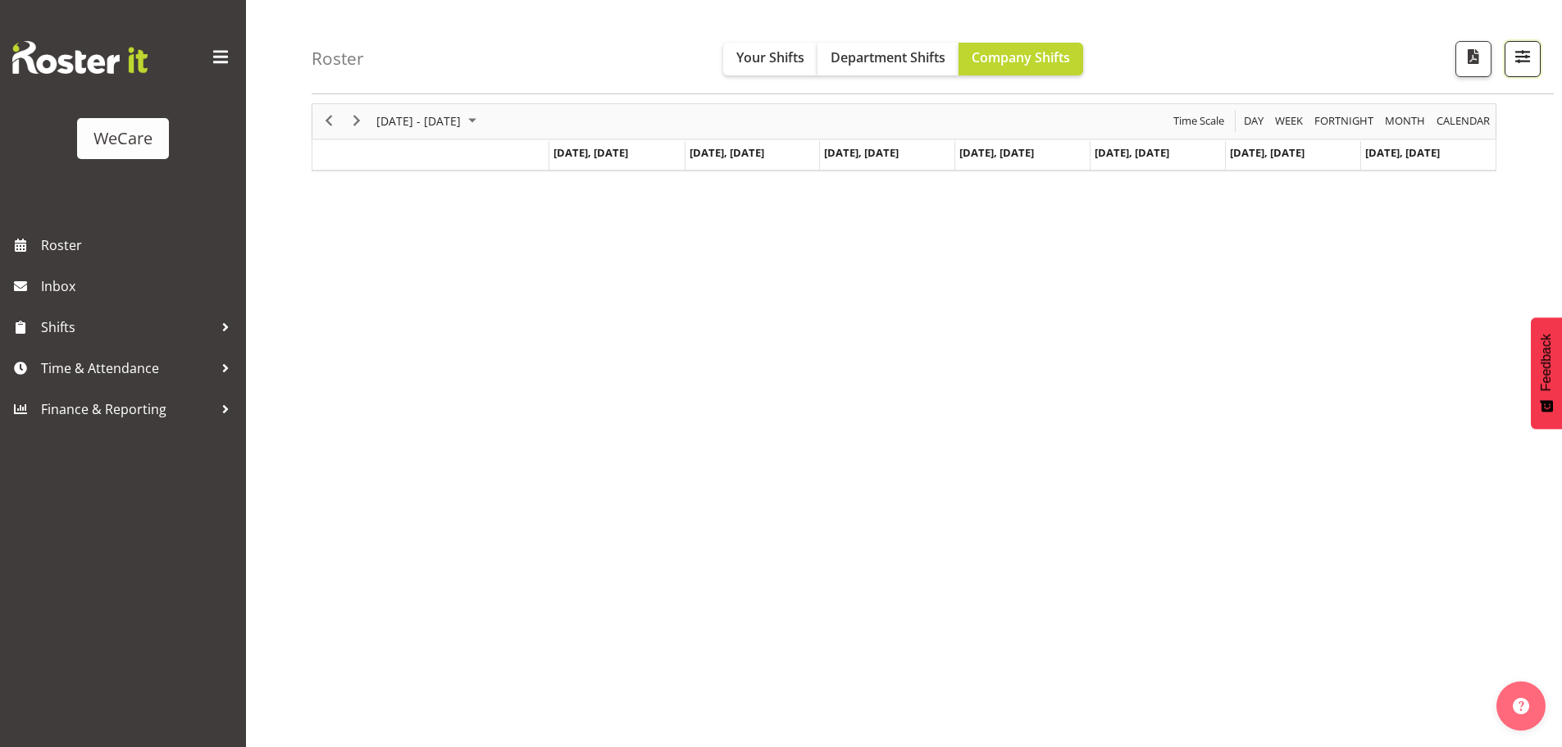
click at [1517, 69] on button "button" at bounding box center [1522, 59] width 36 height 36
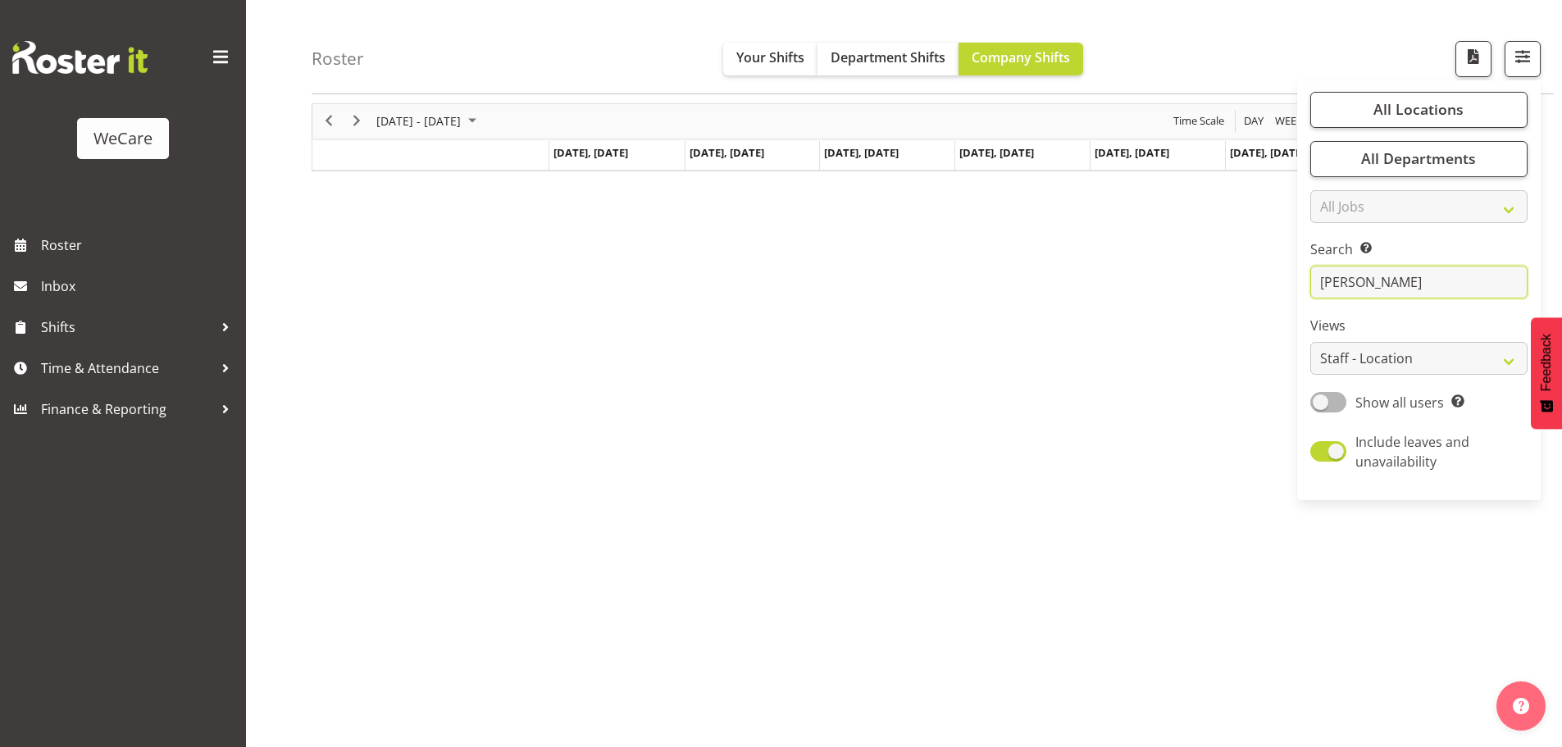
click at [1409, 274] on input "john" at bounding box center [1418, 282] width 217 height 33
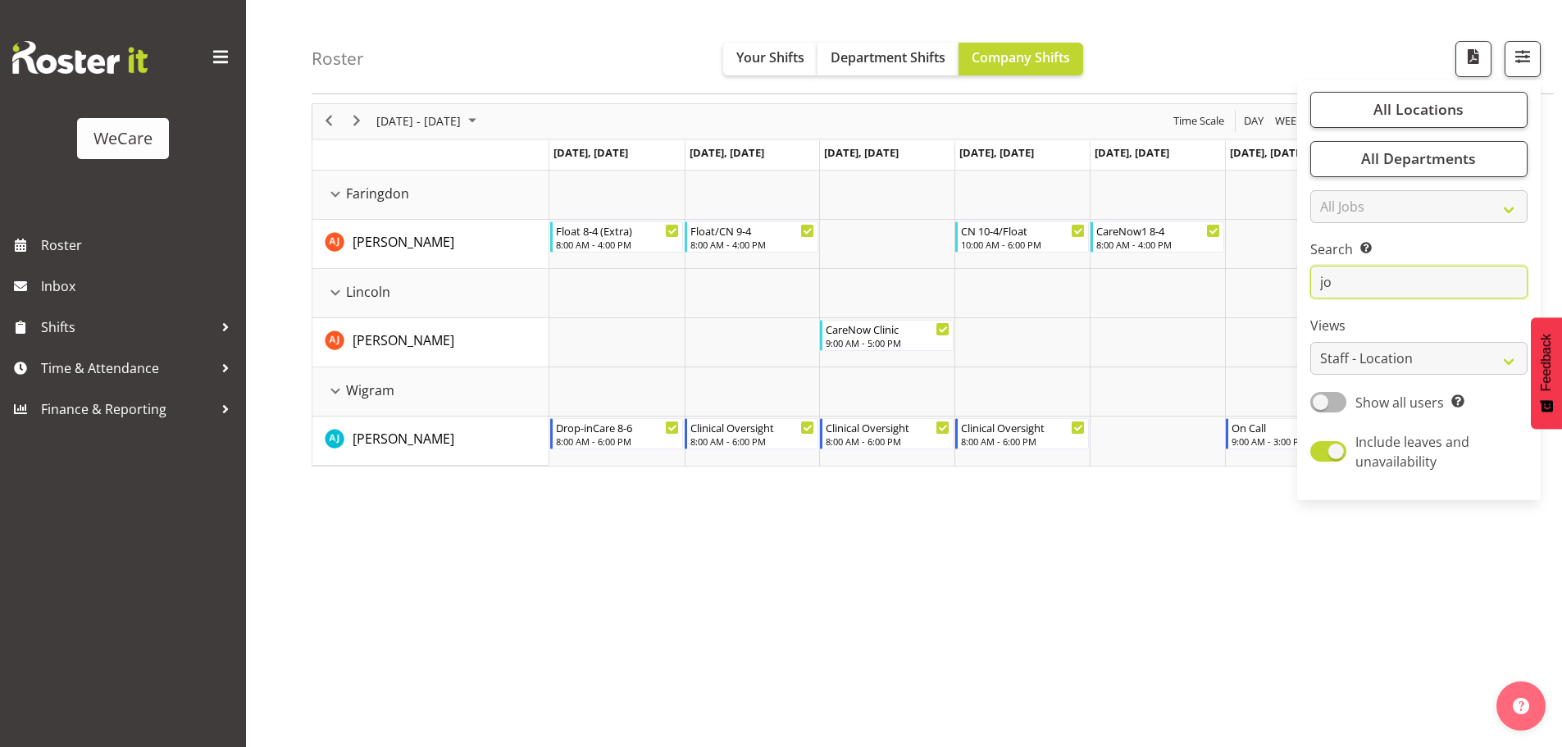
type input "j"
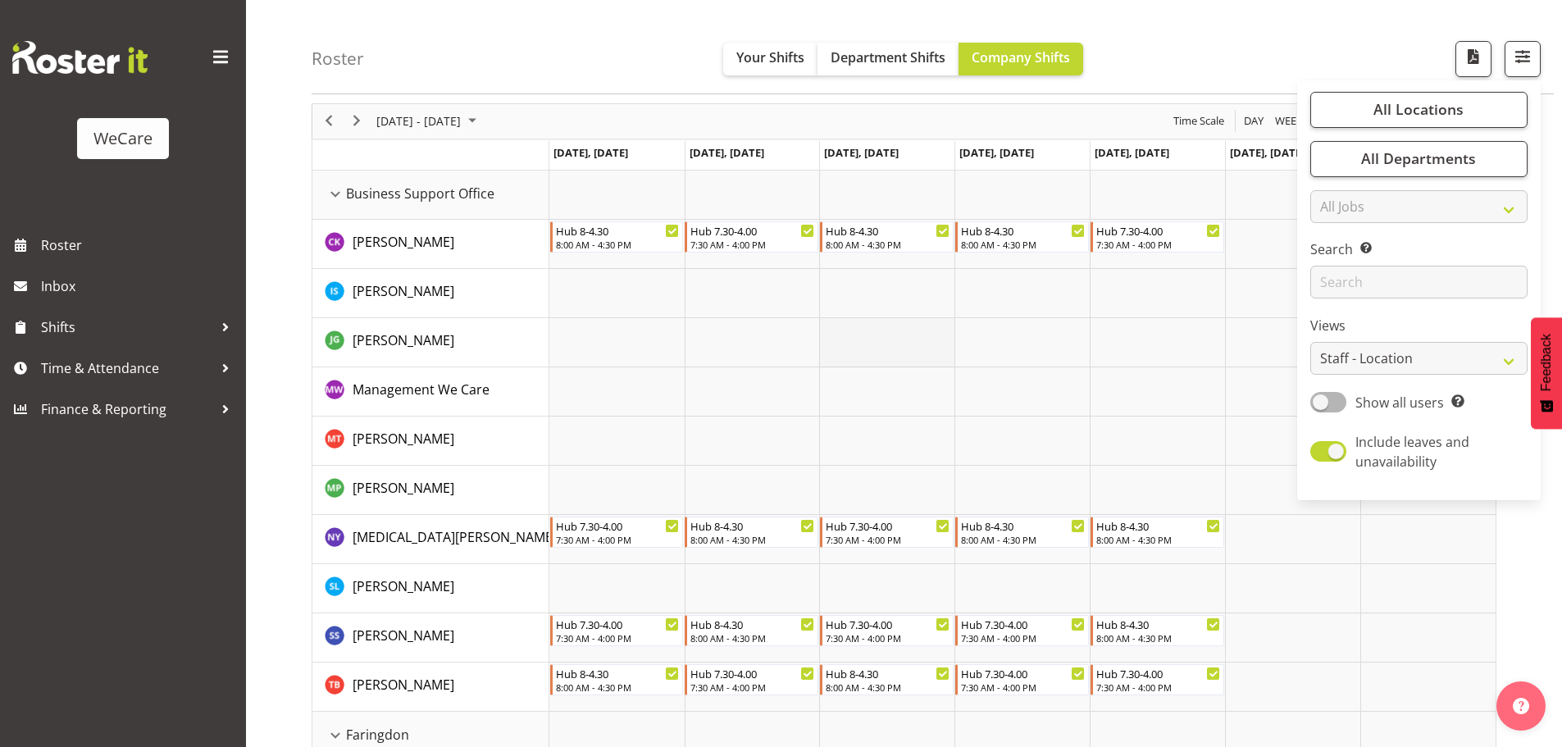
click at [847, 362] on td "Timeline Week of September 29, 2025" at bounding box center [886, 342] width 135 height 49
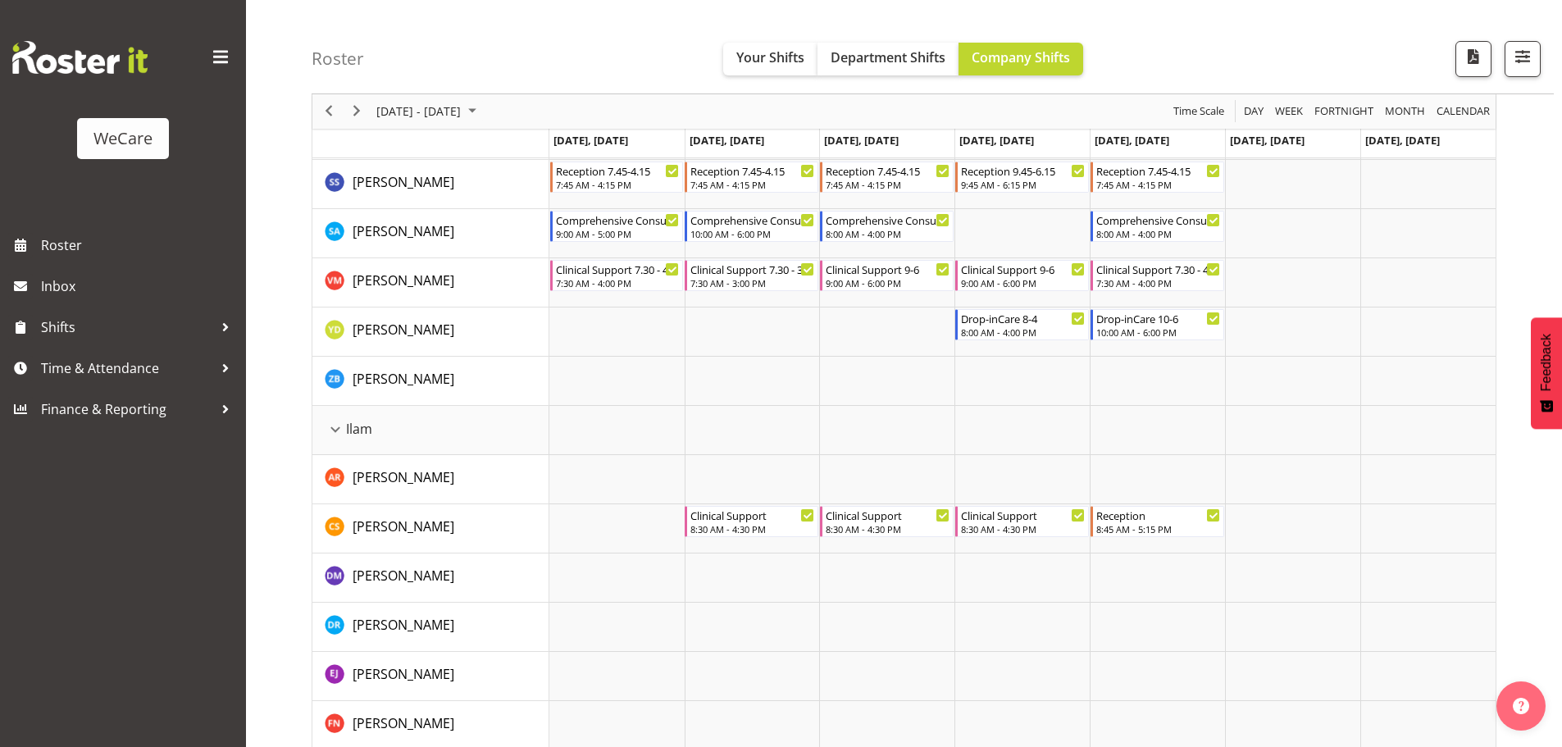
scroll to position [1617, 0]
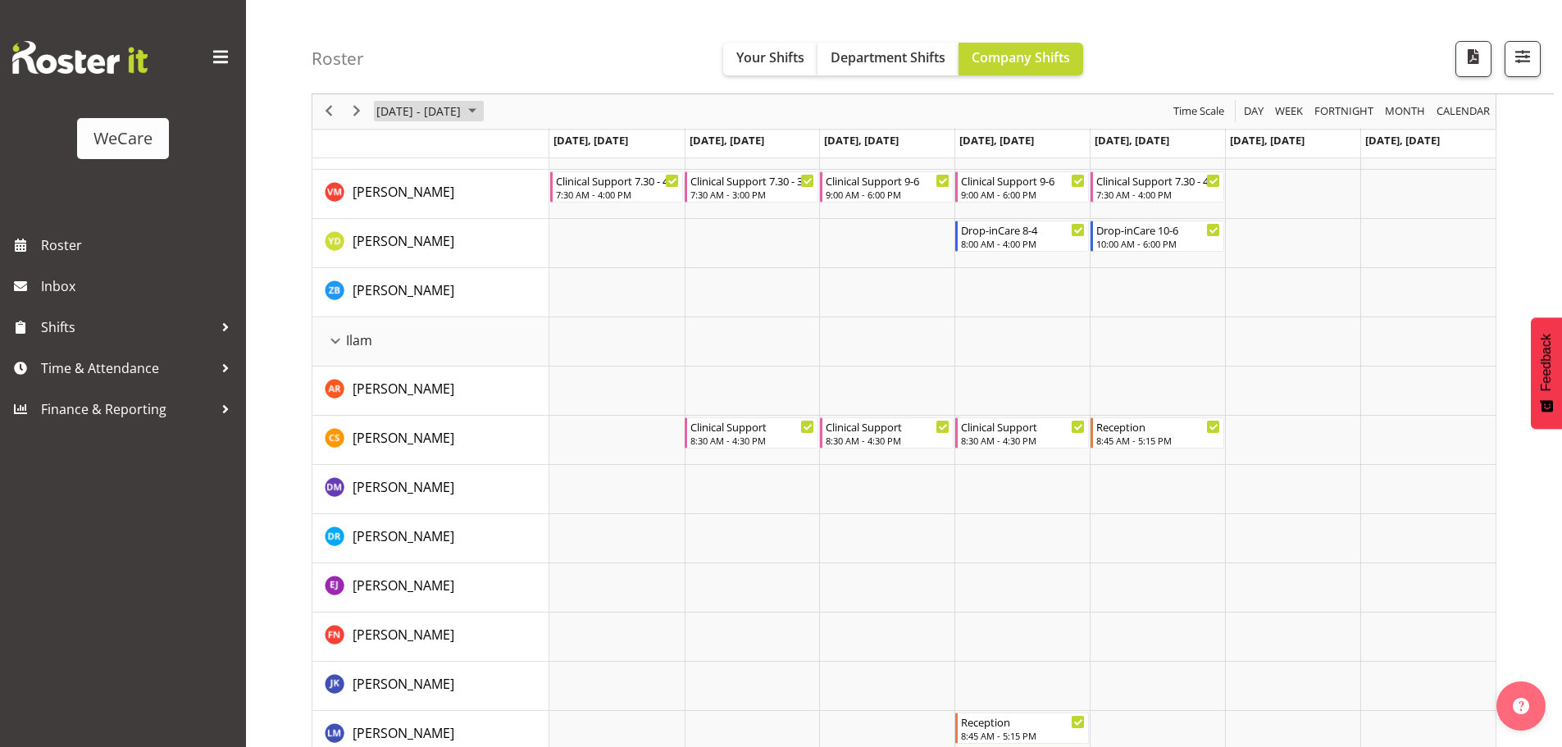
click at [462, 112] on span "[DATE] - [DATE]" at bounding box center [419, 112] width 88 height 20
click at [544, 151] on span "next month" at bounding box center [548, 153] width 29 height 30
click at [471, 264] on span "16" at bounding box center [472, 264] width 25 height 25
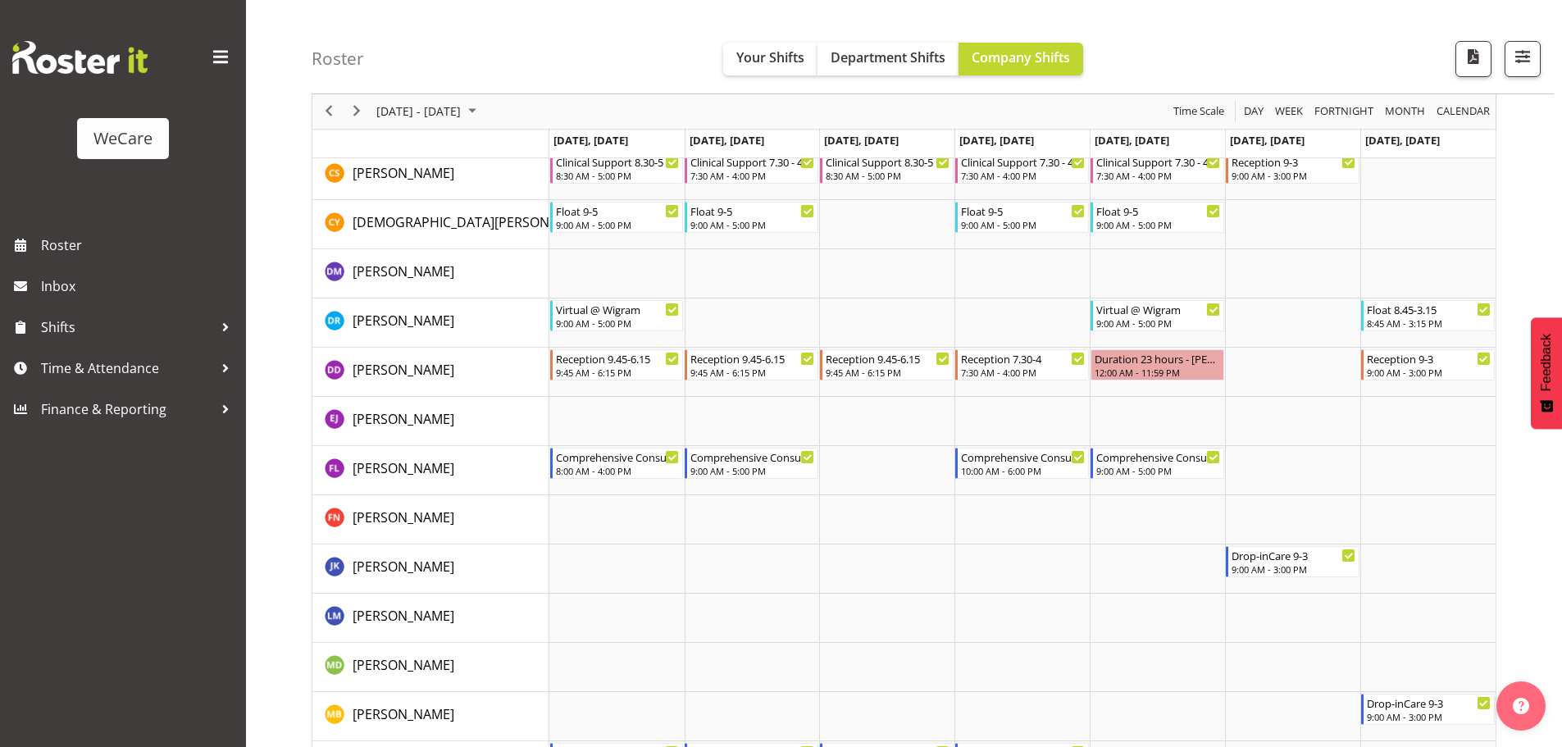
scroll to position [4159, 0]
